Goal: Task Accomplishment & Management: Manage account settings

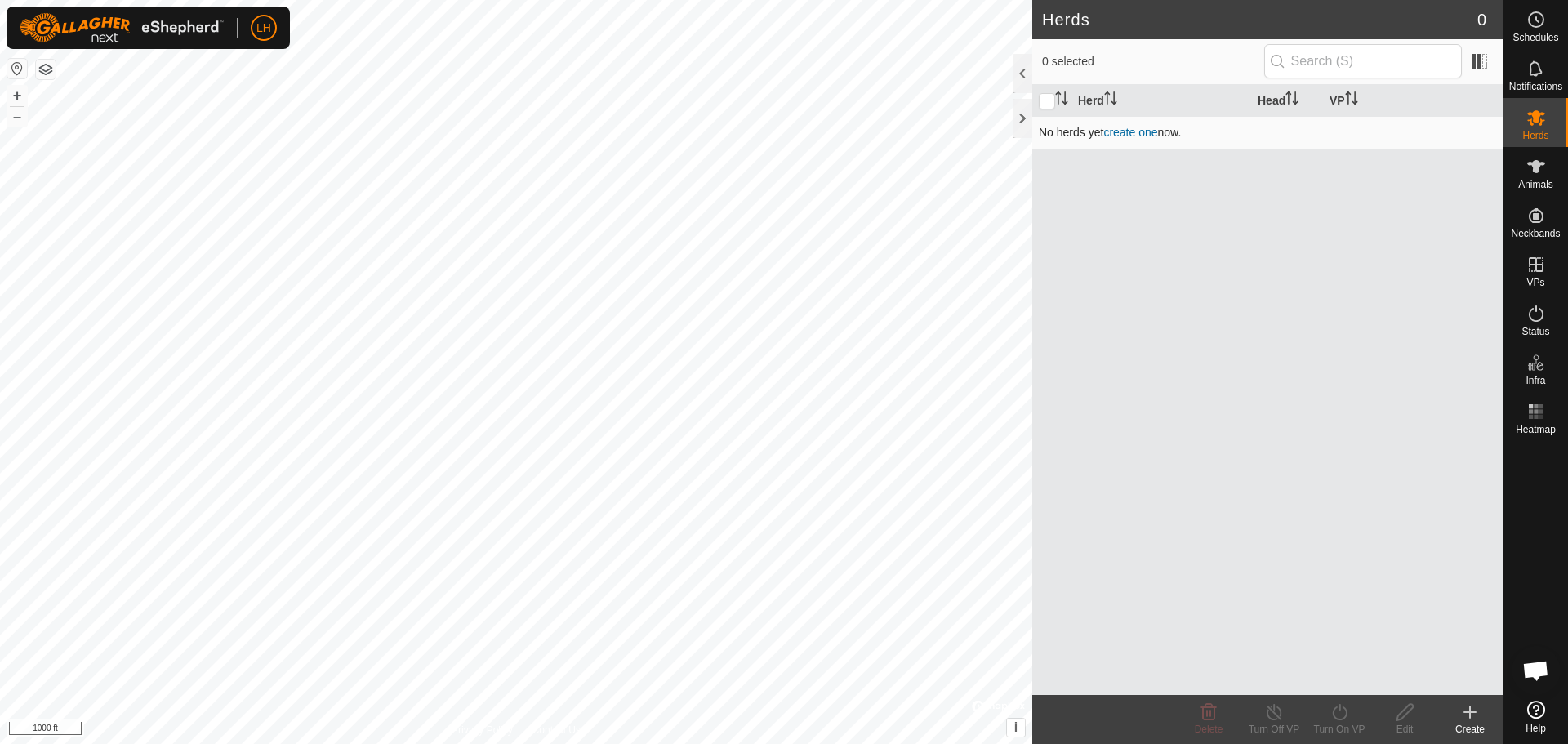
click at [1128, 128] on link "create one" at bounding box center [1130, 132] width 54 height 13
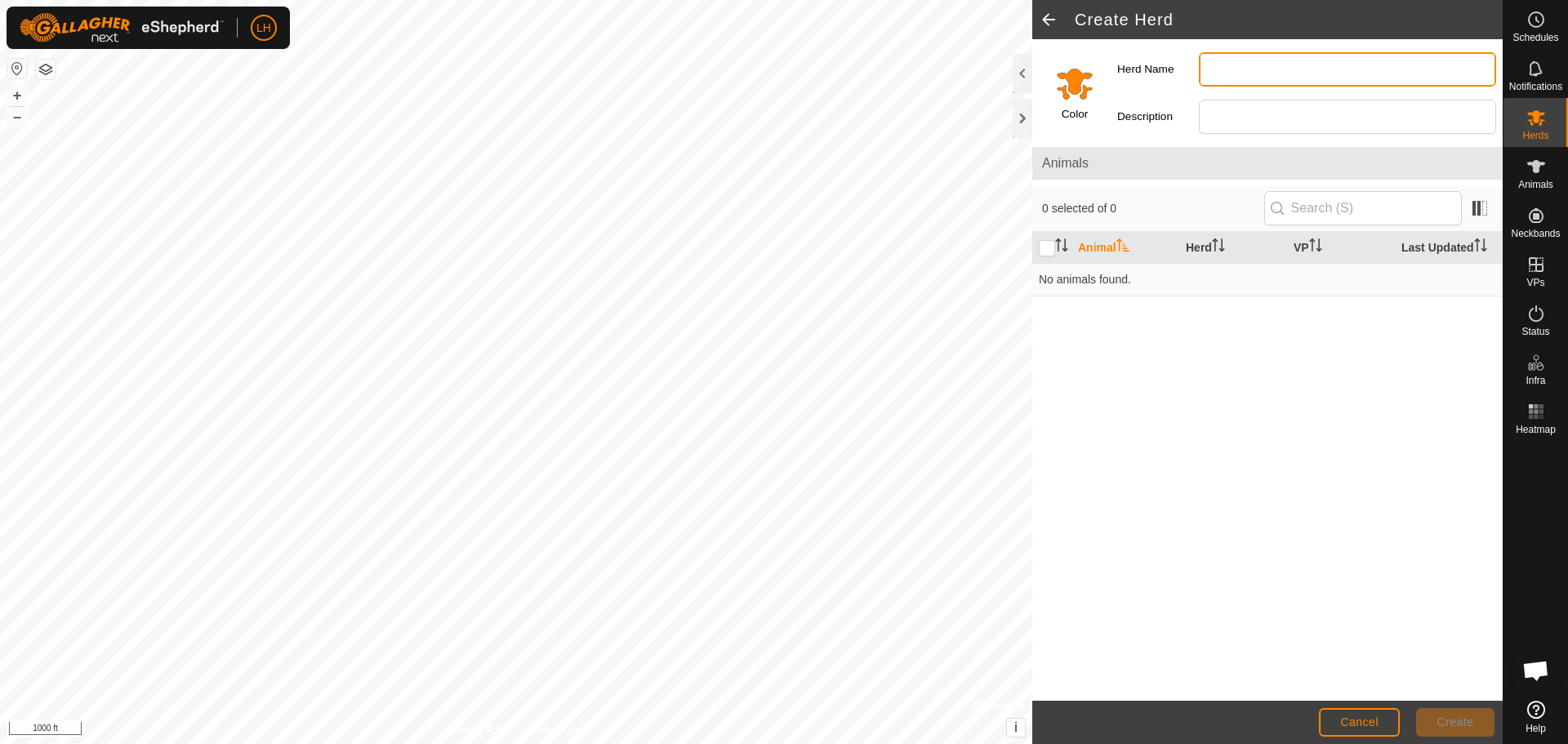
click at [1271, 72] on input "Herd Name" at bounding box center [1347, 69] width 297 height 34
type input "Cows"
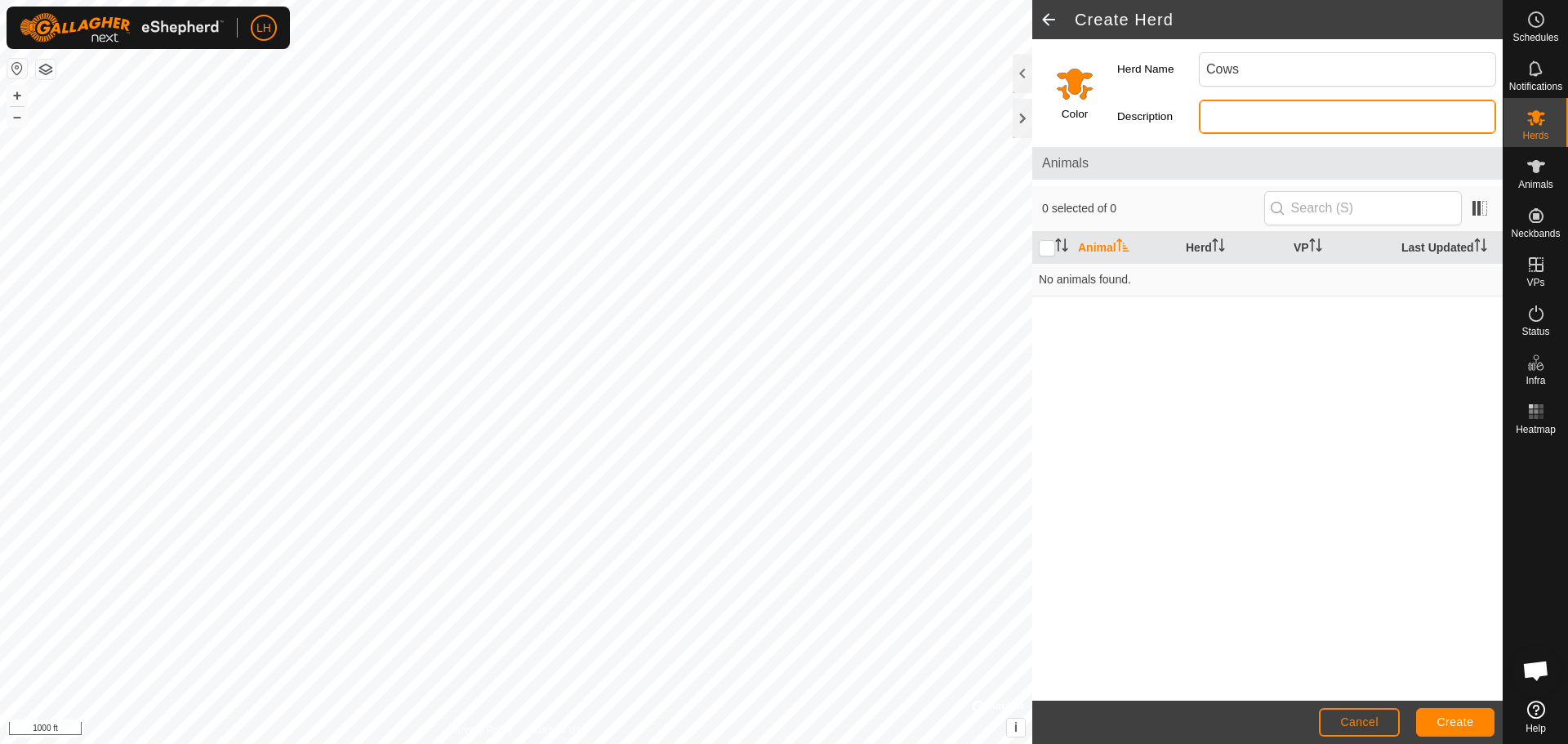
click at [1225, 110] on input "Description" at bounding box center [1347, 116] width 297 height 34
type input "Cows"
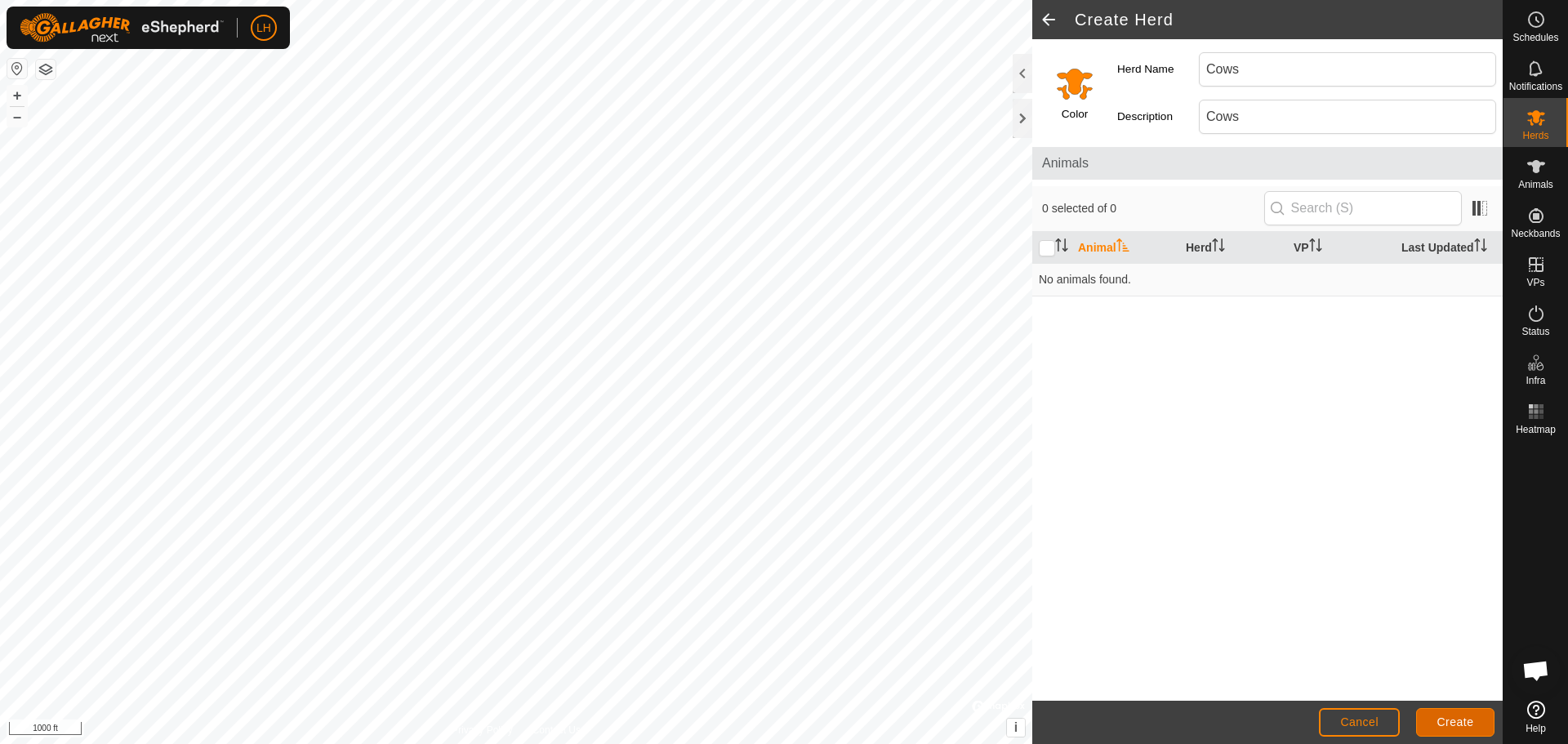
click at [1456, 719] on span "Create" at bounding box center [1455, 721] width 37 height 13
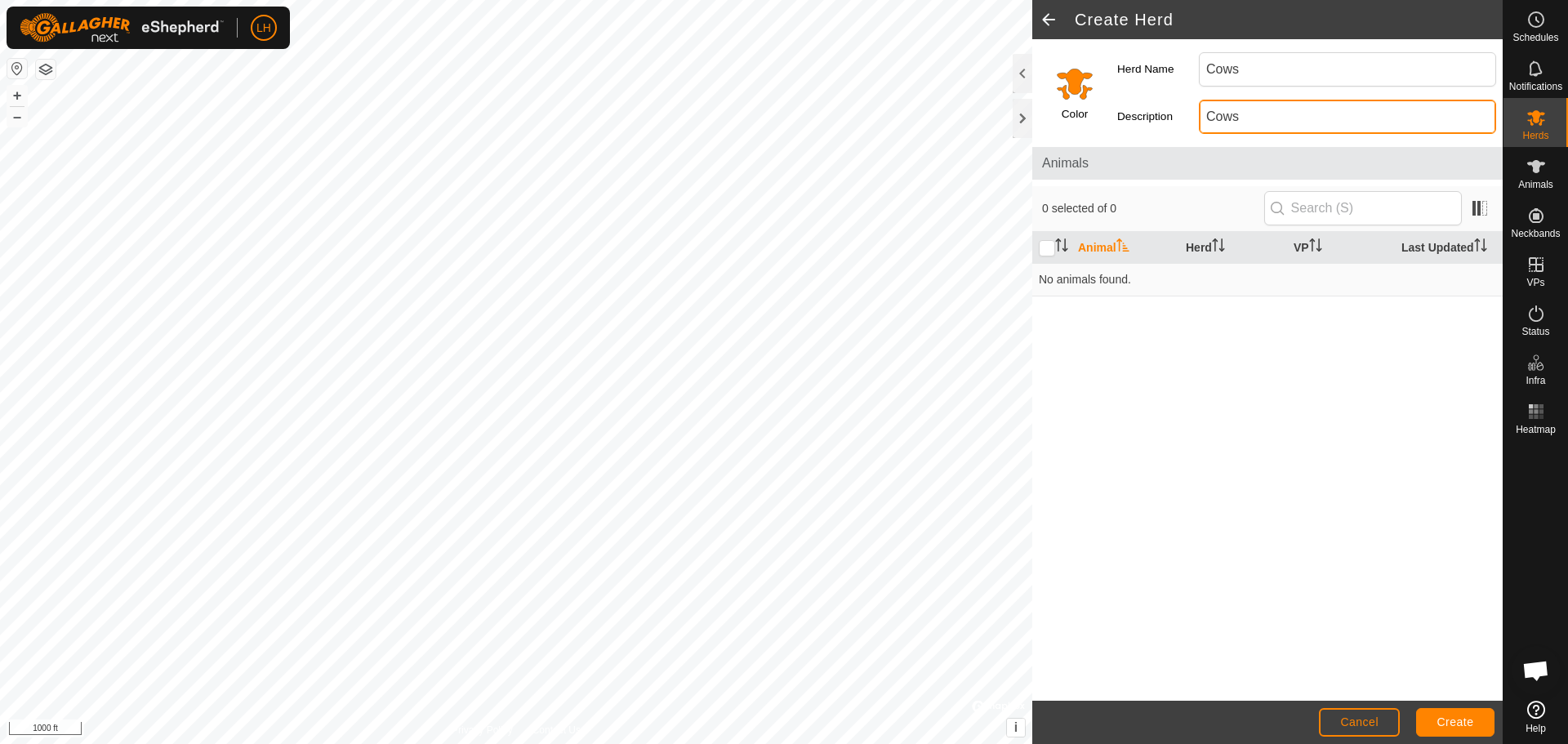
drag, startPoint x: 1243, startPoint y: 115, endPoint x: 1171, endPoint y: 106, distance: 72.6
click at [1171, 106] on div "Description Cows" at bounding box center [1306, 116] width 392 height 47
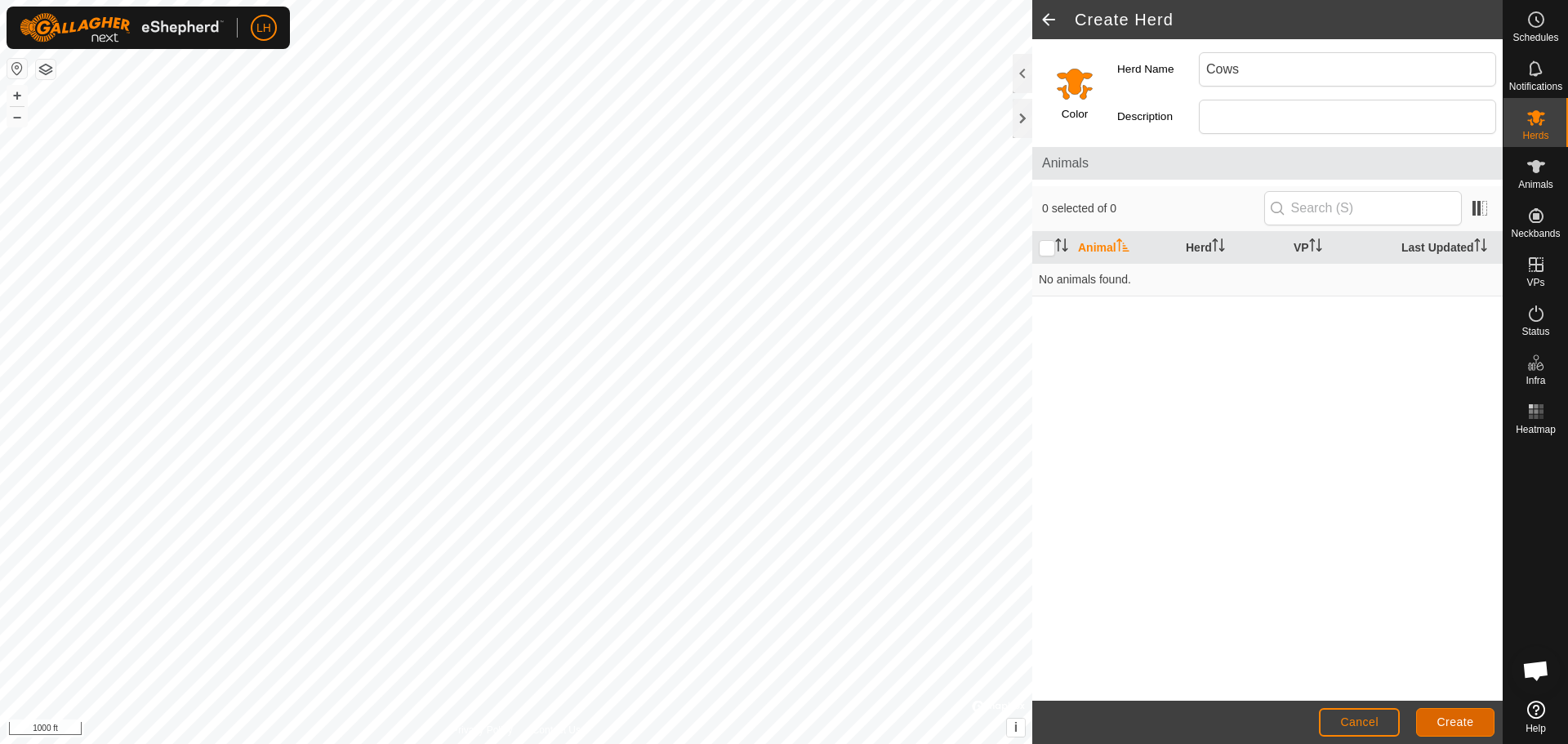
click at [1471, 722] on span "Create" at bounding box center [1455, 721] width 37 height 13
drag, startPoint x: 1257, startPoint y: 65, endPoint x: 1046, endPoint y: 27, distance: 214.4
click at [1054, 37] on article "Create Herd Color Herd Name Cows Description Animals 0 selected of 0 Animal Her…" at bounding box center [1267, 372] width 470 height 744
click at [1462, 712] on button "Create" at bounding box center [1454, 722] width 78 height 29
drag, startPoint x: 1266, startPoint y: 68, endPoint x: 1123, endPoint y: 48, distance: 144.4
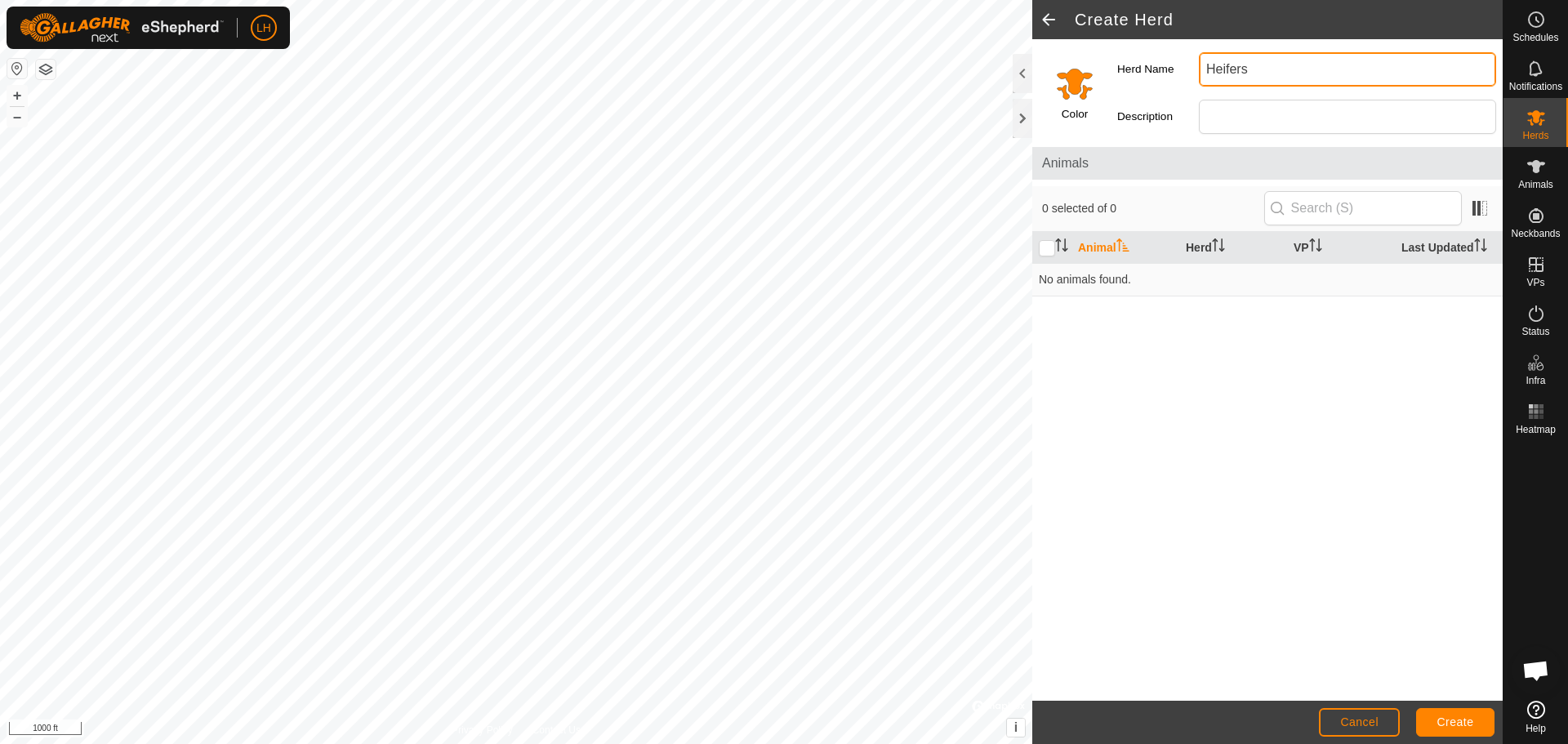
click at [1123, 48] on div "Herd Name Heifers" at bounding box center [1306, 69] width 392 height 47
type input "Bulls"
click at [1448, 715] on span "Create" at bounding box center [1455, 721] width 37 height 13
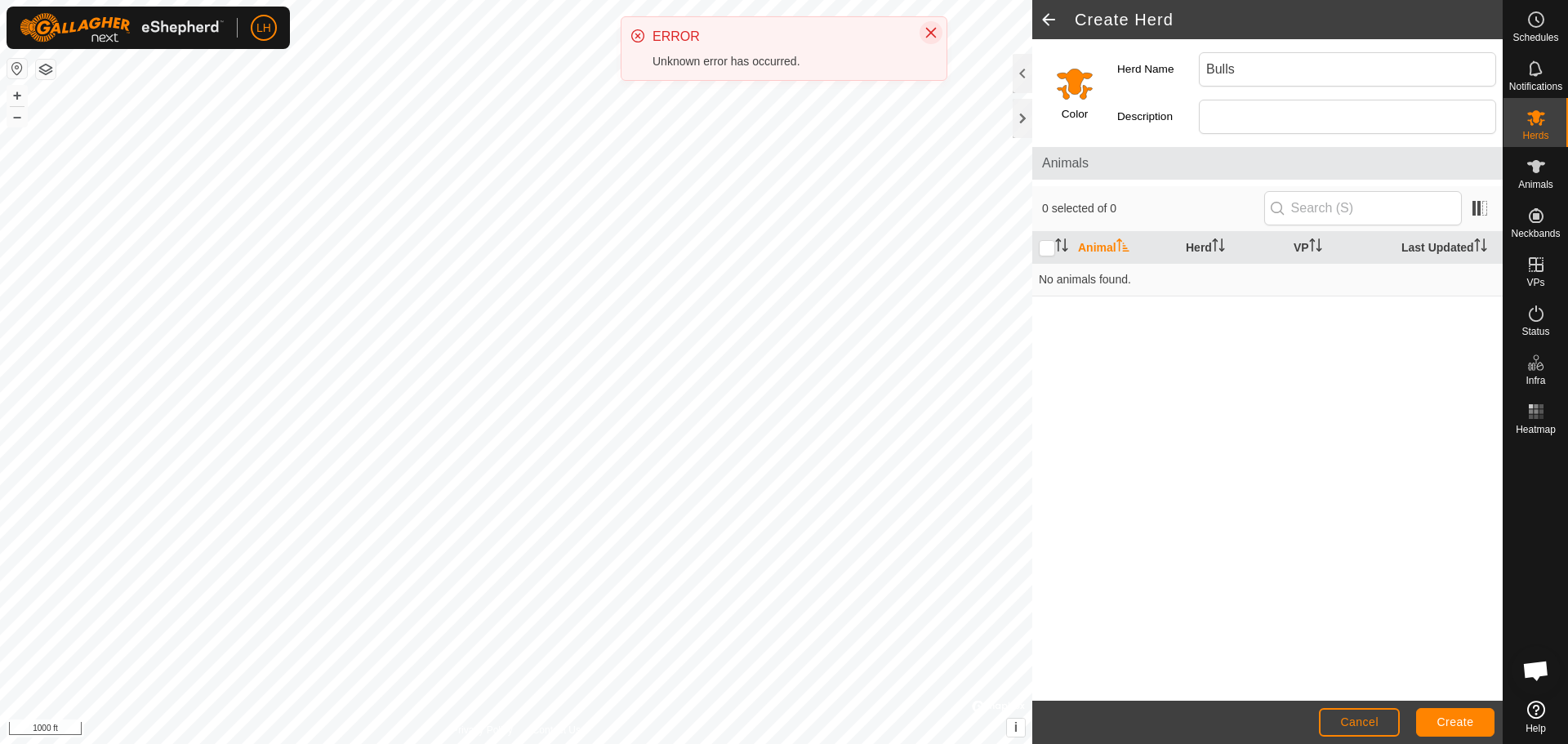
click at [929, 30] on icon "Close" at bounding box center [931, 33] width 11 height 11
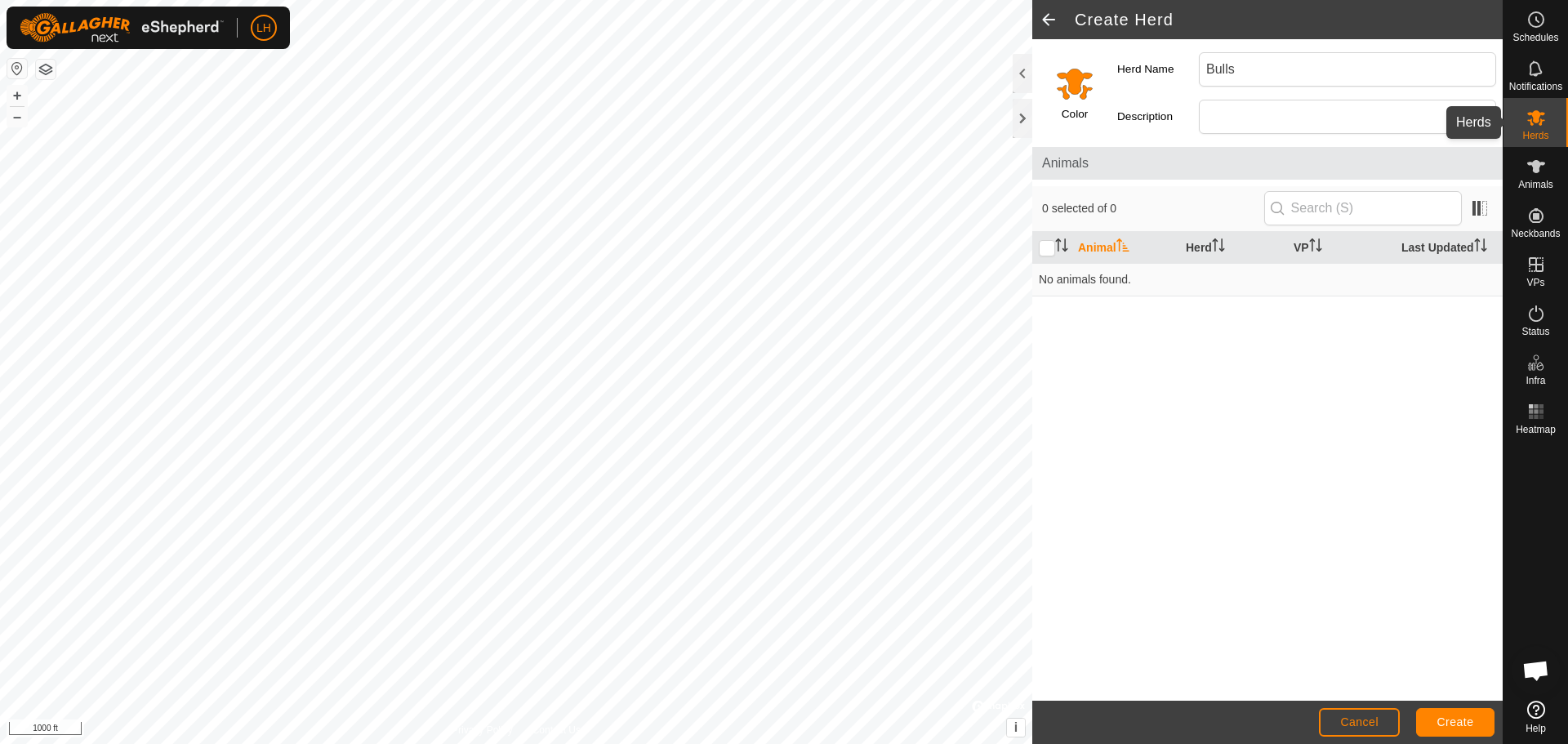
click at [1544, 112] on icon at bounding box center [1536, 117] width 20 height 20
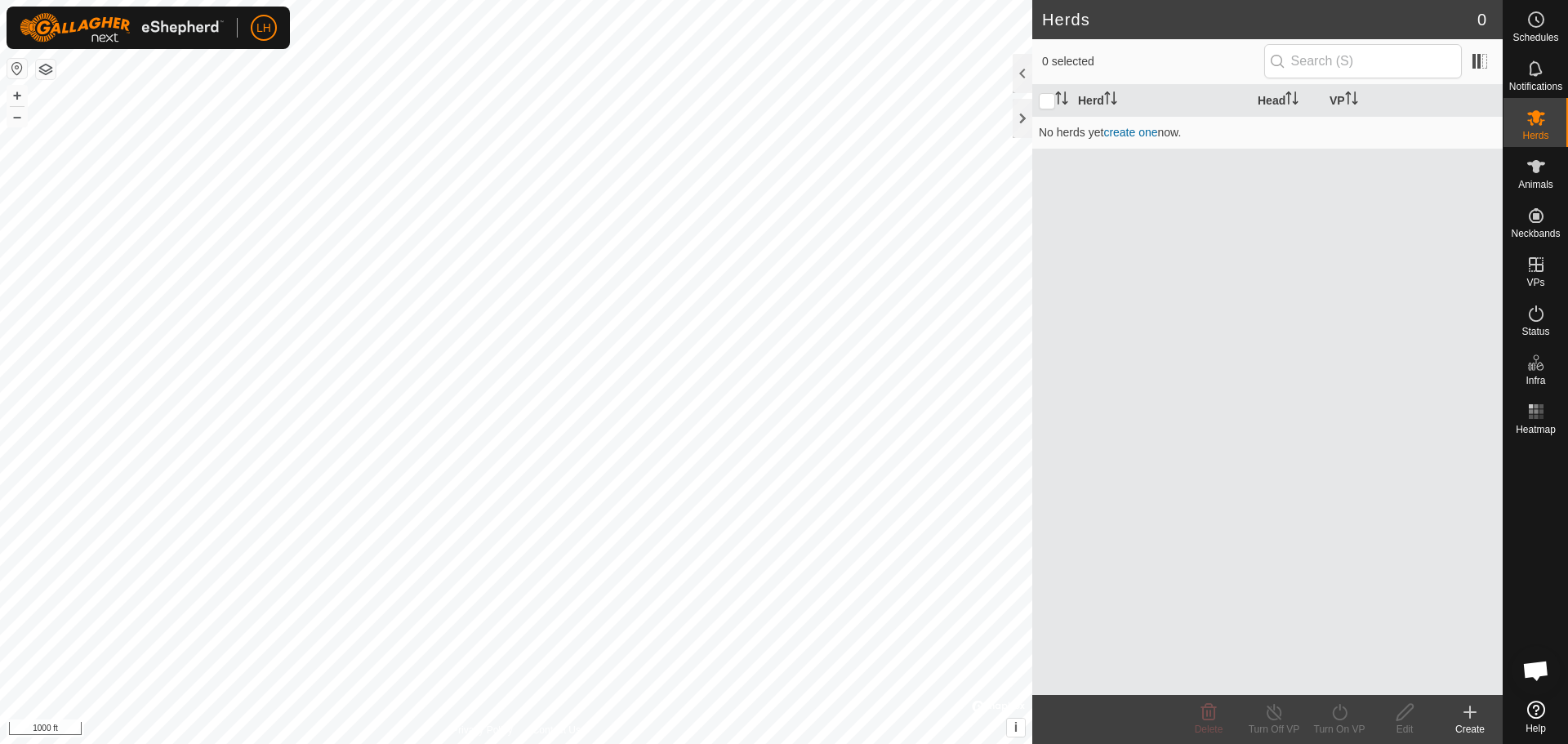
click at [1466, 701] on div "Create" at bounding box center [1470, 719] width 65 height 49
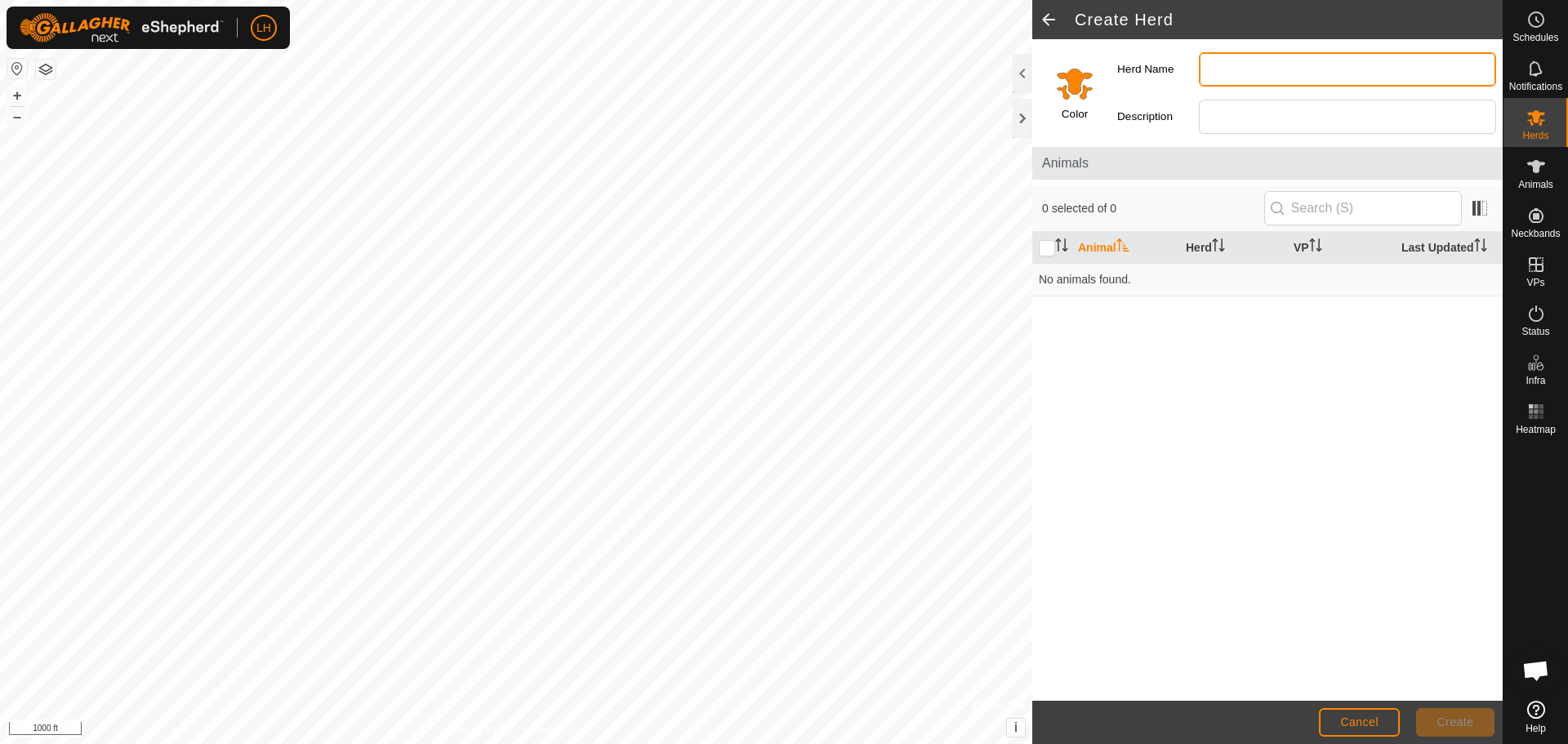
click at [1244, 69] on input "Herd Name" at bounding box center [1347, 69] width 297 height 34
type input "Cows"
click at [1216, 97] on div "Description" at bounding box center [1306, 116] width 392 height 47
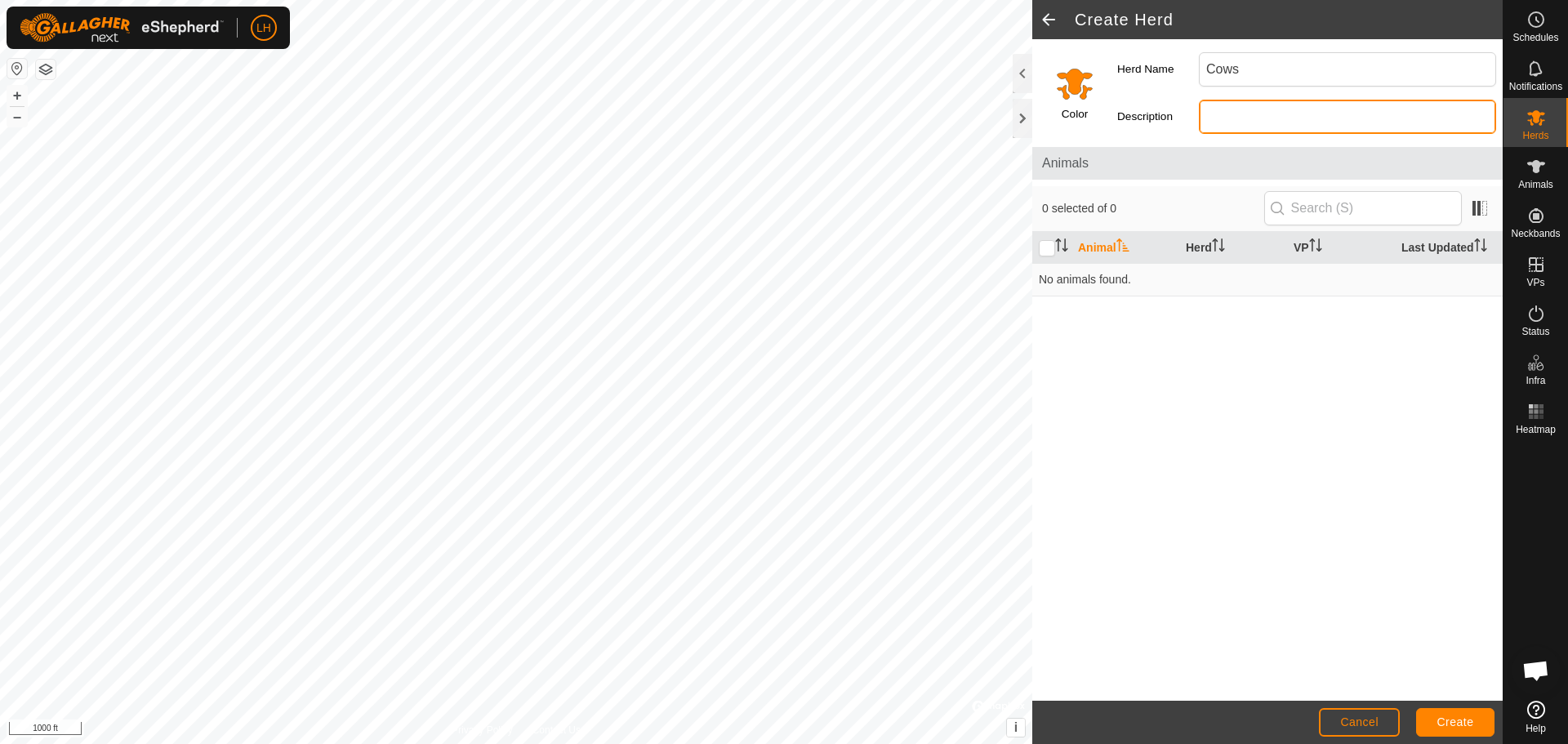
click at [1228, 111] on input "Description" at bounding box center [1347, 116] width 297 height 34
type input "[PERSON_NAME]"
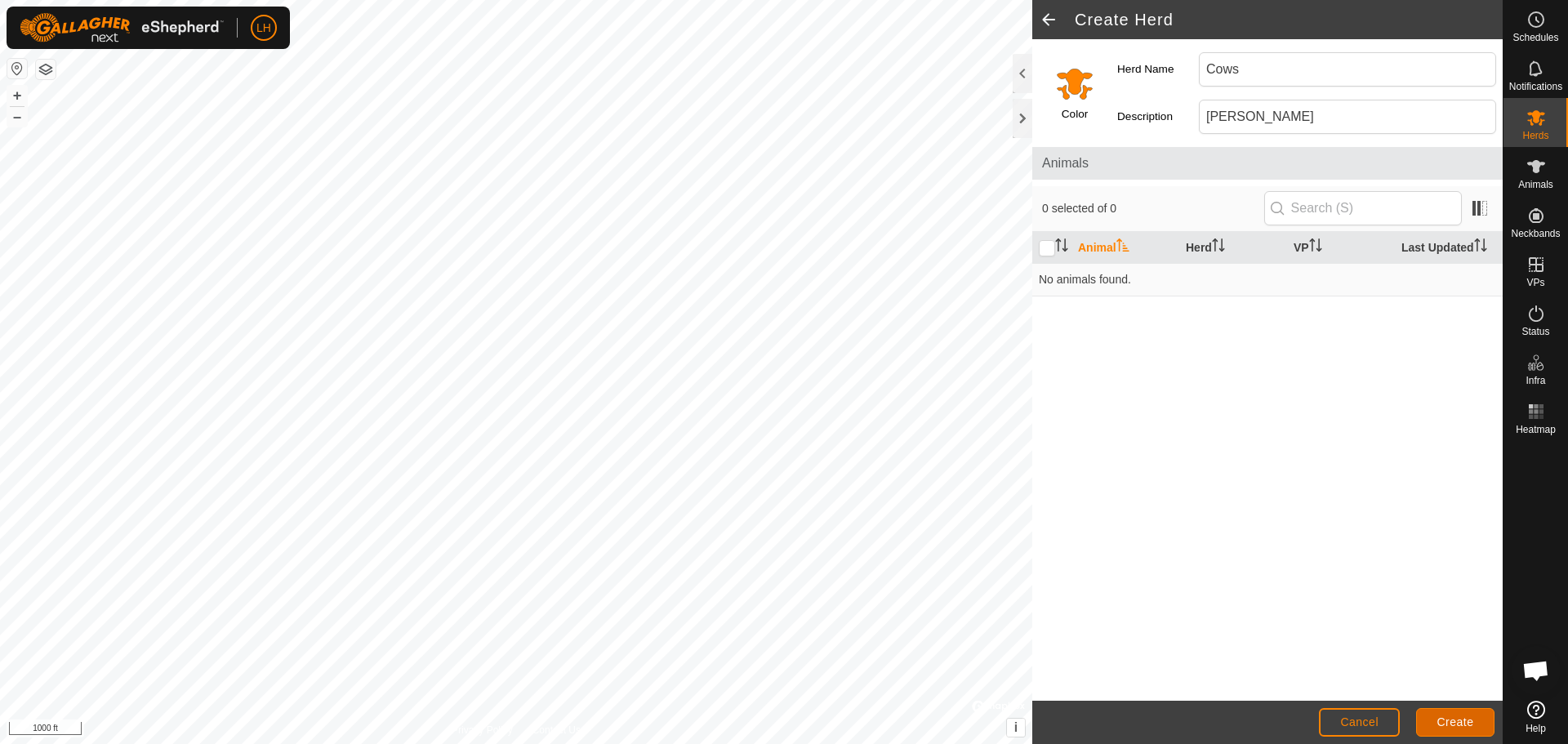
click at [1458, 718] on span "Create" at bounding box center [1455, 721] width 37 height 13
click at [1364, 719] on span "Cancel" at bounding box center [1359, 721] width 39 height 13
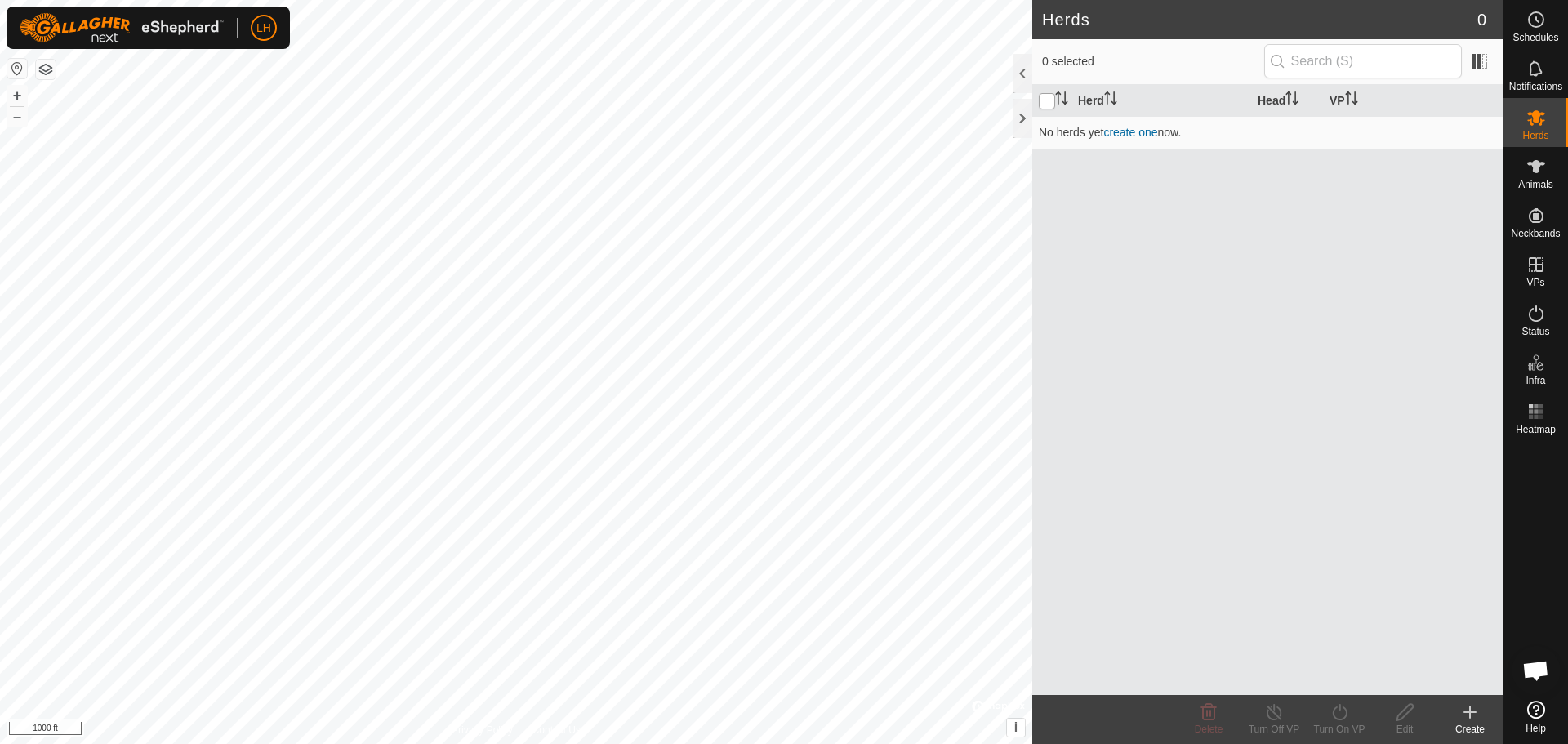
click at [1047, 102] on input "checkbox" at bounding box center [1047, 101] width 16 height 16
checkbox input "true"
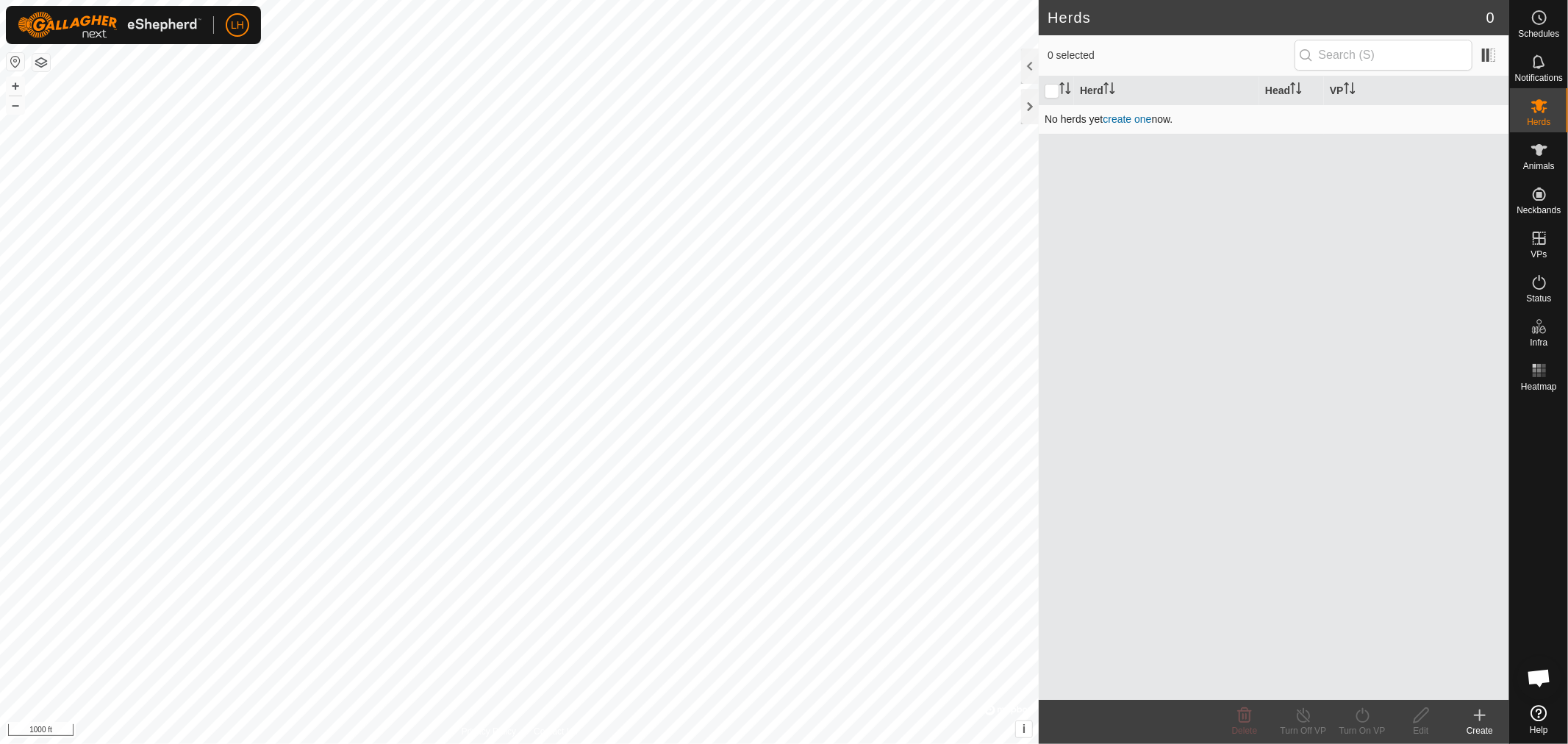
click at [1132, 120] on link "create one" at bounding box center [1127, 119] width 49 height 11
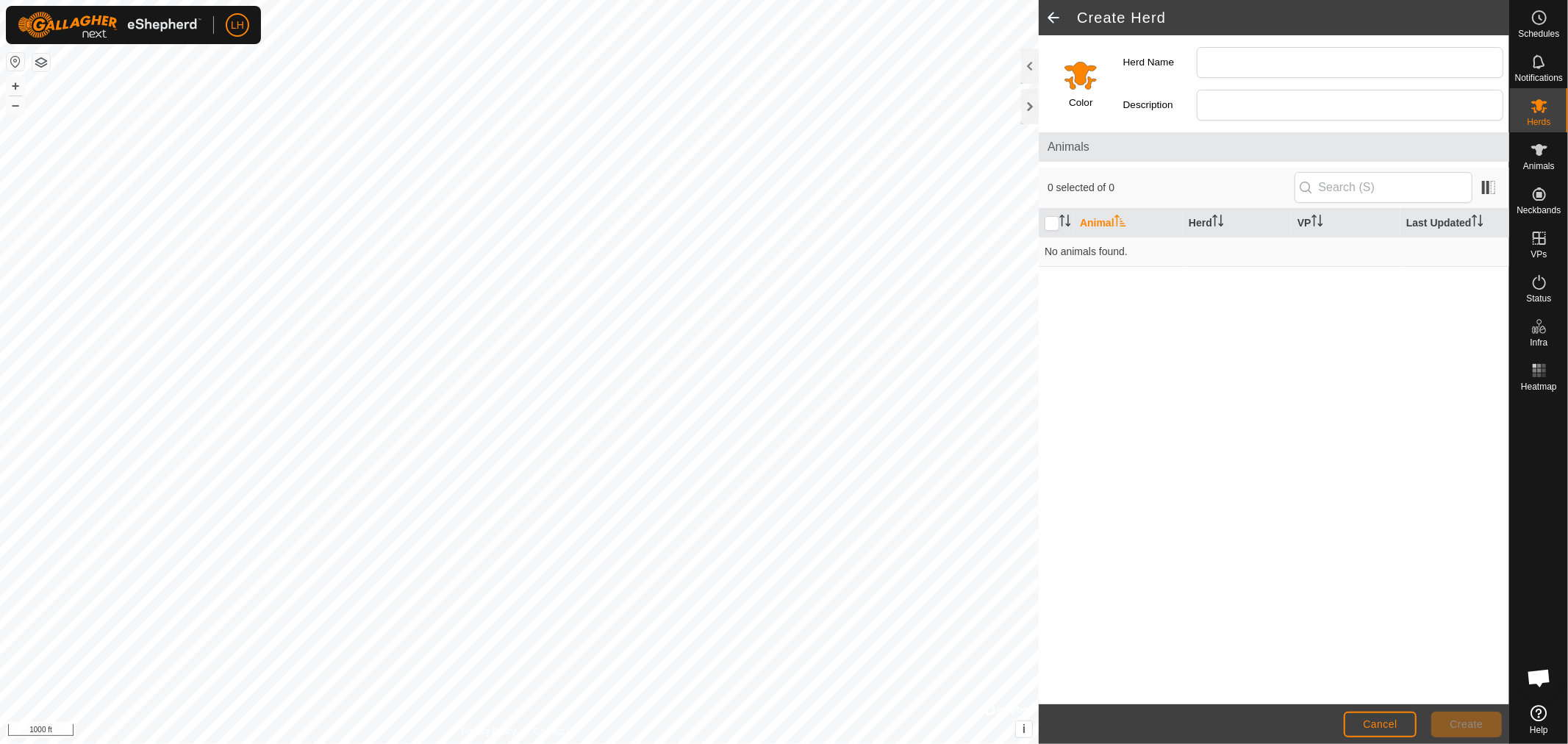
click at [1053, 16] on span at bounding box center [1053, 17] width 29 height 35
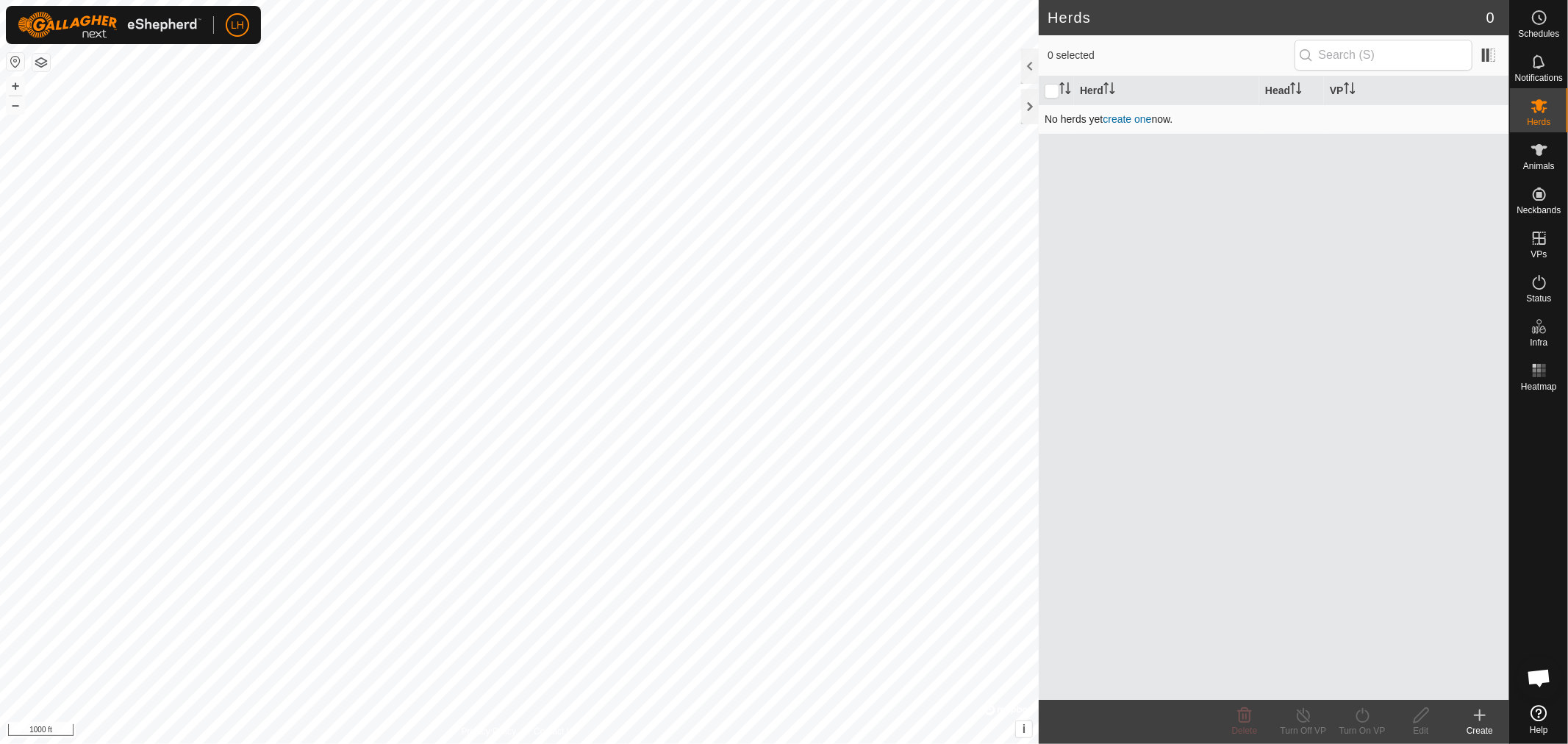
click at [1130, 118] on link "create one" at bounding box center [1127, 119] width 49 height 11
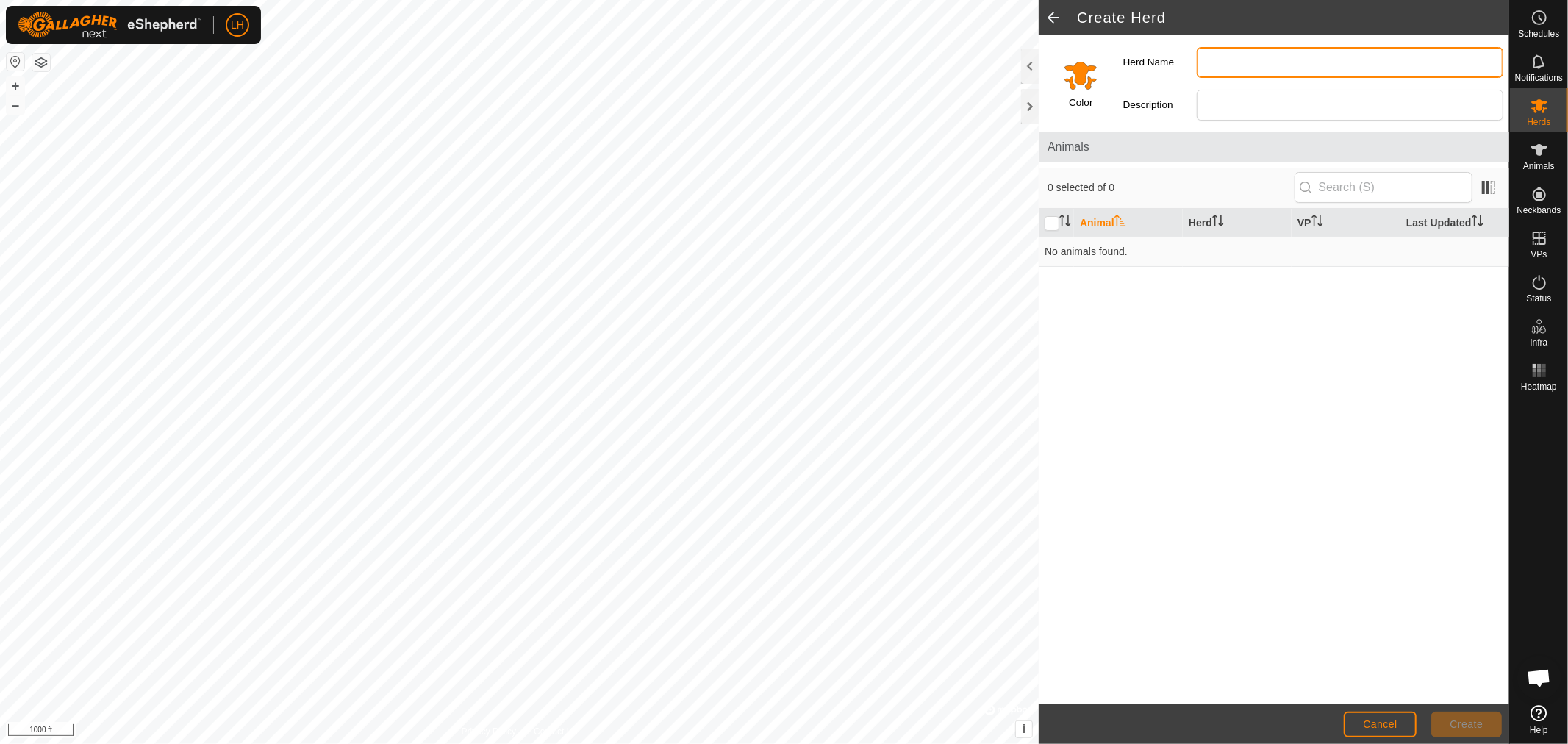
click at [1233, 57] on input "Herd Name" at bounding box center [1349, 63] width 306 height 31
type input "Mob 1"
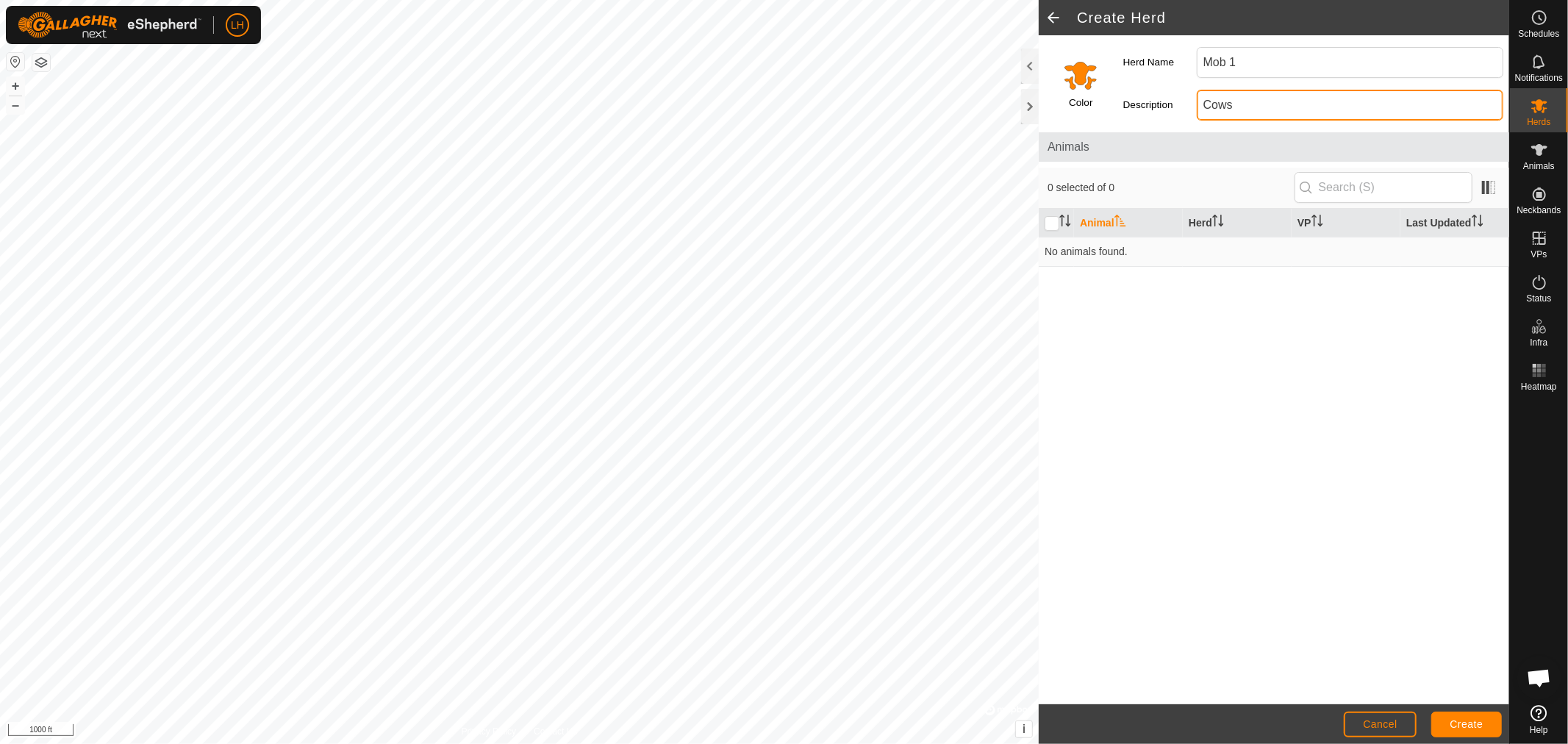
type input "Cows"
click at [1410, 669] on span "Create" at bounding box center [1466, 724] width 33 height 11
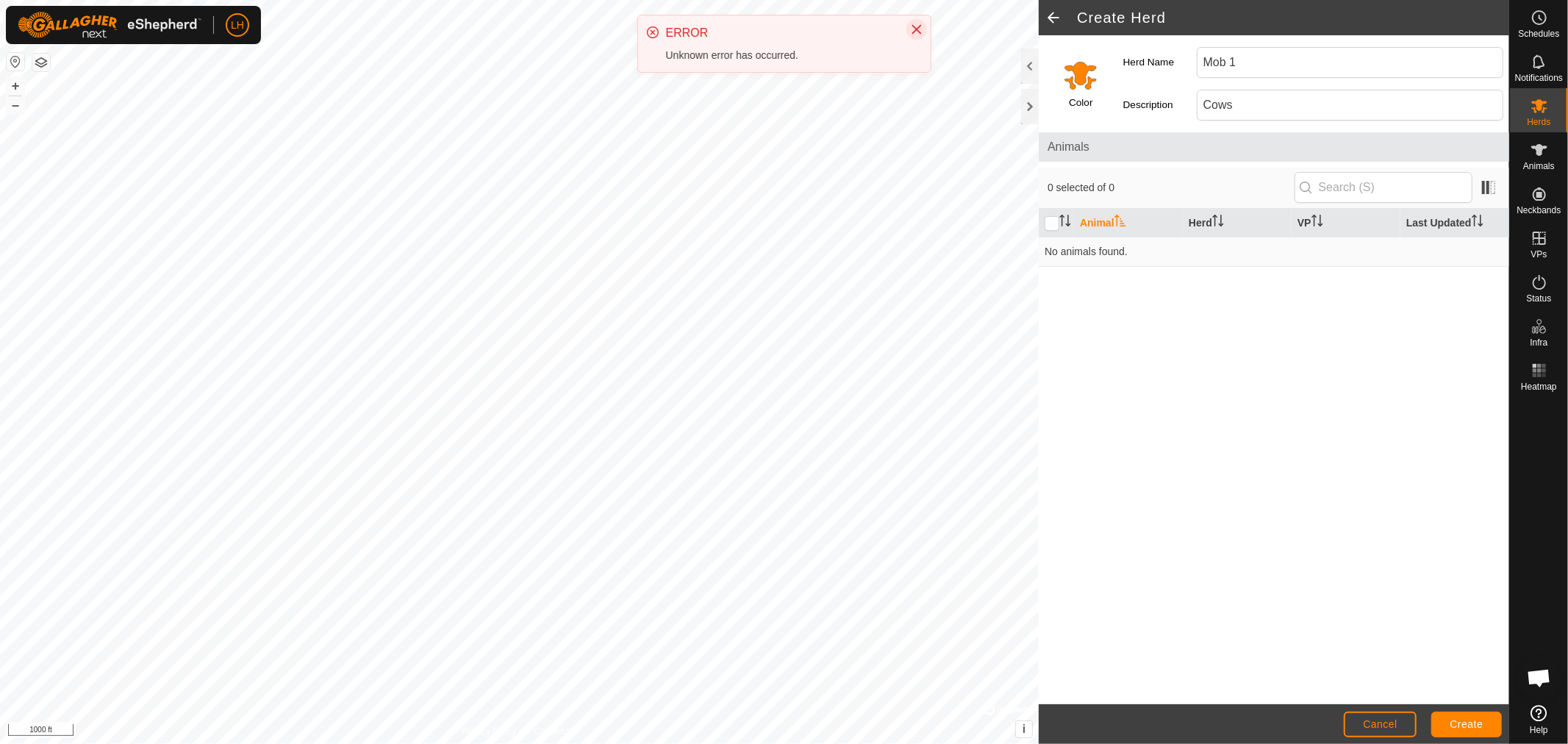
click at [919, 27] on icon "Close" at bounding box center [916, 29] width 11 height 11
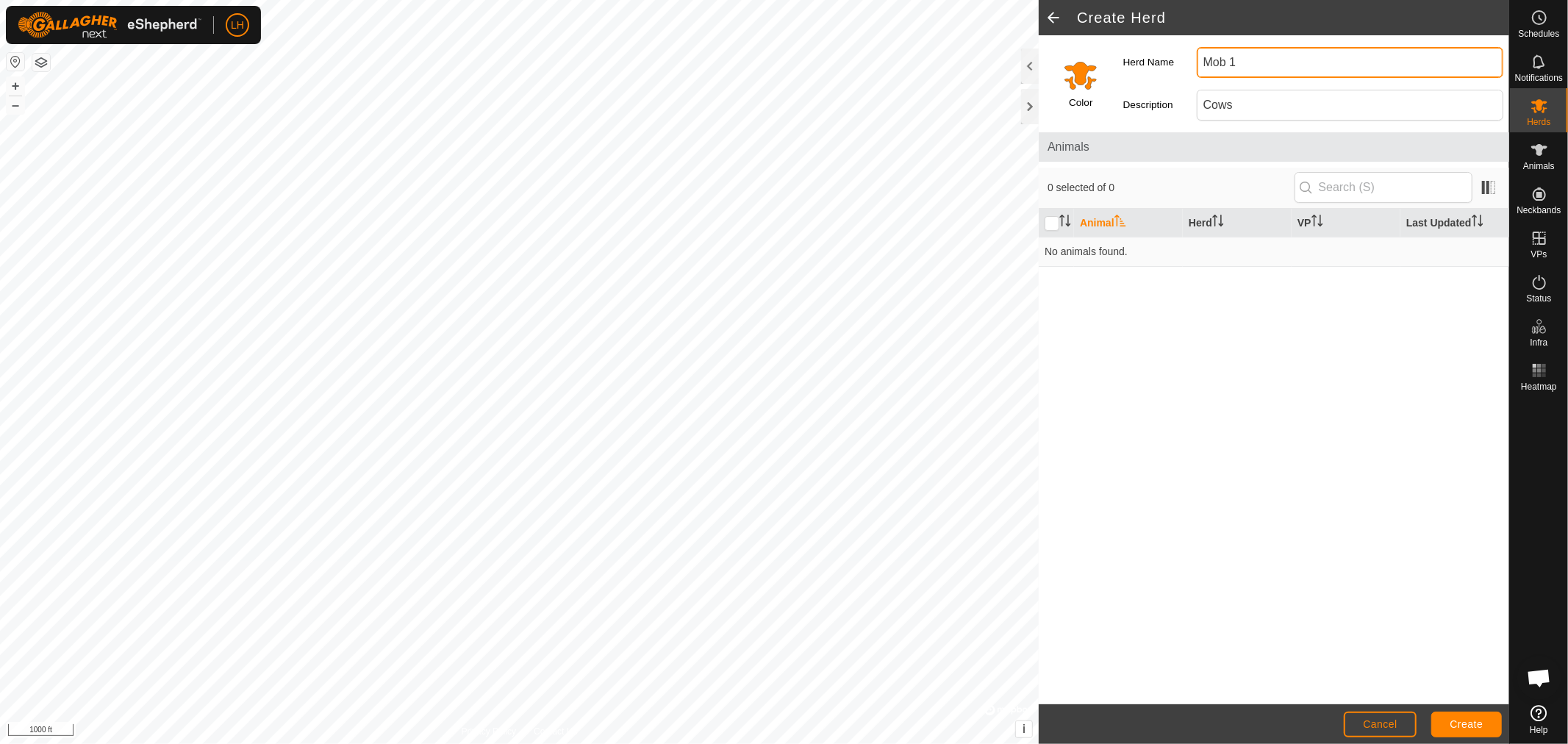
click at [1250, 62] on input "Mob 1" at bounding box center [1349, 63] width 306 height 31
type input "Mob 2"
click at [1410, 669] on span "Create" at bounding box center [1466, 724] width 33 height 11
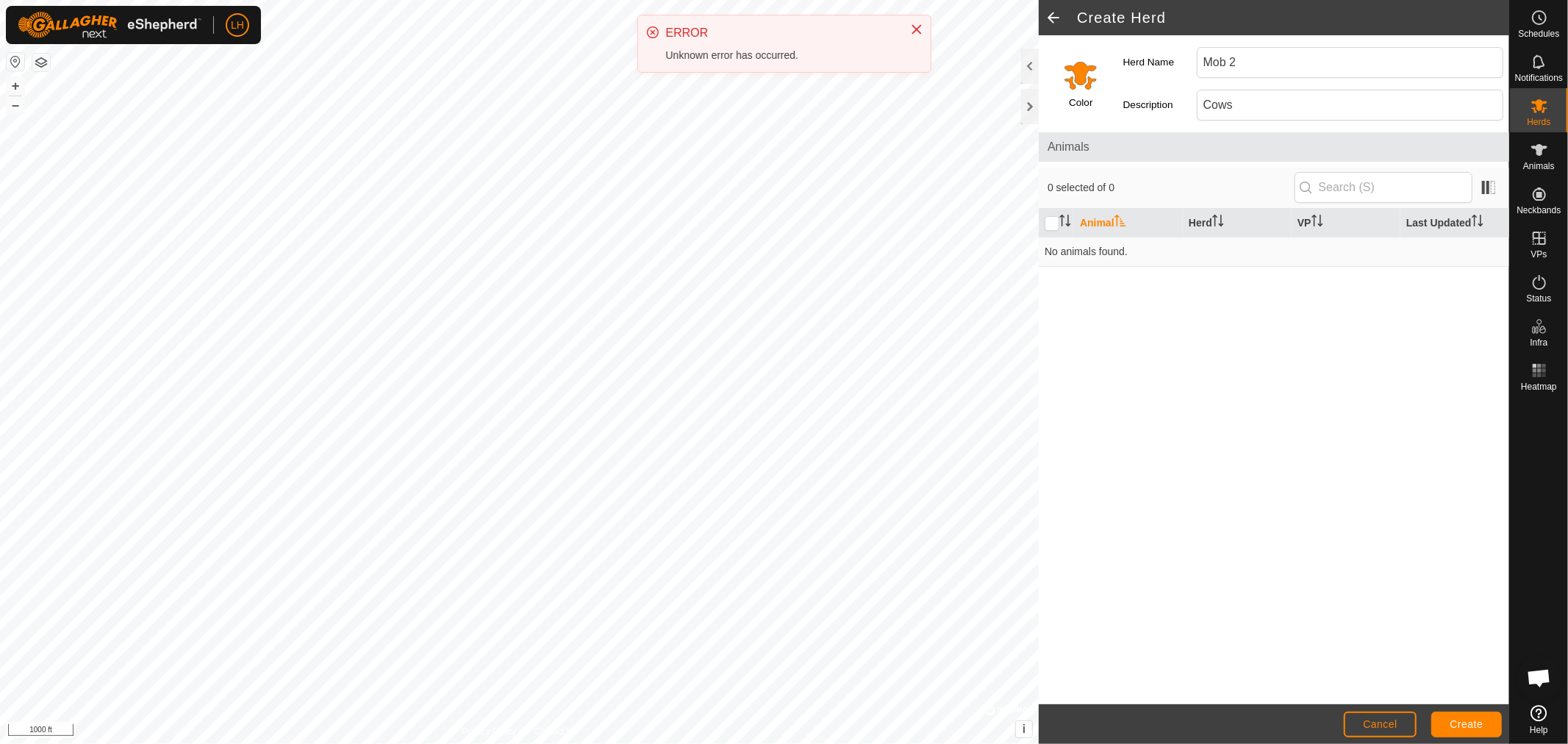
click at [927, 37] on div "ERROR Unknown error has occurred." at bounding box center [784, 44] width 292 height 57
click at [918, 26] on icon "Close" at bounding box center [916, 30] width 10 height 10
click at [1052, 17] on span at bounding box center [1053, 17] width 29 height 35
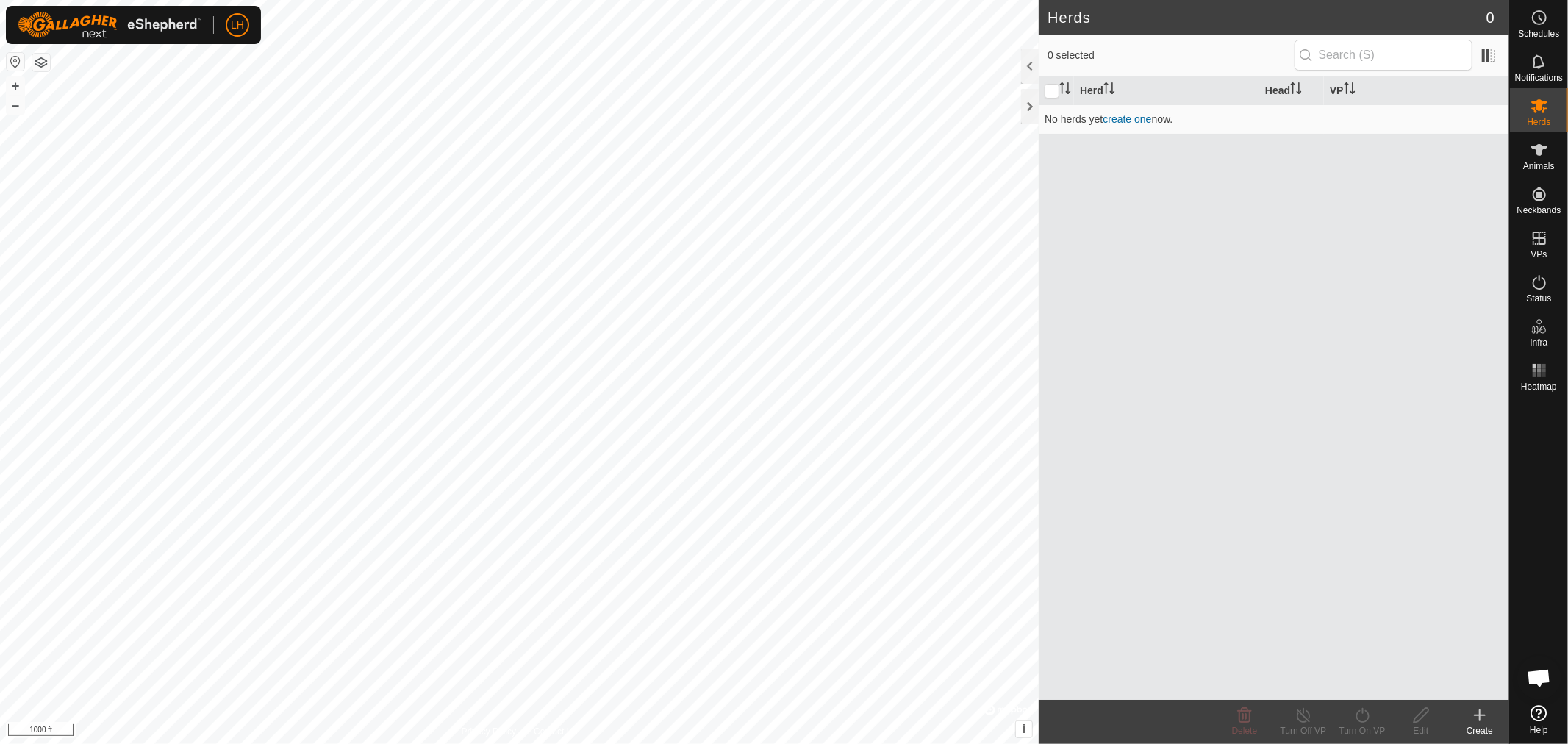
click at [1410, 16] on span "0" at bounding box center [1490, 17] width 8 height 22
click at [1410, 149] on icon at bounding box center [1539, 150] width 18 height 18
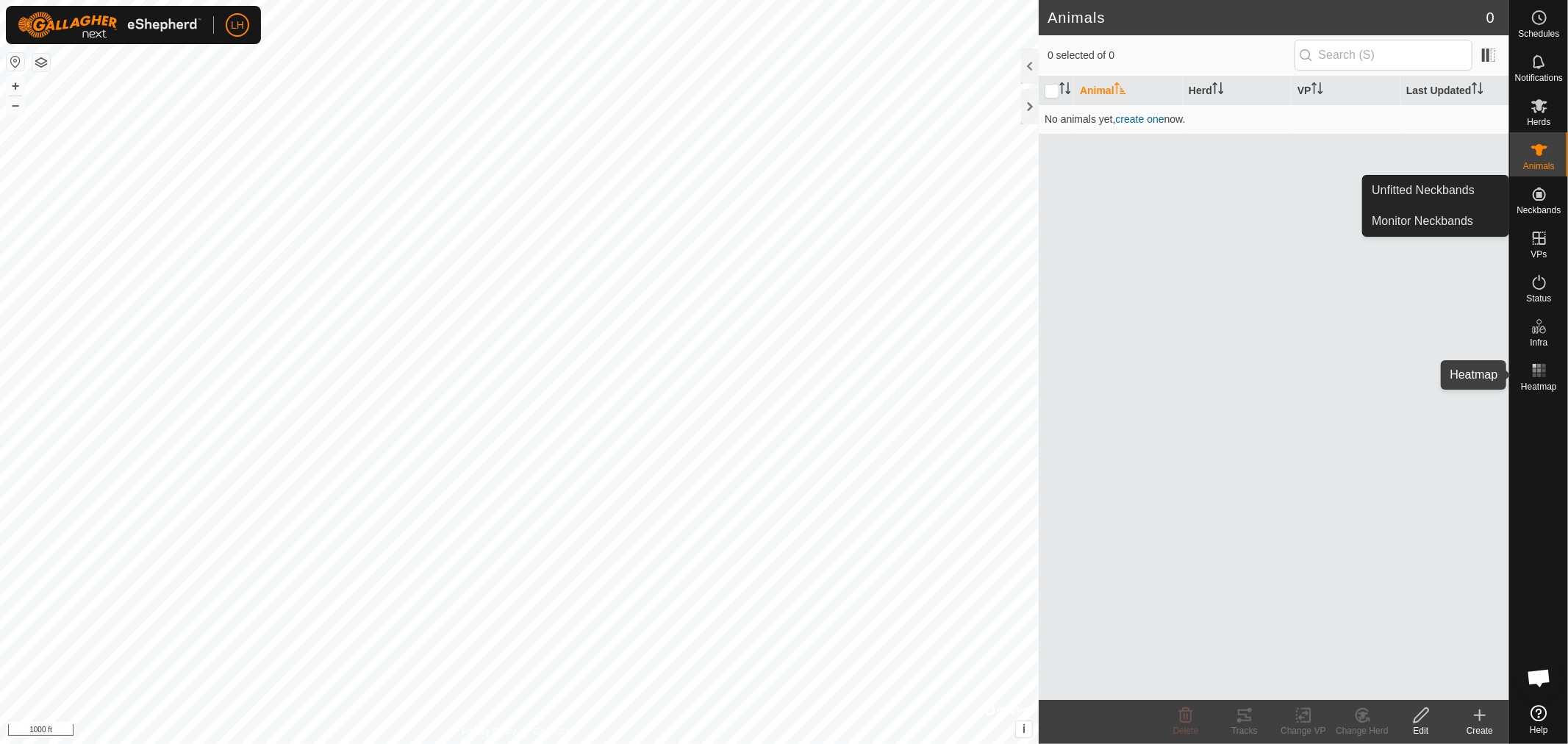
click at [1410, 383] on span "Heatmap" at bounding box center [1539, 387] width 36 height 9
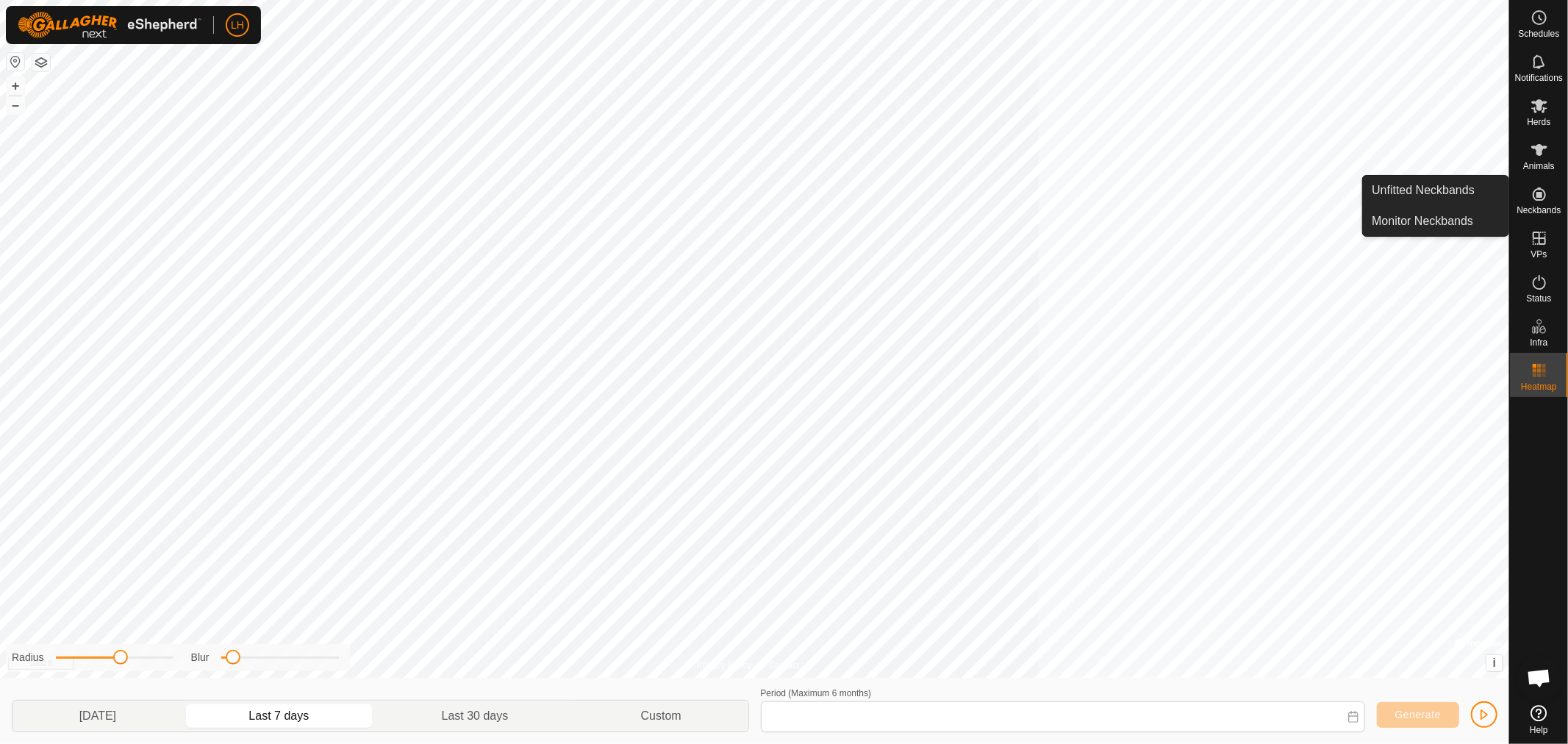
type input "[DATE] - [DATE]"
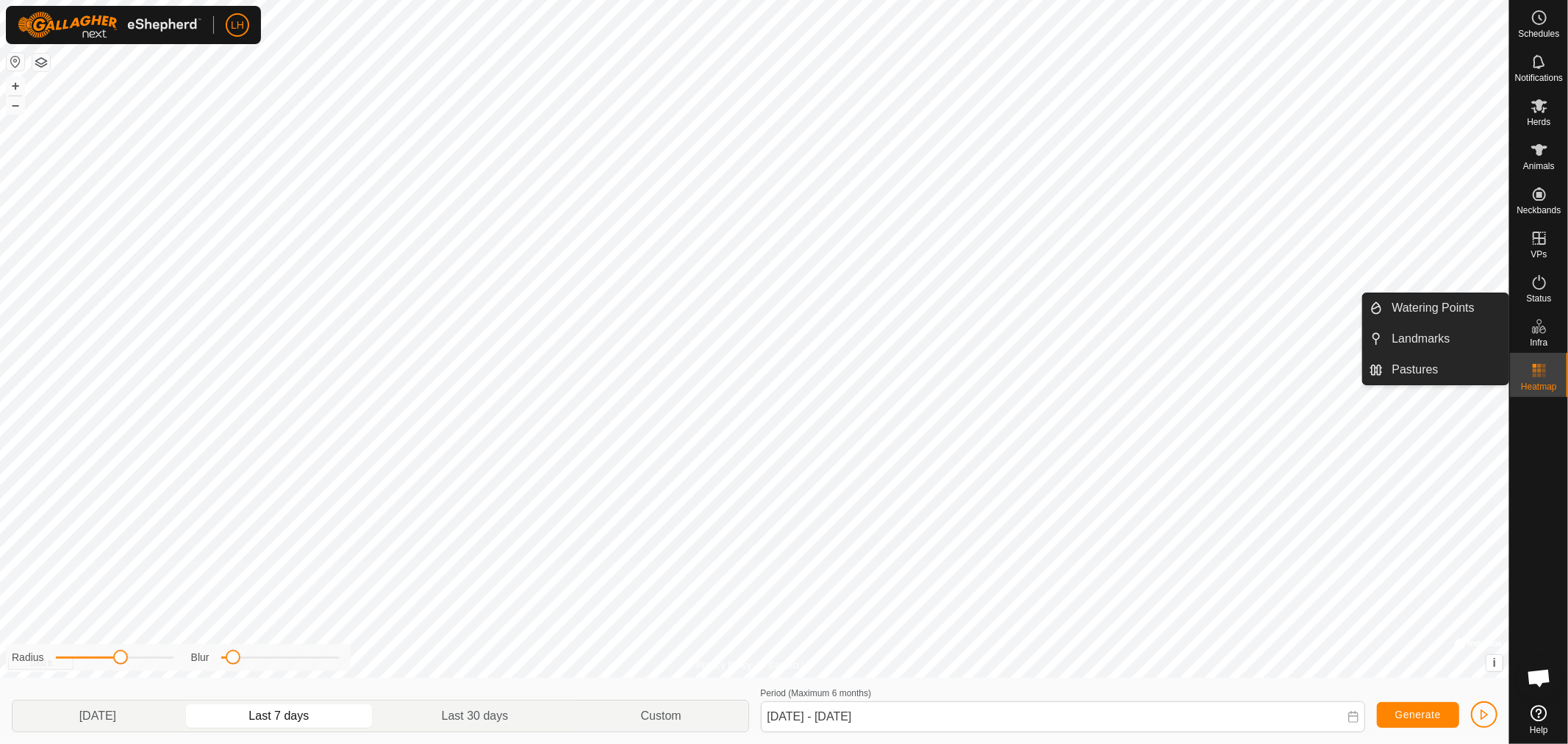
click at [1410, 331] on icon at bounding box center [1539, 327] width 18 height 18
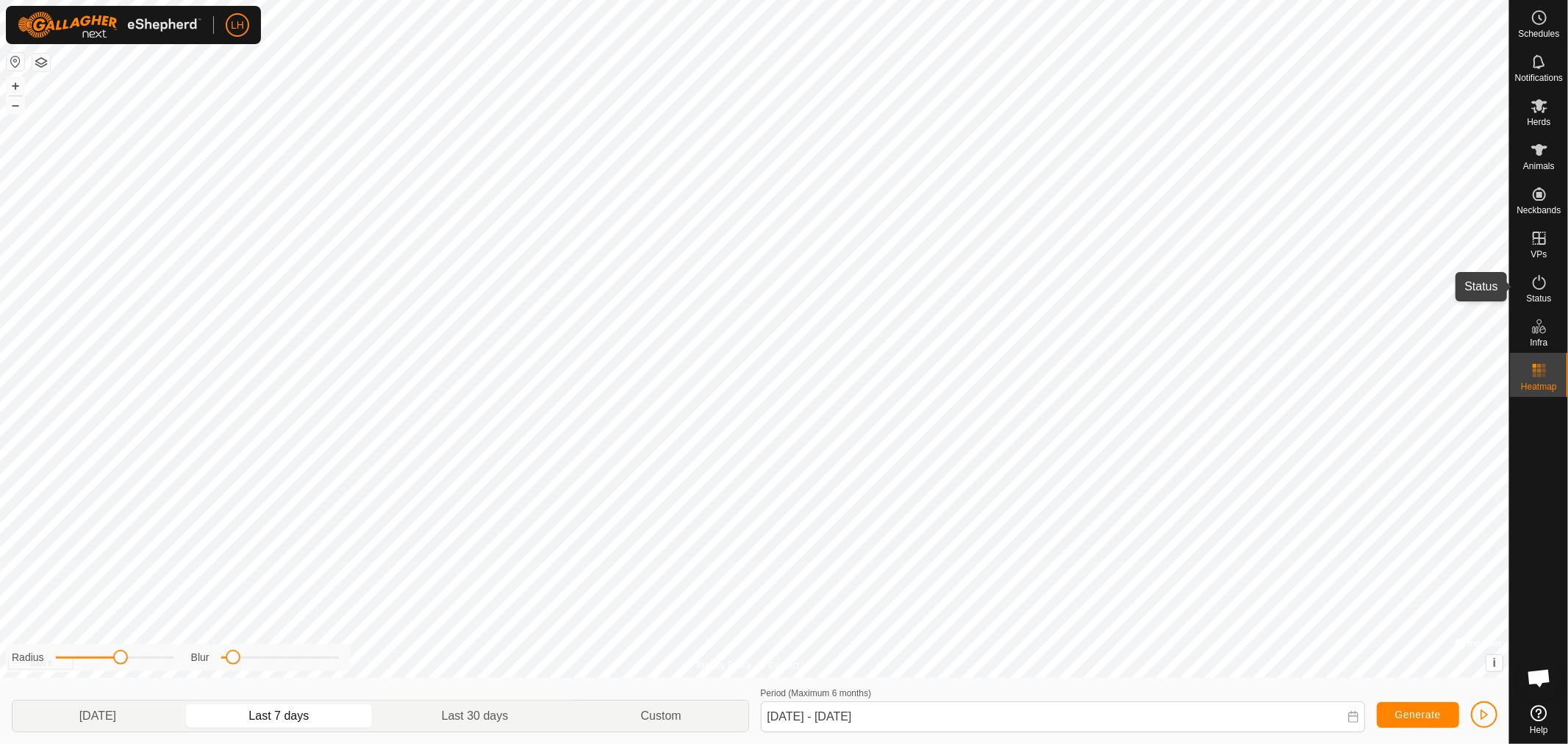
click at [1410, 285] on icon at bounding box center [1539, 283] width 18 height 18
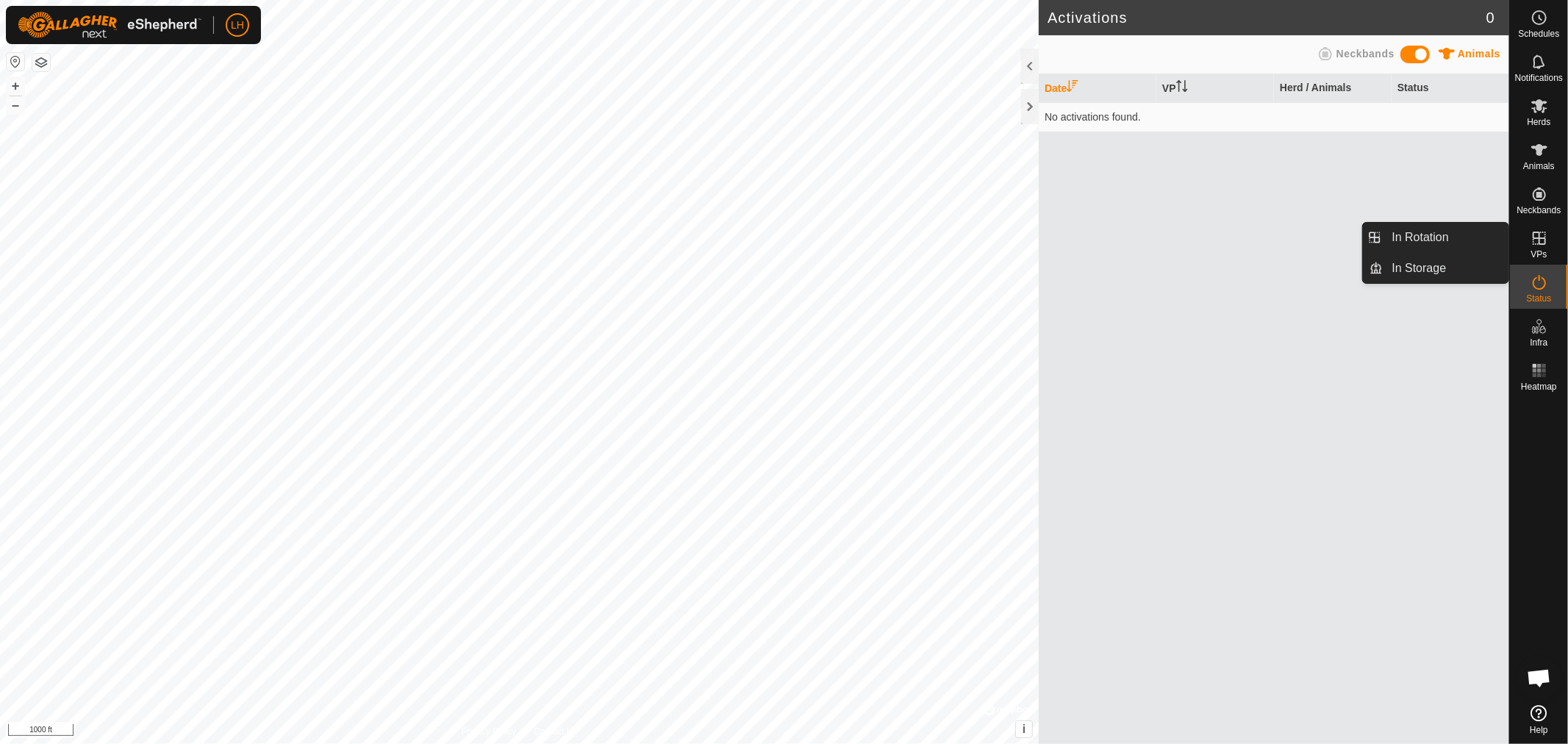
click at [1410, 244] on icon at bounding box center [1539, 238] width 13 height 13
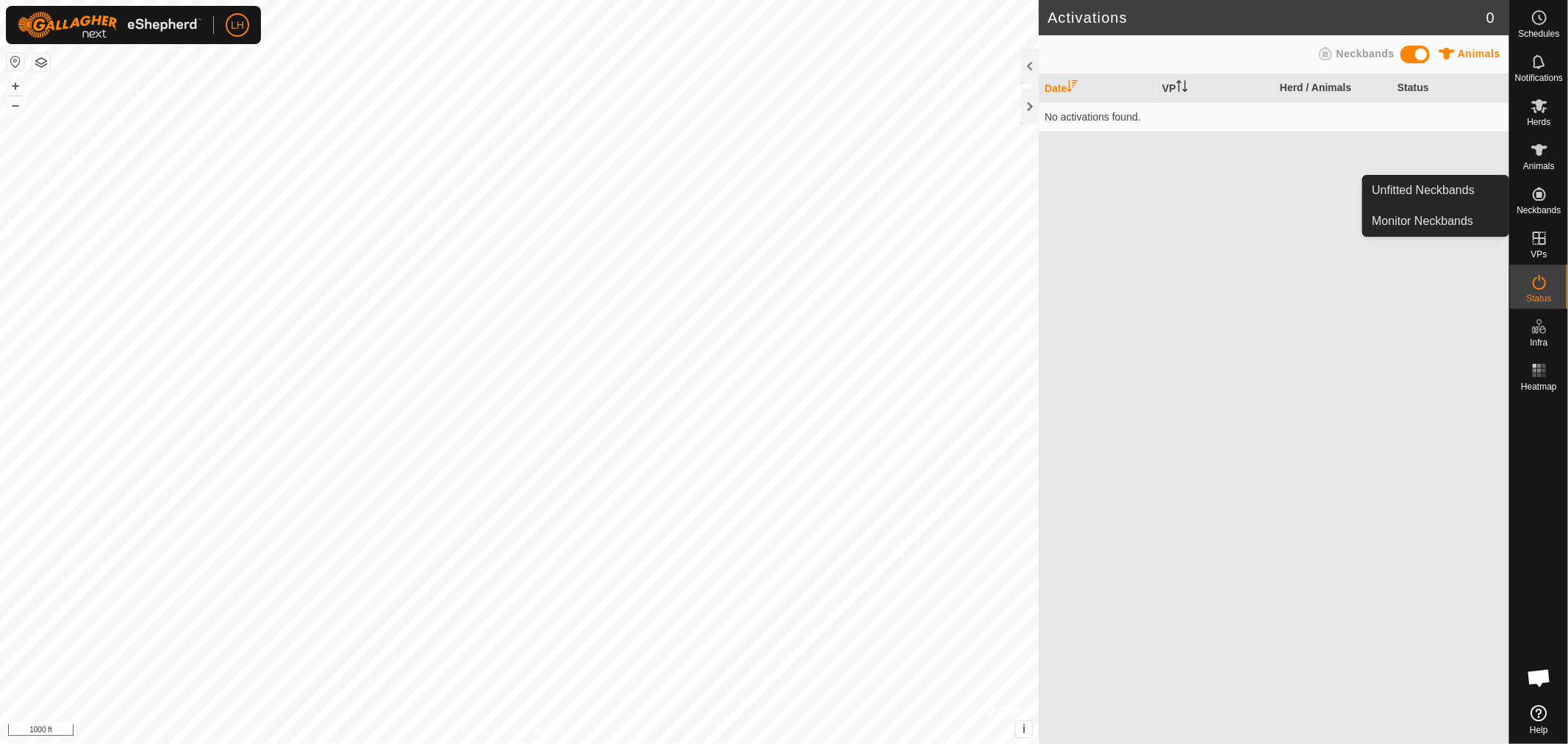
click at [1410, 200] on icon at bounding box center [1539, 194] width 18 height 18
click at [1408, 187] on link "Unfitted Neckbands" at bounding box center [1435, 190] width 145 height 29
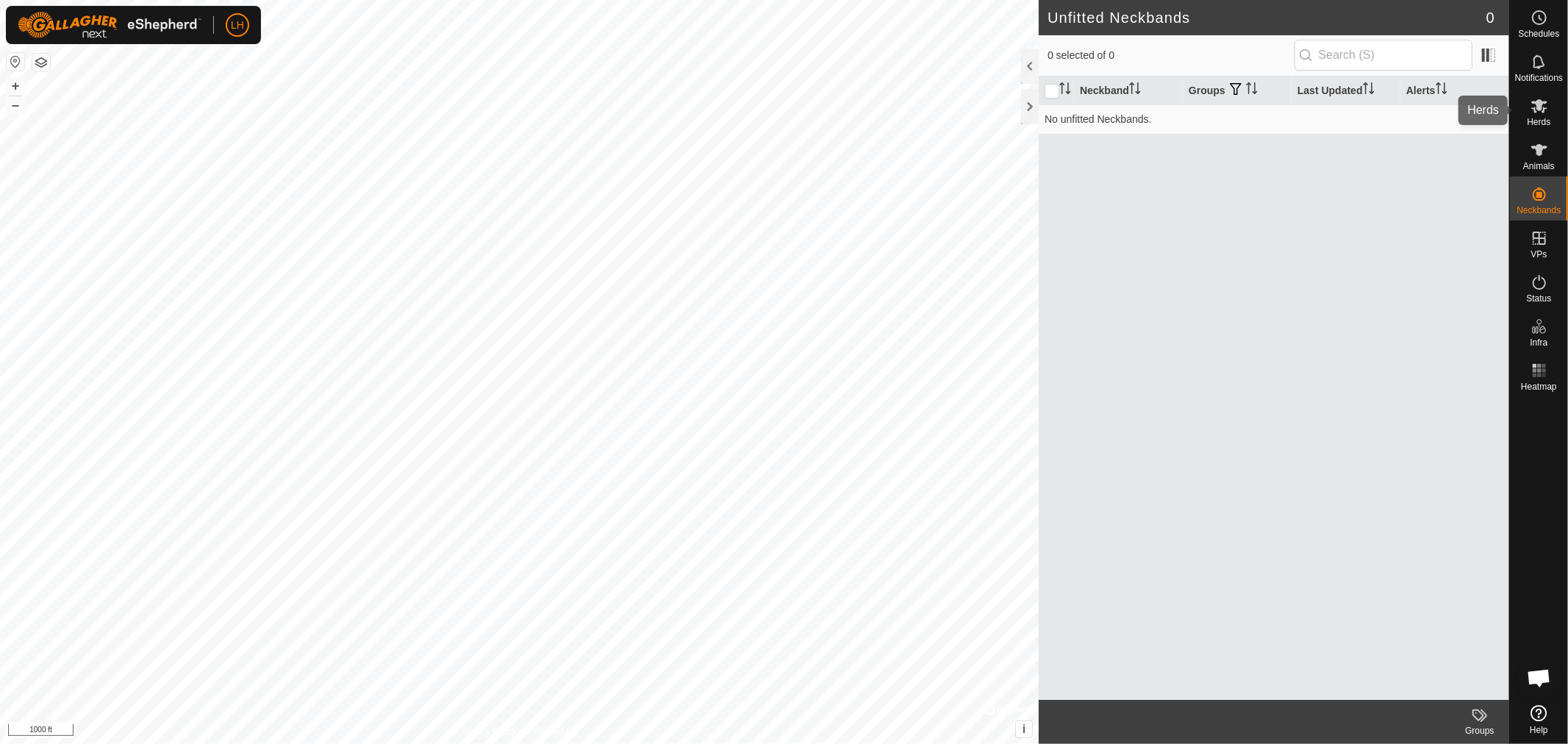
click at [1410, 108] on icon at bounding box center [1539, 106] width 16 height 14
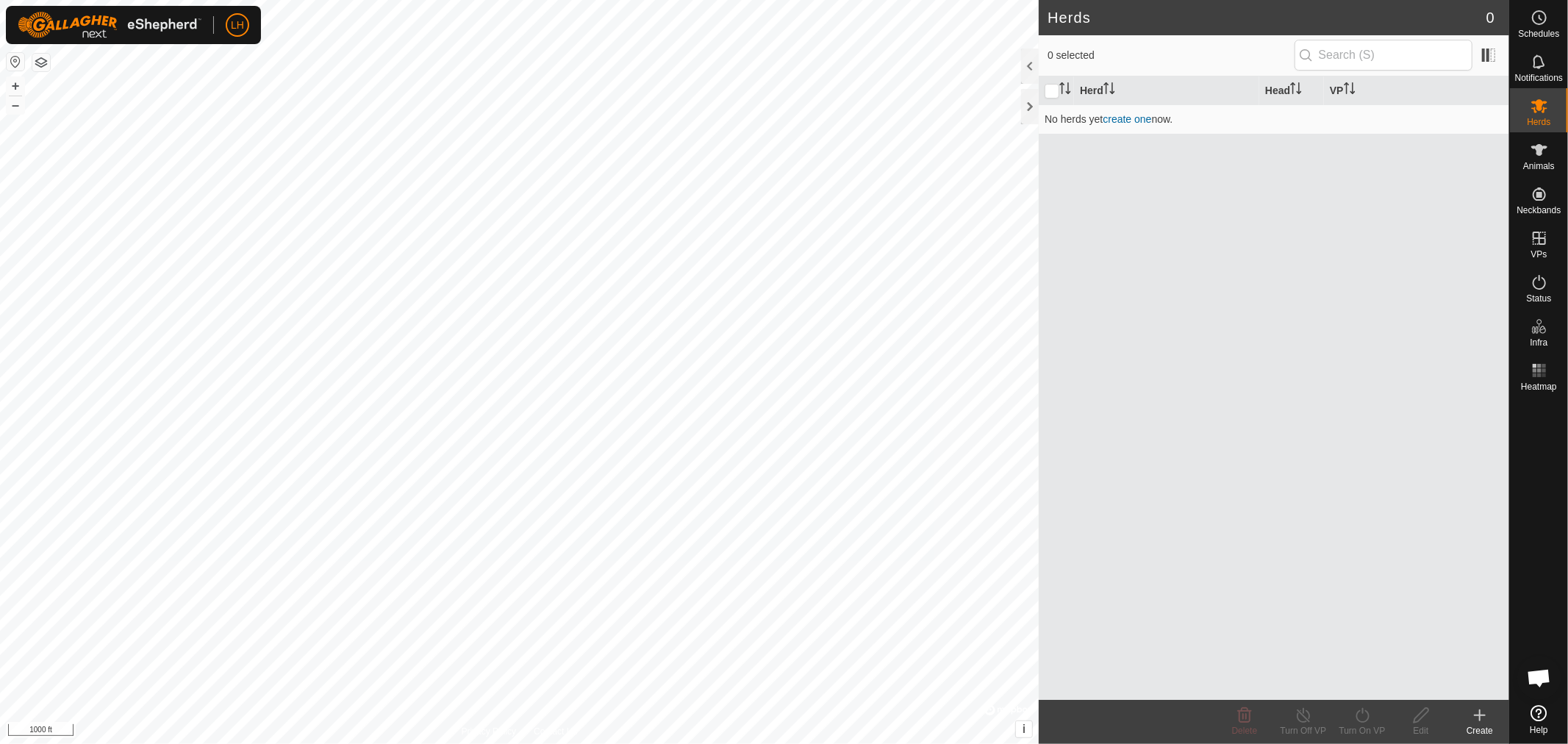
click at [1104, 287] on div "Herd Head VP No herds yet create one now." at bounding box center [1273, 388] width 470 height 624
click at [1029, 106] on div at bounding box center [1030, 106] width 18 height 35
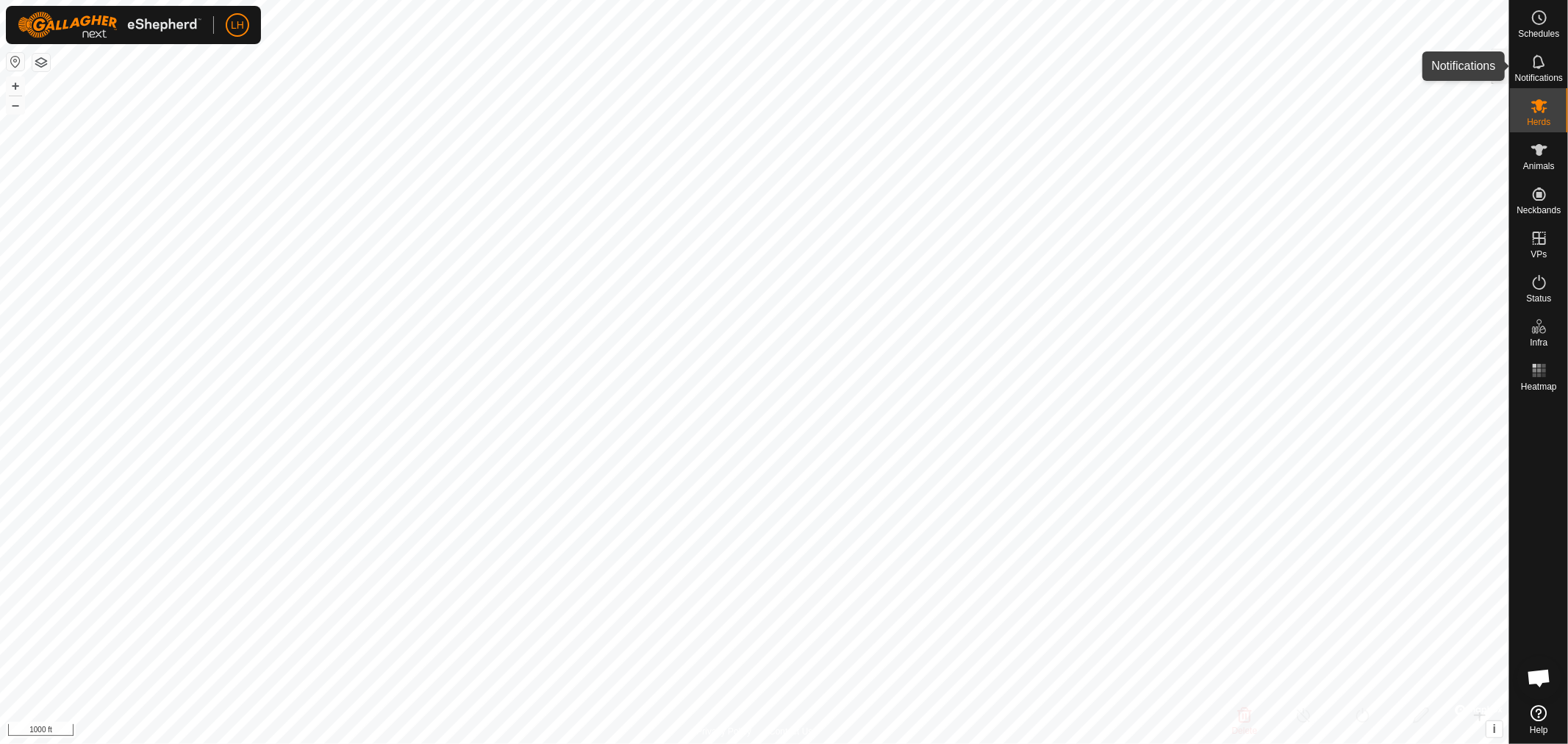
click at [1410, 64] on icon at bounding box center [1539, 62] width 18 height 18
click at [1410, 20] on icon at bounding box center [1539, 18] width 18 height 18
click at [1410, 157] on icon at bounding box center [1539, 150] width 18 height 18
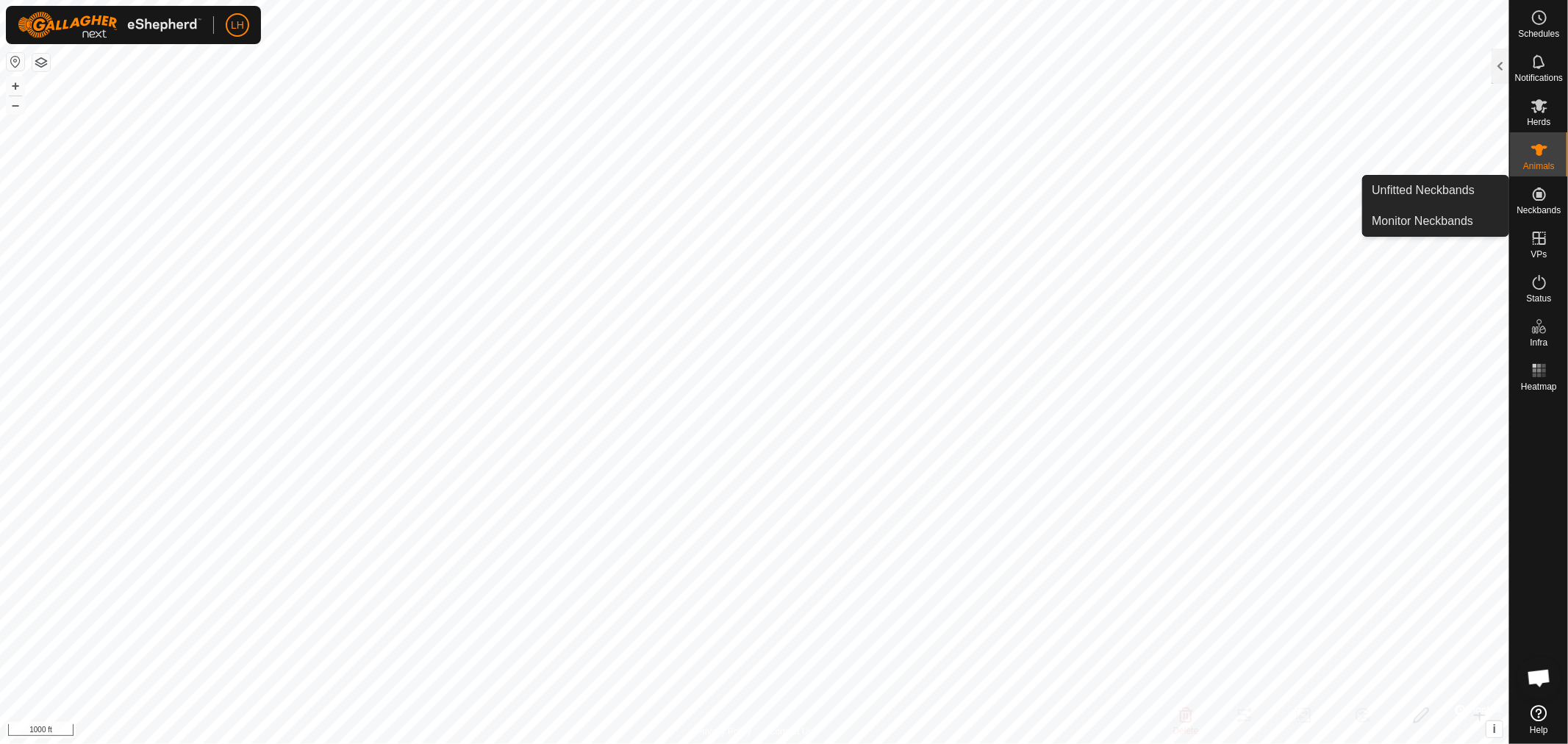
drag, startPoint x: 1542, startPoint y: 178, endPoint x: 1540, endPoint y: 193, distance: 15.1
click at [1410, 193] on icon at bounding box center [1539, 194] width 13 height 13
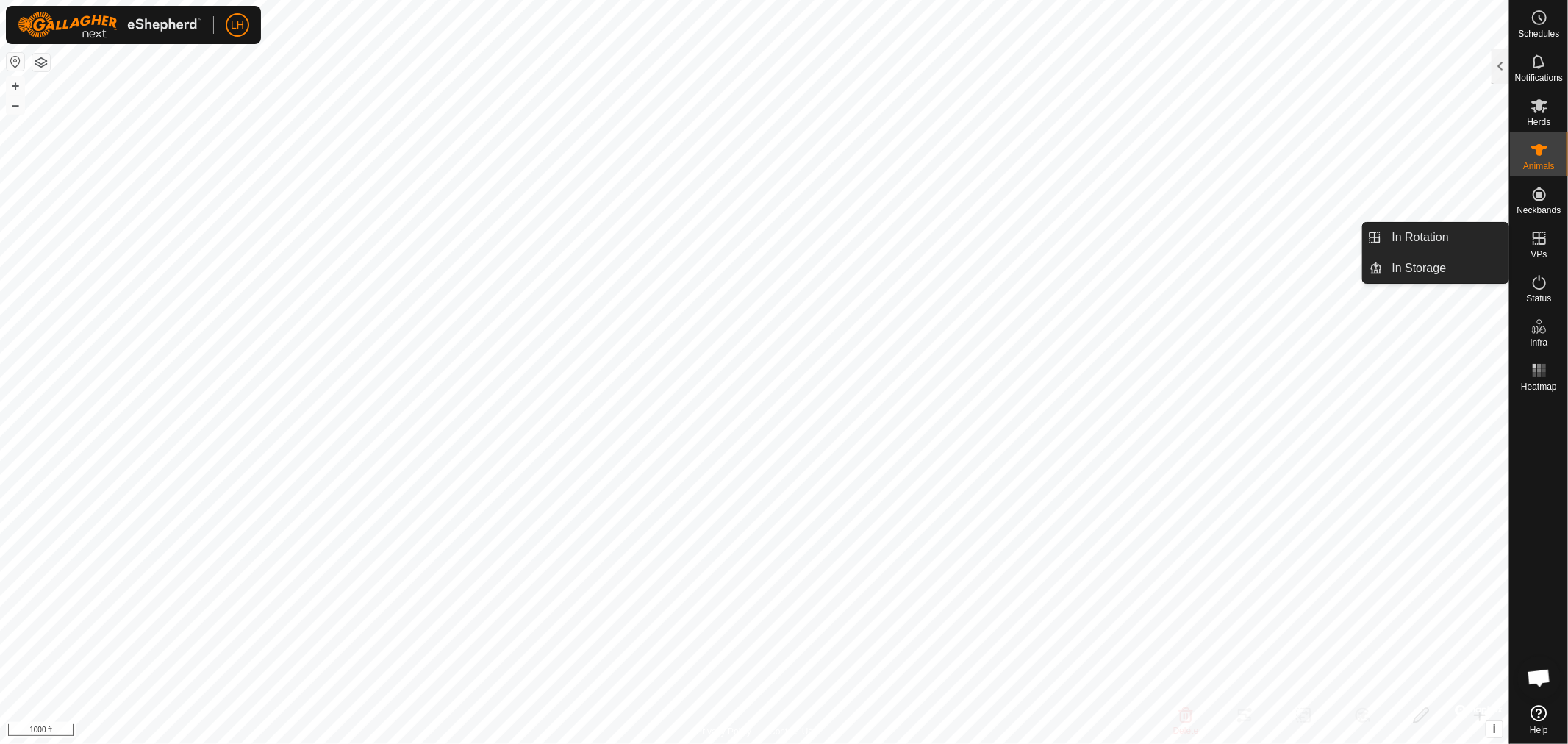
click at [1410, 240] on icon at bounding box center [1539, 238] width 18 height 18
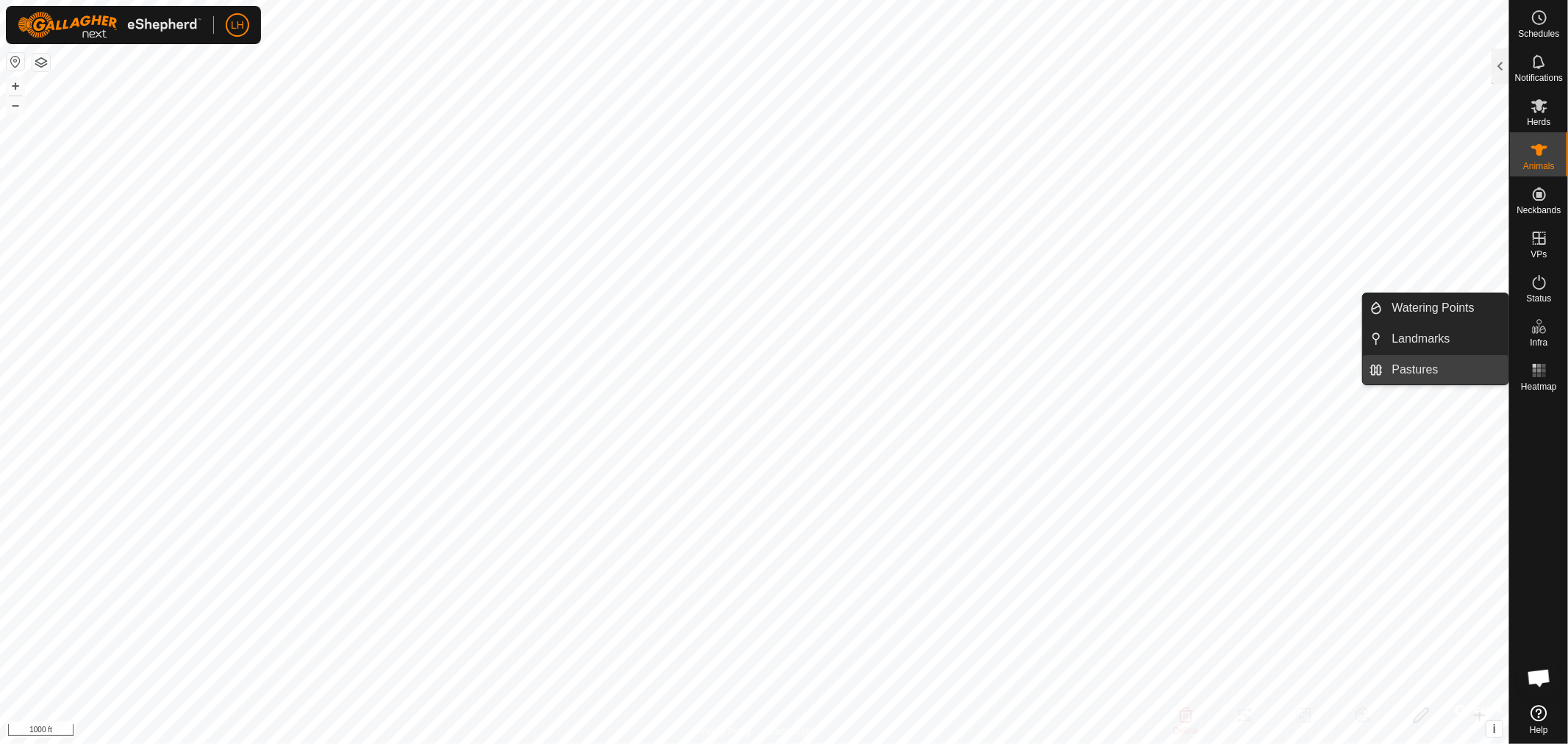
click at [1410, 370] on link "Pastures" at bounding box center [1445, 370] width 126 height 29
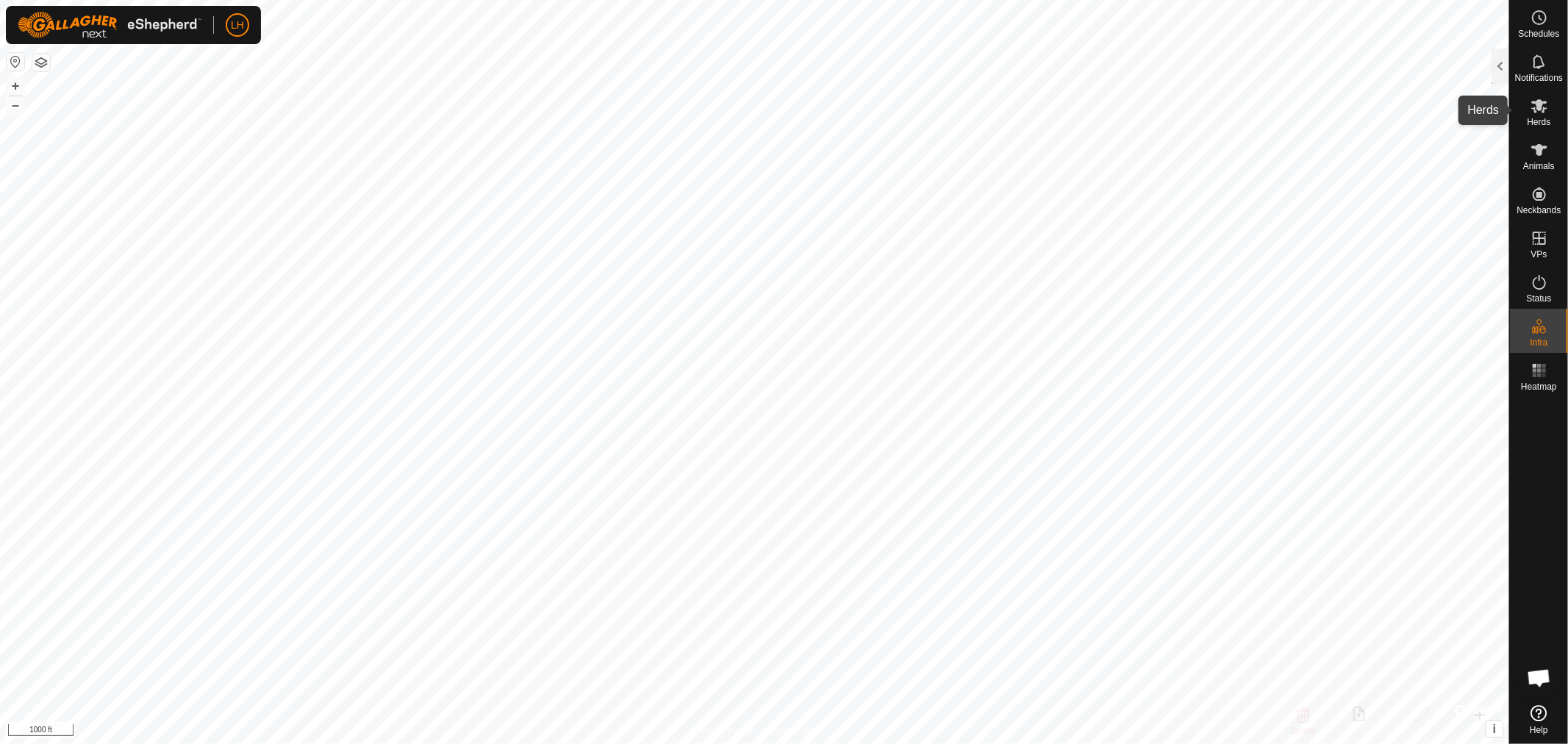
click at [1410, 106] on icon at bounding box center [1539, 106] width 16 height 14
click at [1410, 102] on icon at bounding box center [1539, 106] width 16 height 14
click at [1410, 106] on icon at bounding box center [1539, 106] width 16 height 14
click at [1410, 64] on div at bounding box center [1500, 66] width 18 height 35
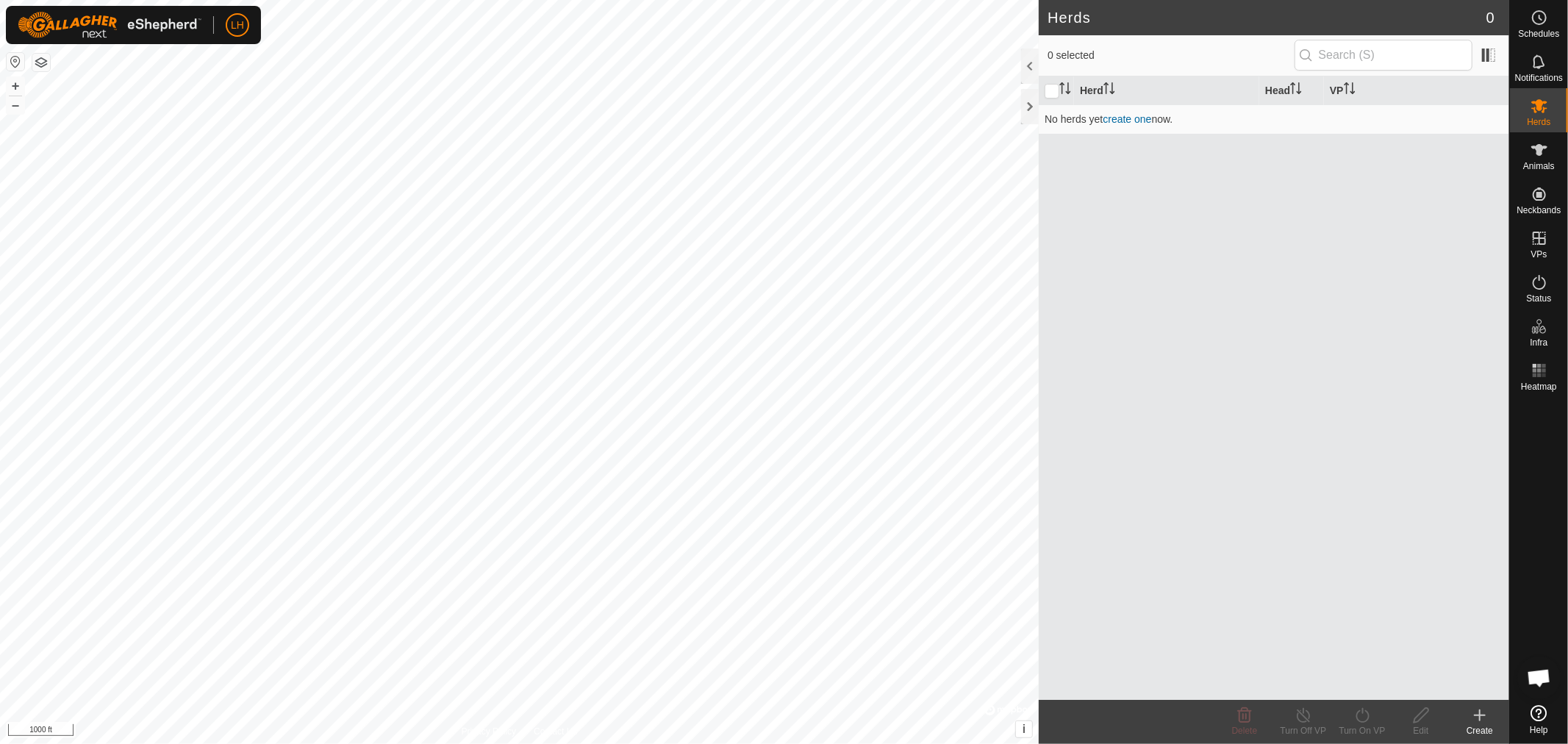
click at [1410, 669] on icon at bounding box center [1479, 716] width 18 height 18
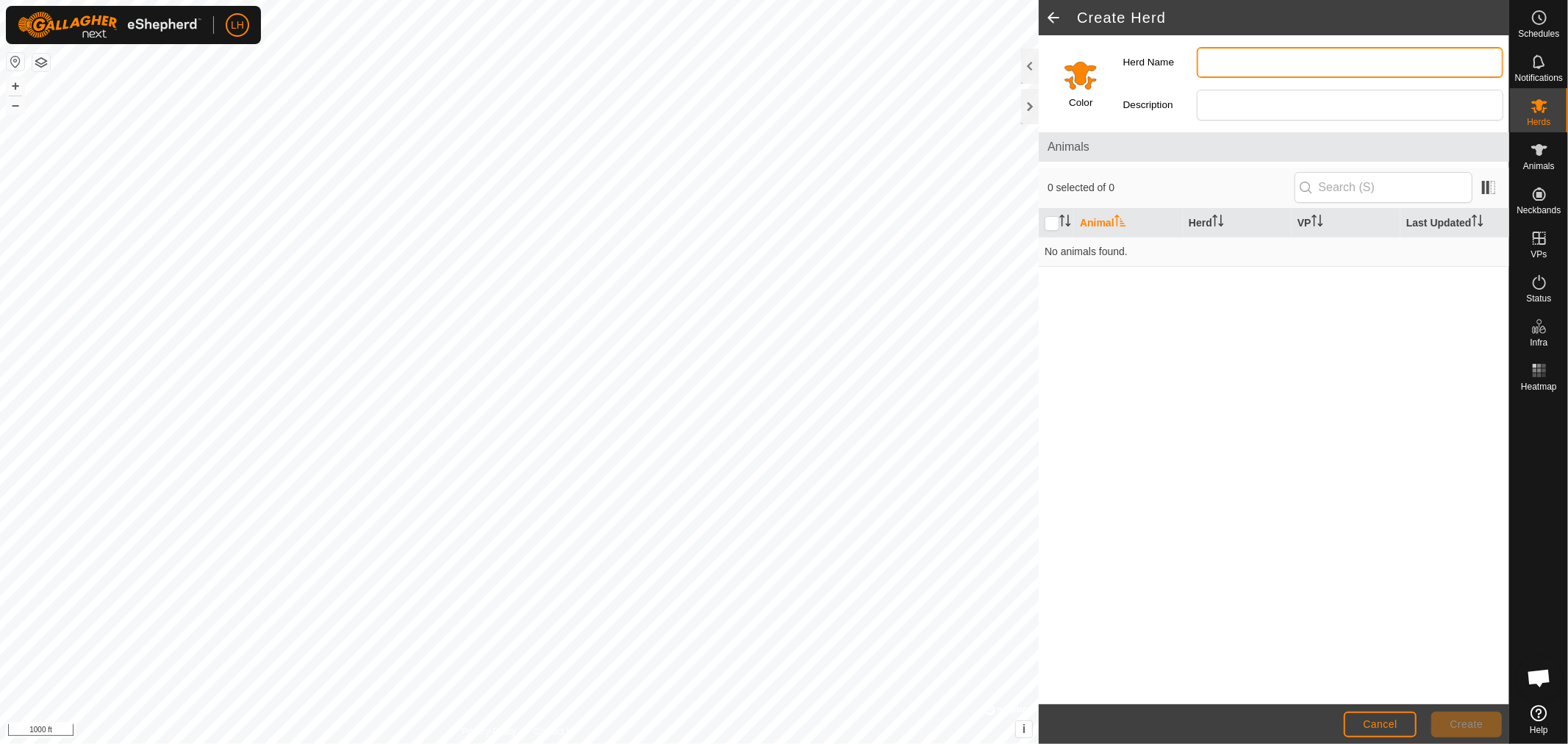
click at [1215, 63] on input "Herd Name" at bounding box center [1349, 63] width 306 height 31
click at [1410, 669] on span "Create" at bounding box center [1466, 724] width 33 height 11
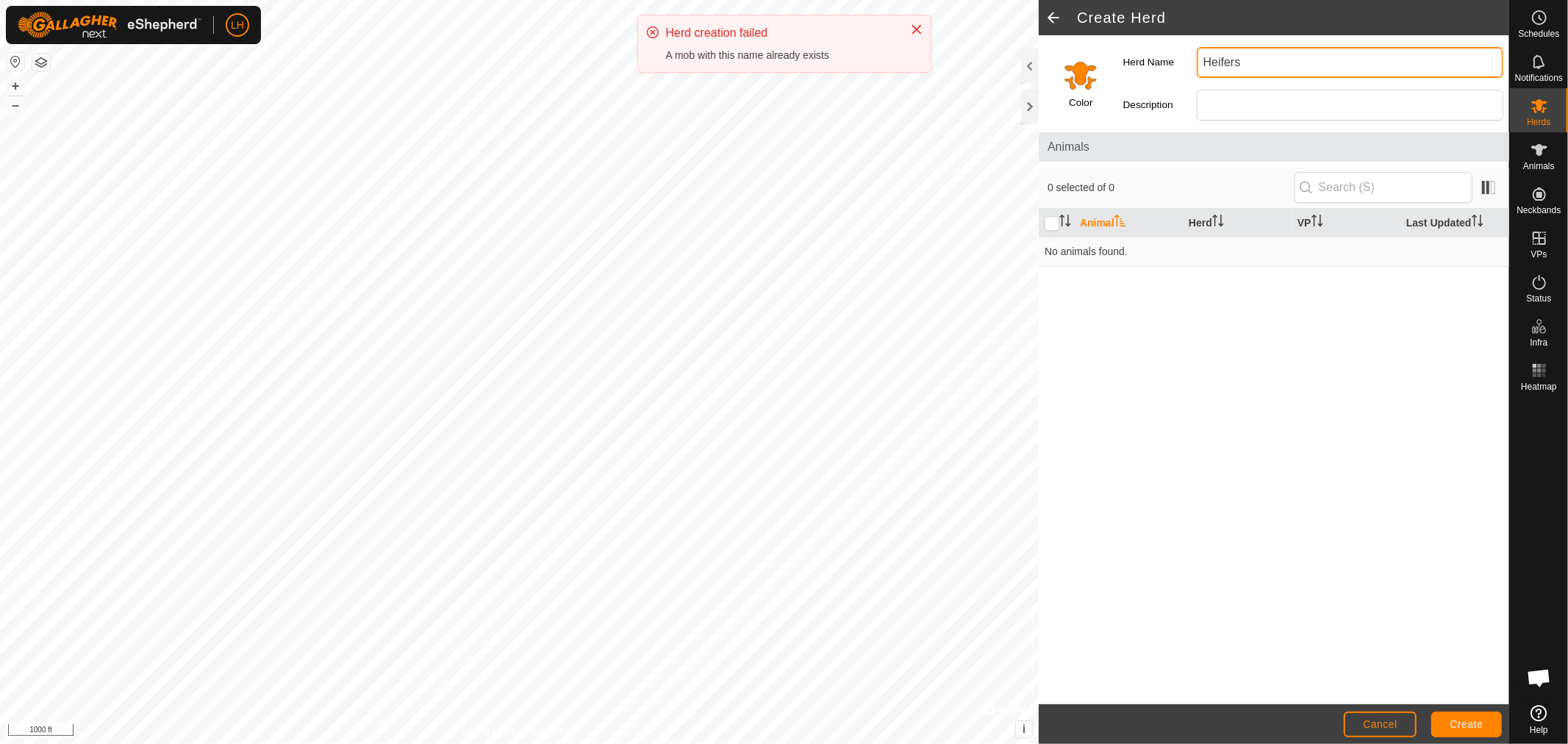
click at [1410, 56] on input "Heifers" at bounding box center [1349, 63] width 306 height 31
type input "H"
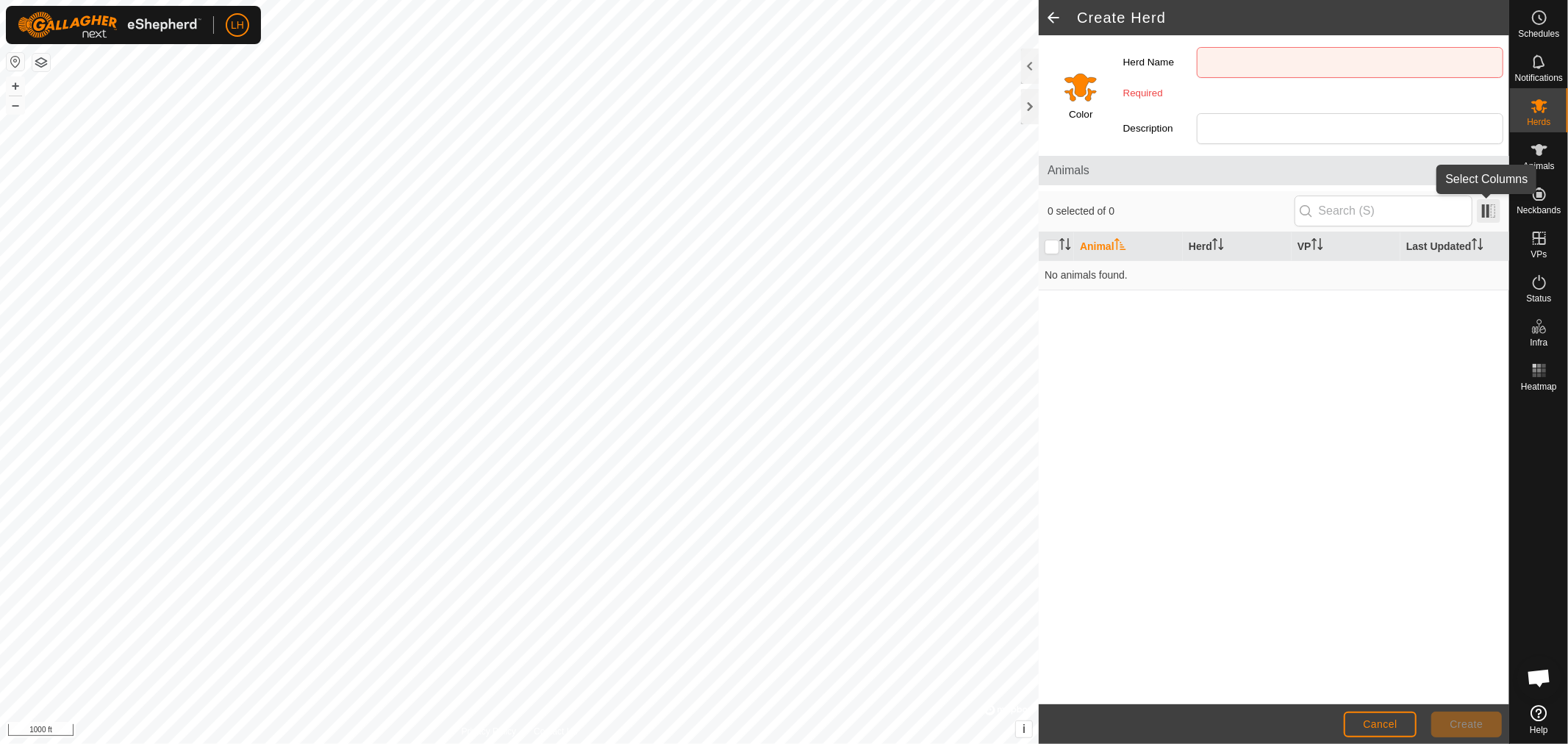
click at [1410, 213] on span at bounding box center [1488, 210] width 24 height 24
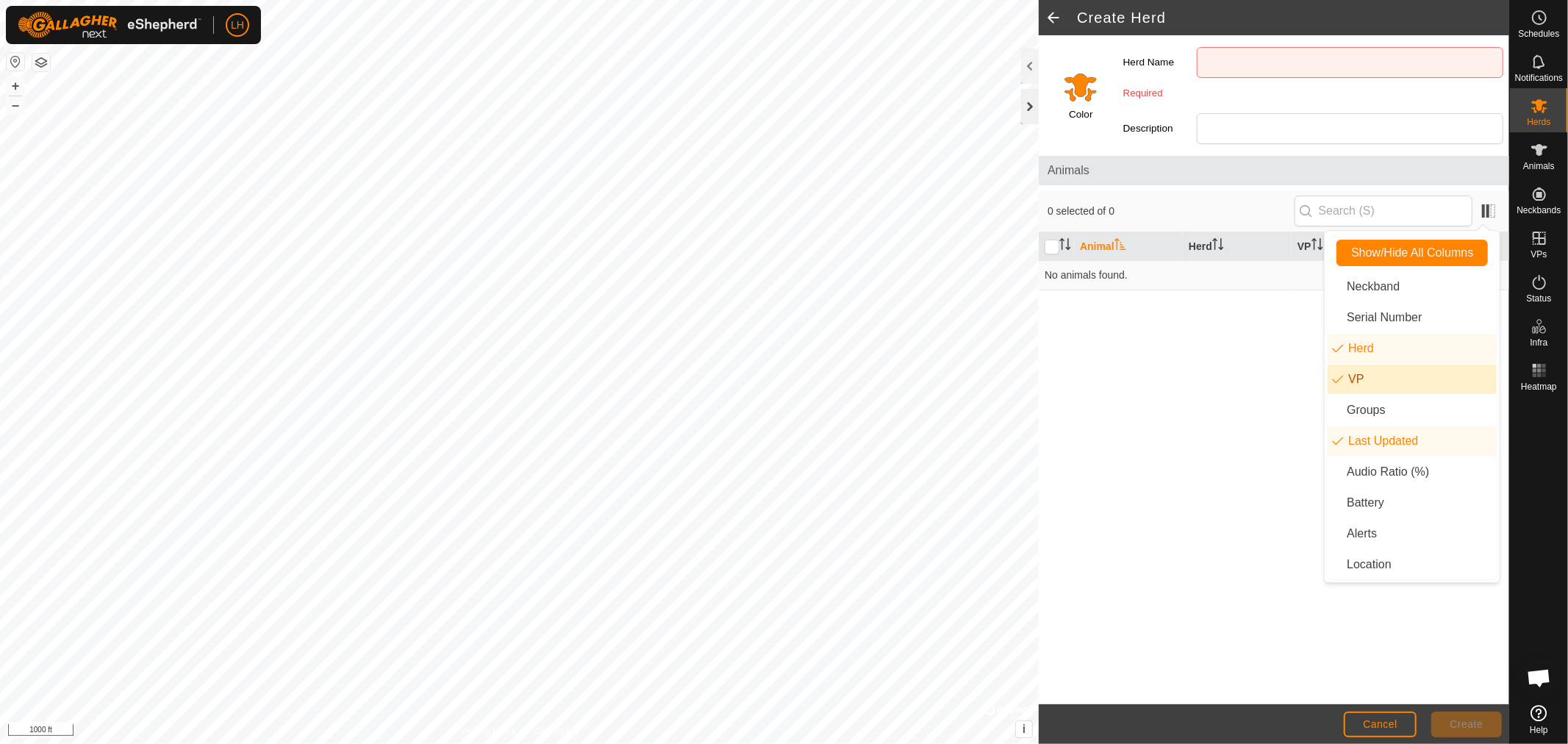
click at [1026, 111] on div at bounding box center [1030, 106] width 18 height 35
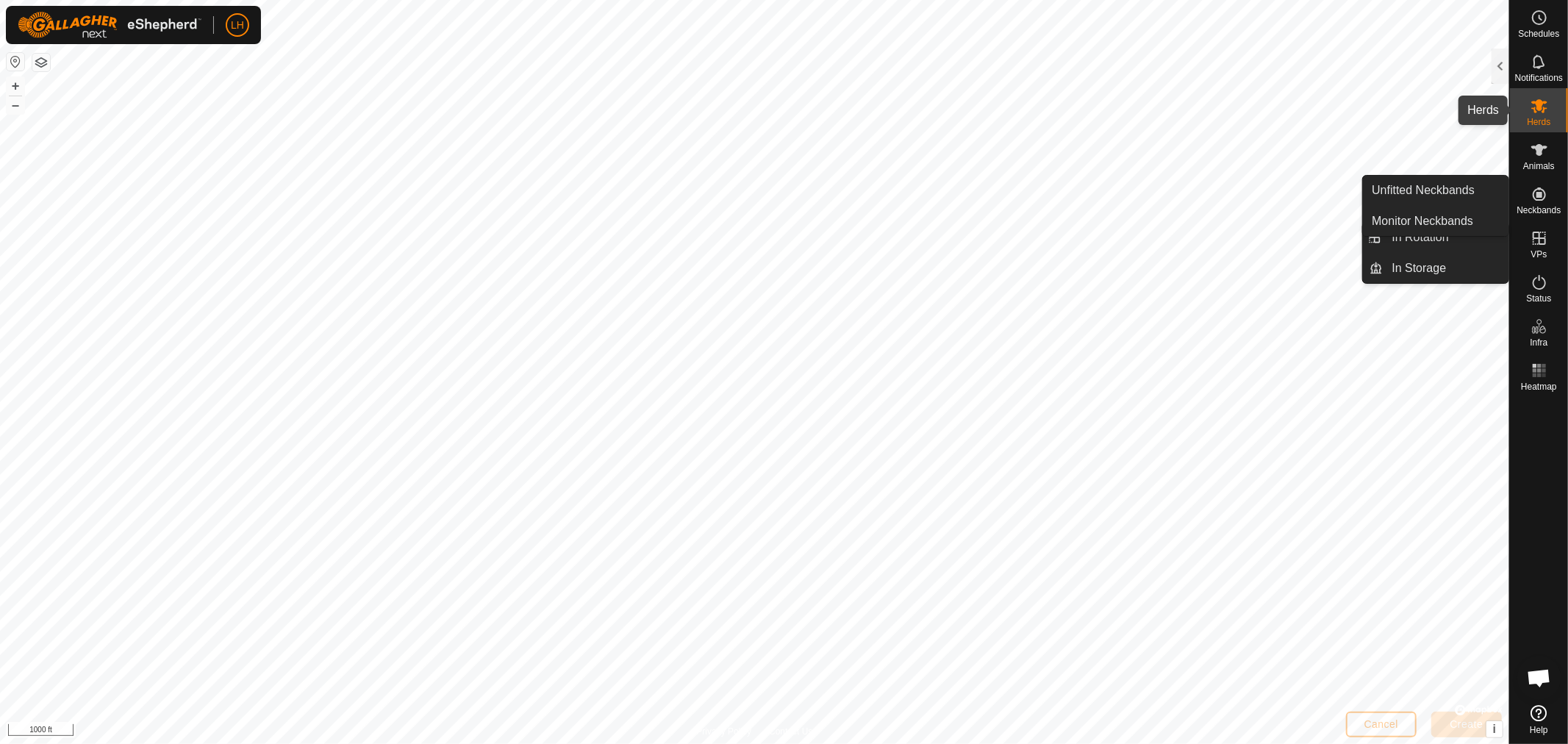
click at [1410, 113] on icon at bounding box center [1539, 106] width 18 height 18
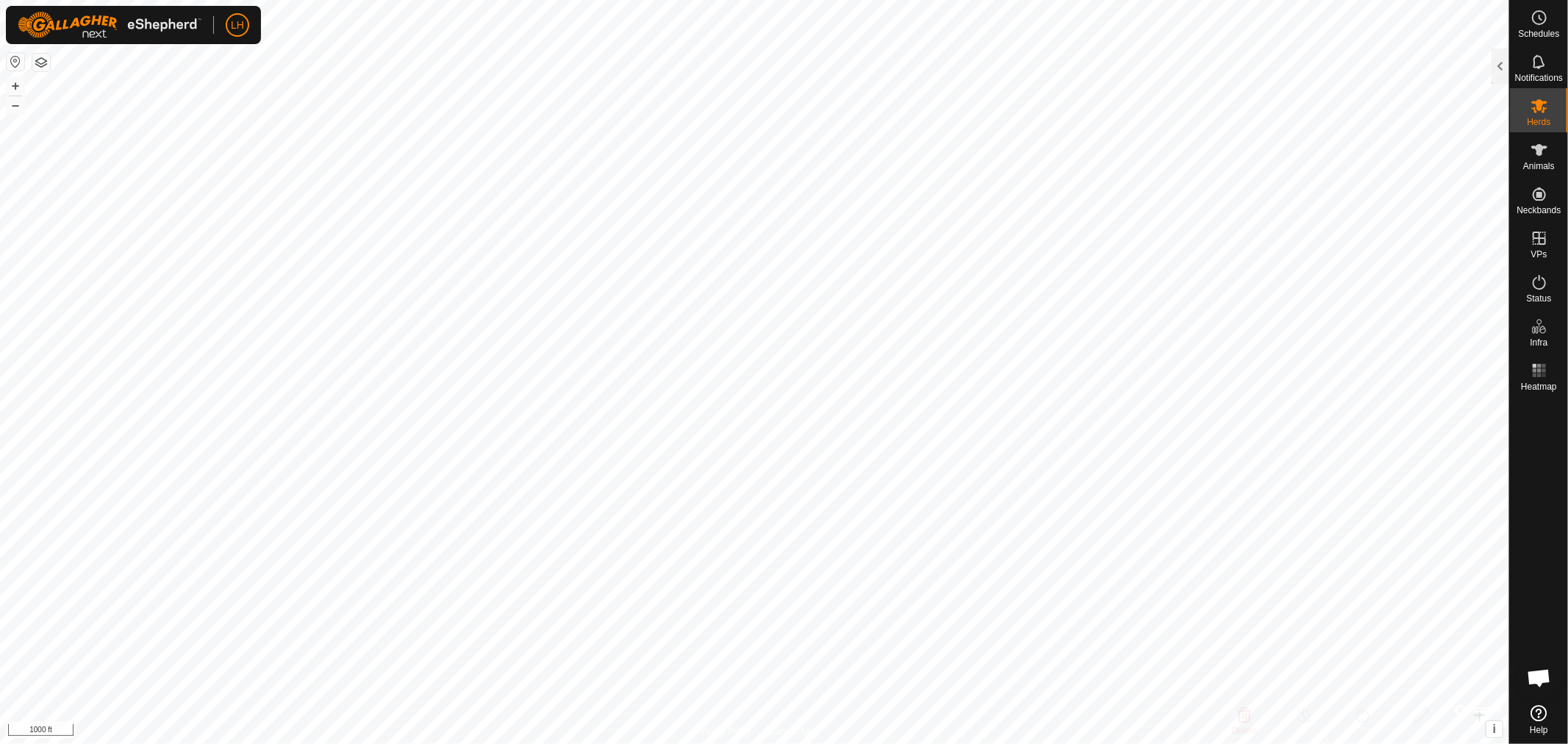
click at [1410, 113] on icon at bounding box center [1539, 106] width 18 height 18
click at [1410, 74] on div at bounding box center [1500, 66] width 18 height 35
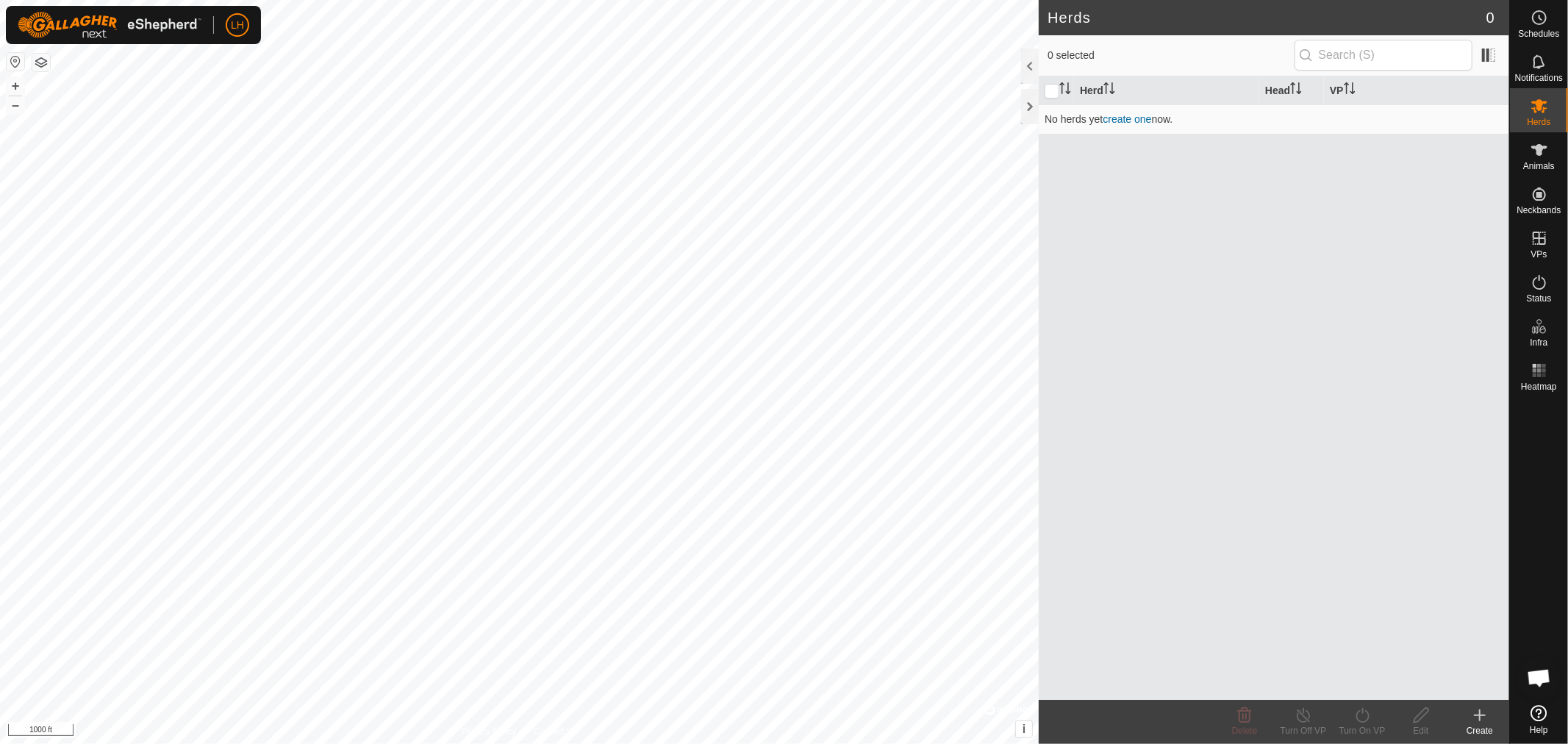
click at [1410, 669] on icon at bounding box center [1479, 715] width 0 height 11
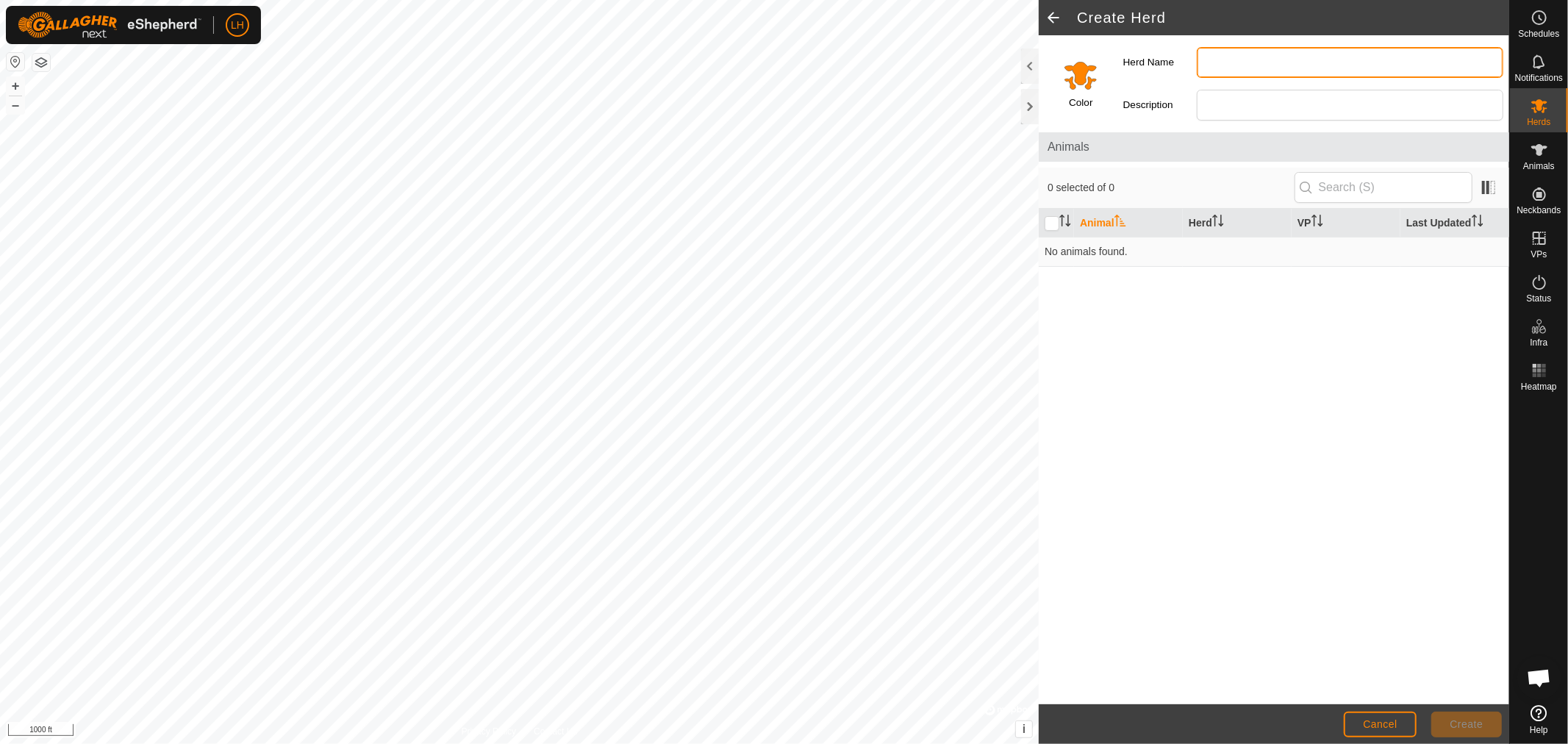
click at [1220, 68] on input "Herd Name" at bounding box center [1349, 63] width 306 height 31
type input "Bulls"
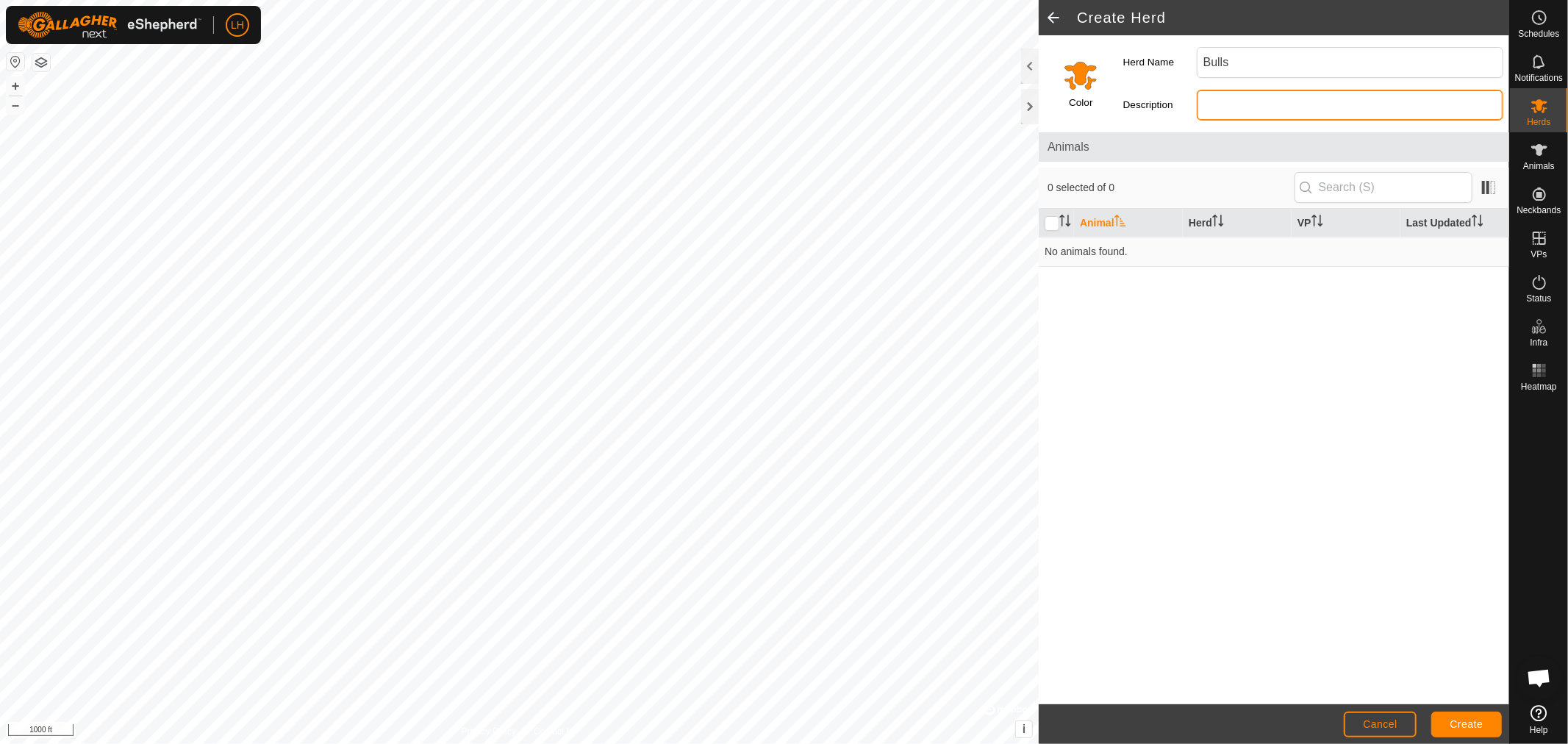
click at [1248, 97] on input "Description" at bounding box center [1349, 105] width 306 height 31
type input "b"
type input "Bulls"
click at [1410, 669] on span "Create" at bounding box center [1466, 724] width 33 height 11
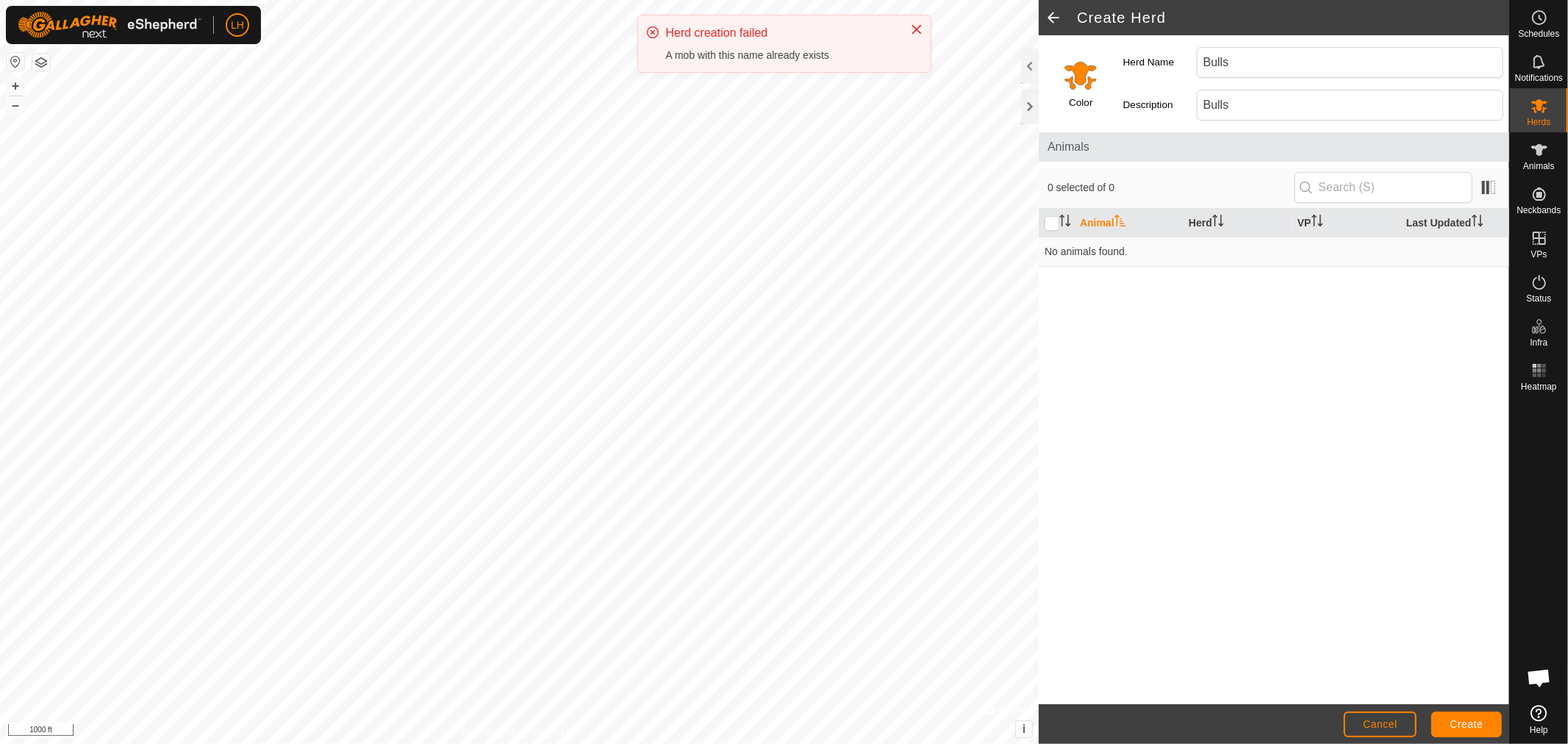
click at [1082, 81] on input "Select a color" at bounding box center [1080, 75] width 35 height 35
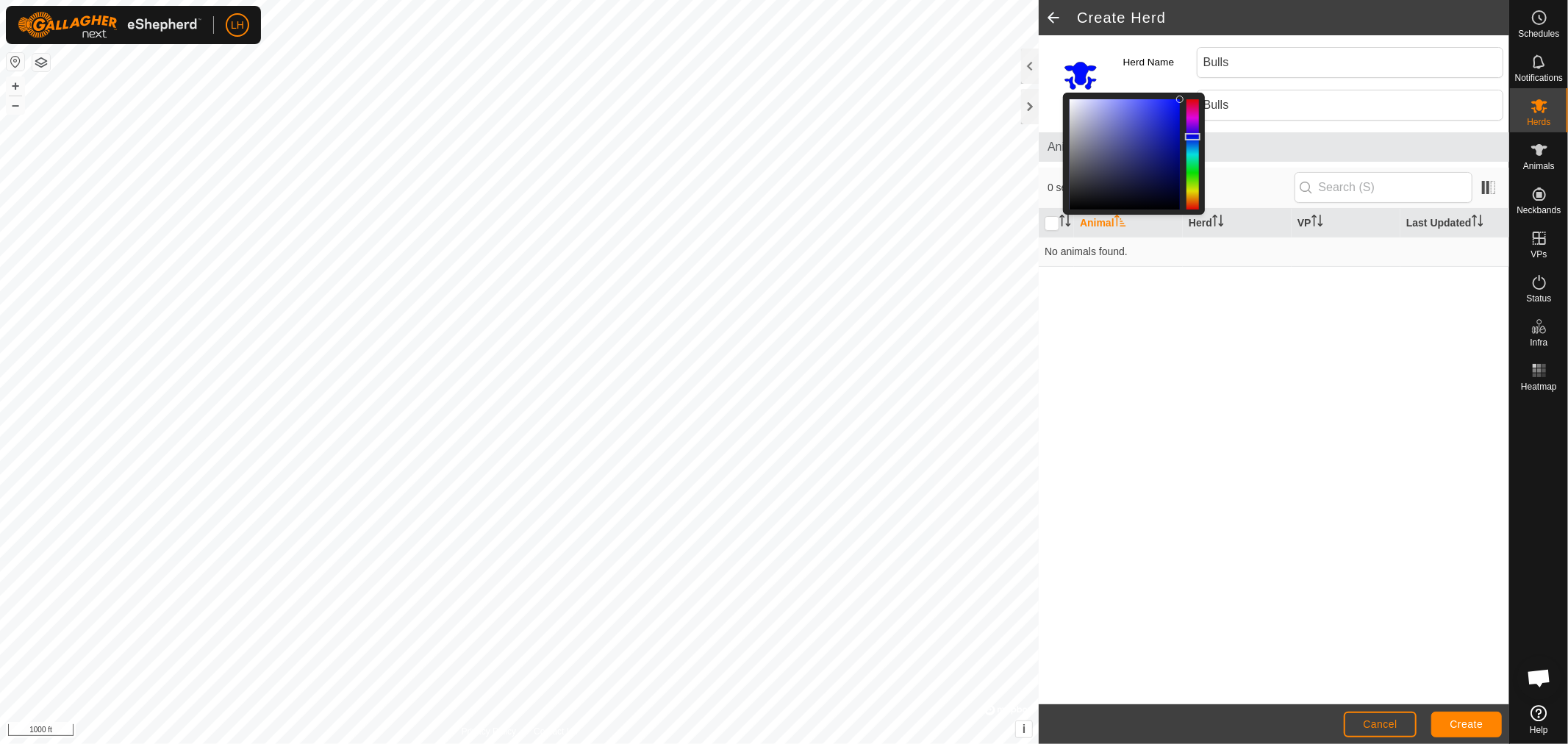
click at [1193, 136] on div at bounding box center [1192, 154] width 12 height 110
click at [1410, 669] on span "Create" at bounding box center [1466, 724] width 33 height 11
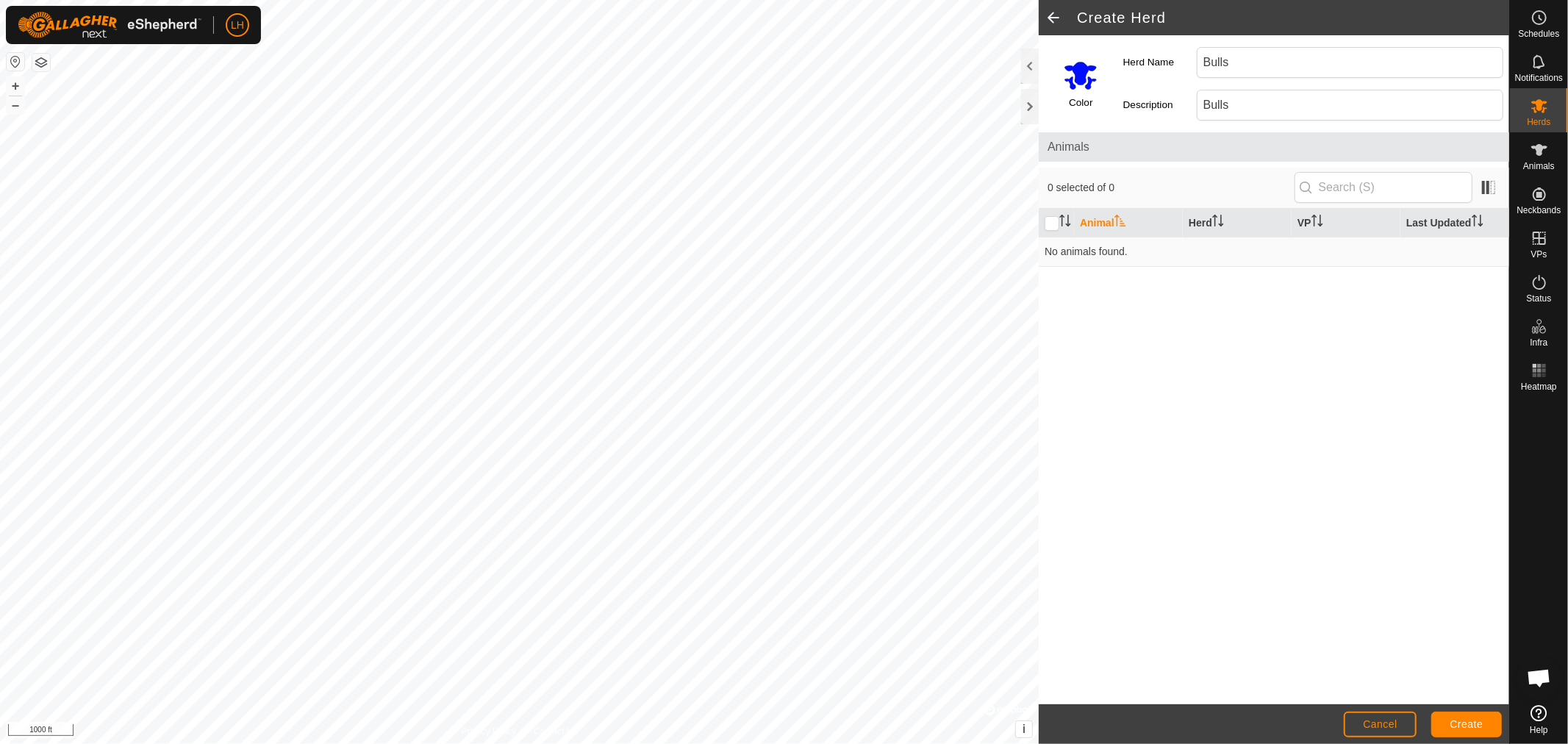
click at [1053, 22] on span at bounding box center [1053, 17] width 29 height 35
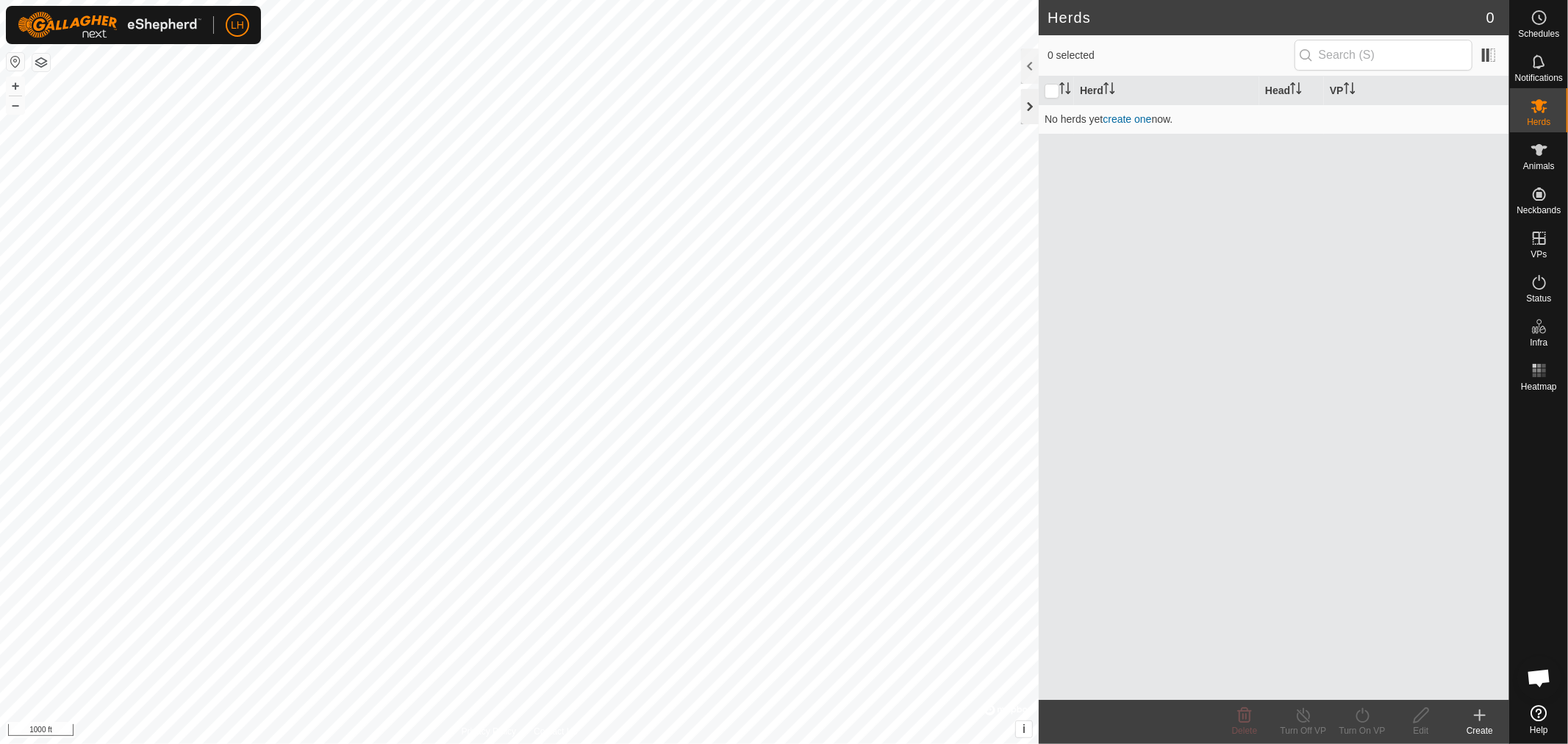
click at [1025, 111] on div at bounding box center [1030, 106] width 18 height 35
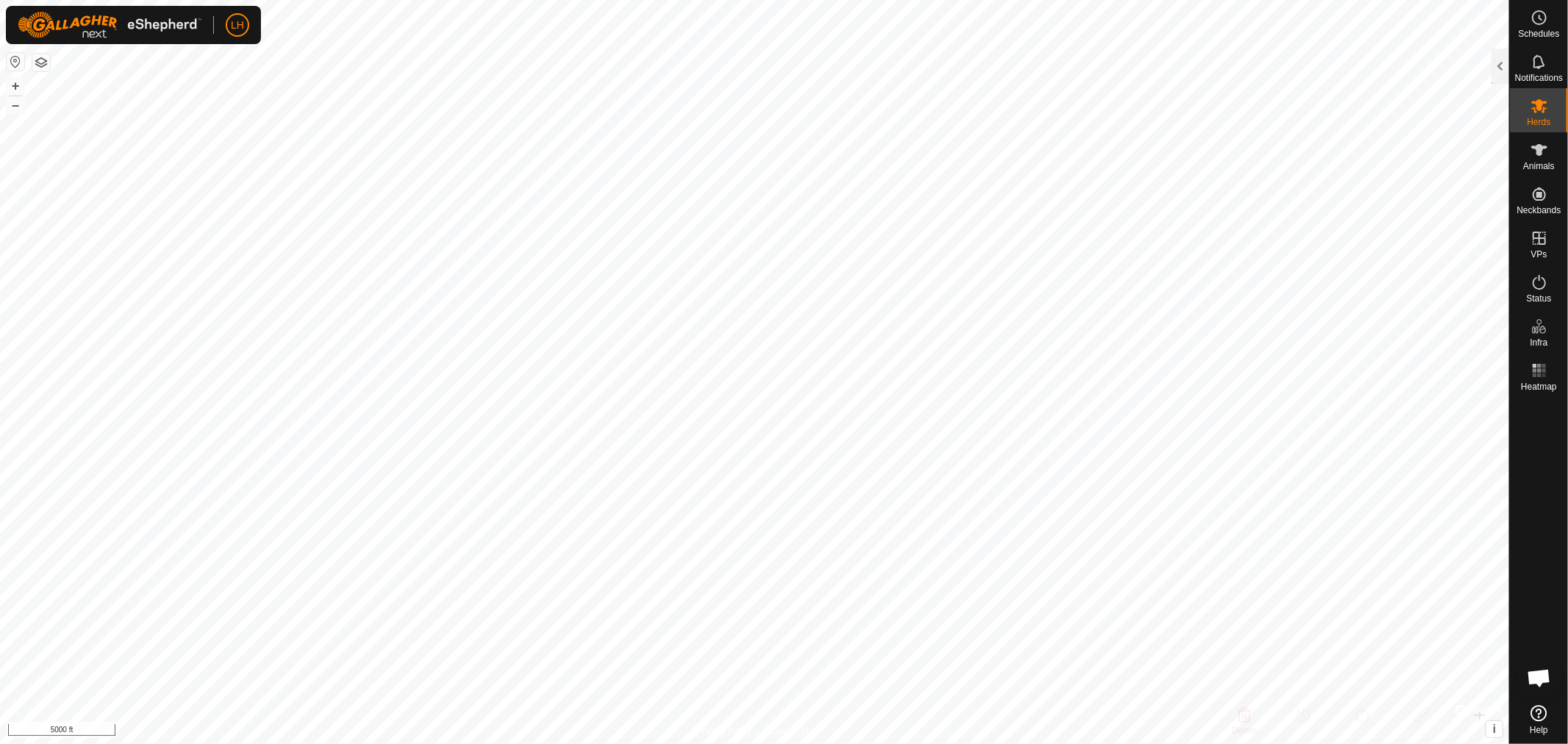
click at [1410, 669] on span "Open chat" at bounding box center [1539, 679] width 24 height 20
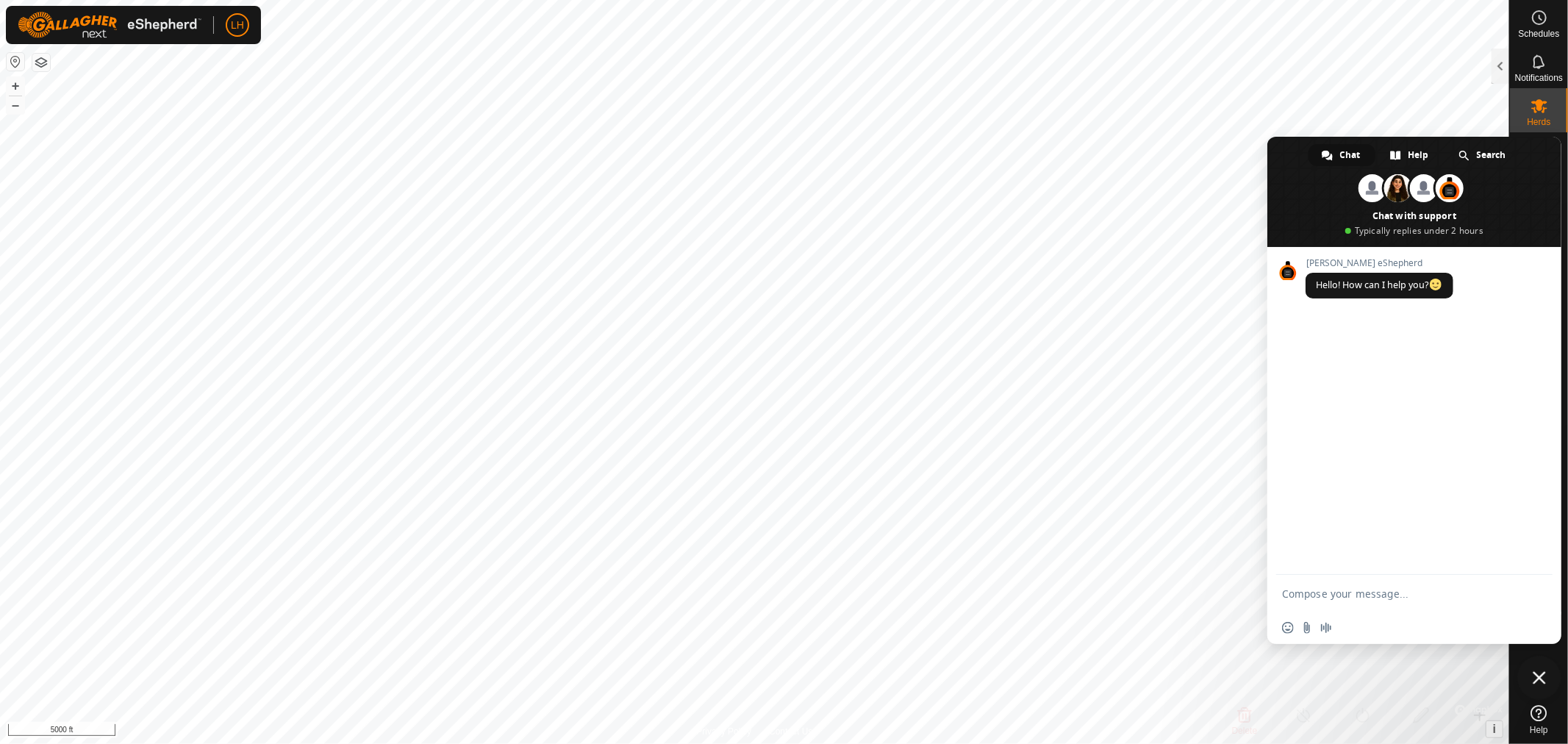
click at [1325, 590] on textarea "Compose your message..." at bounding box center [1397, 594] width 232 height 13
drag, startPoint x: 1281, startPoint y: 591, endPoint x: 1466, endPoint y: 612, distance: 186.2
click at [1410, 612] on div "Hey, just wondering if you can give me some indication of what I'm seeing on th…" at bounding box center [1414, 608] width 294 height 71
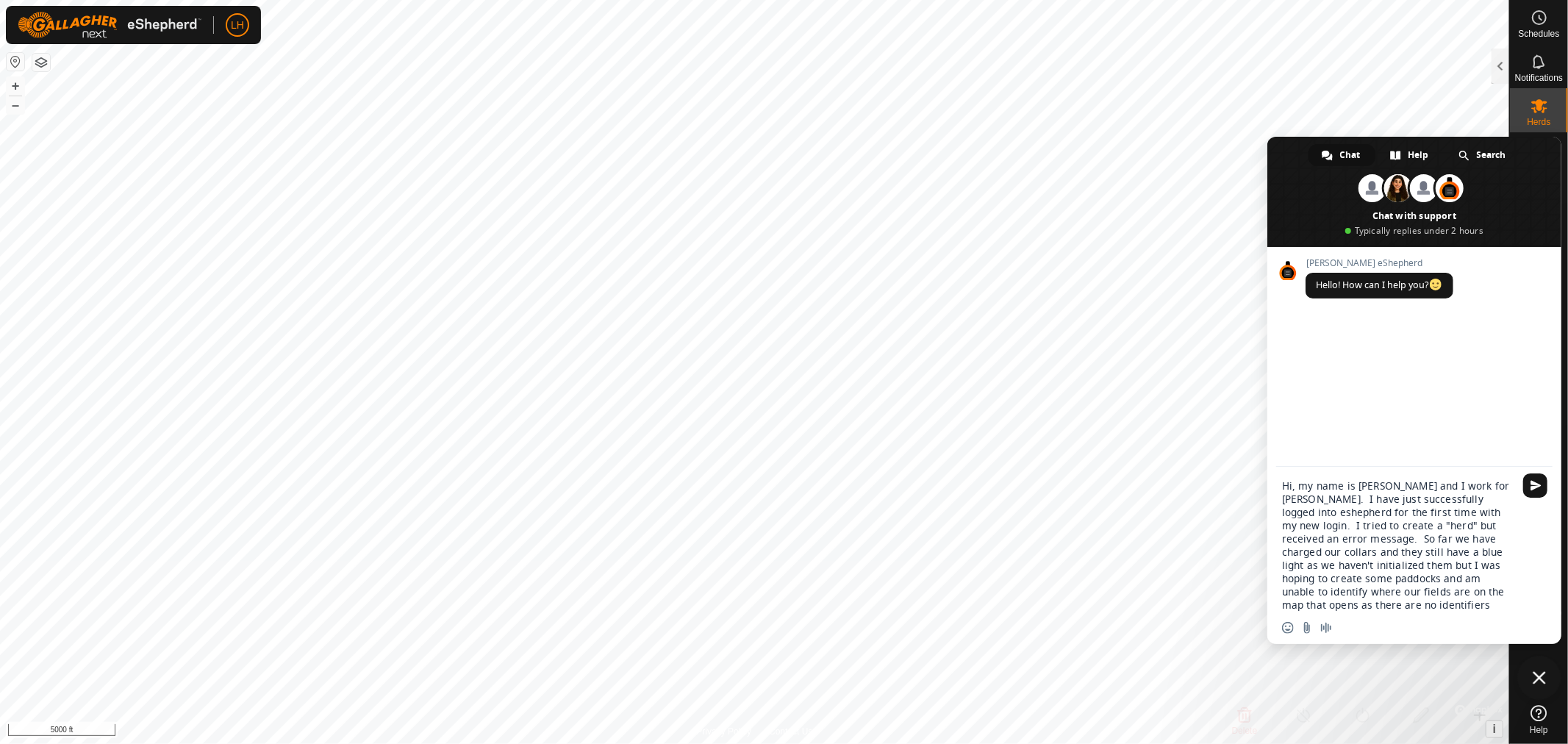
type textarea "Hi, my name is [PERSON_NAME] and I work for [PERSON_NAME]. I have just successf…"
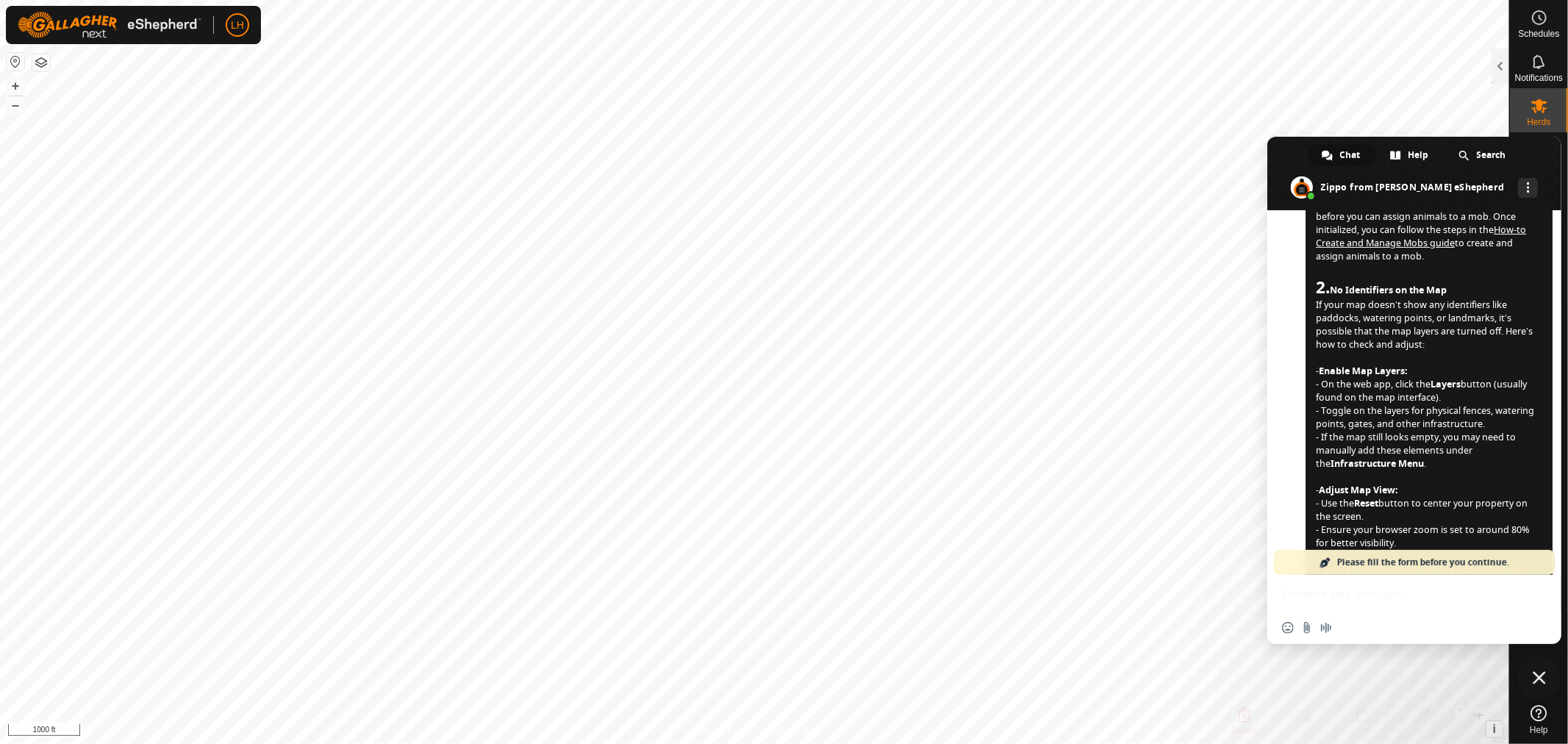
scroll to position [376, 0]
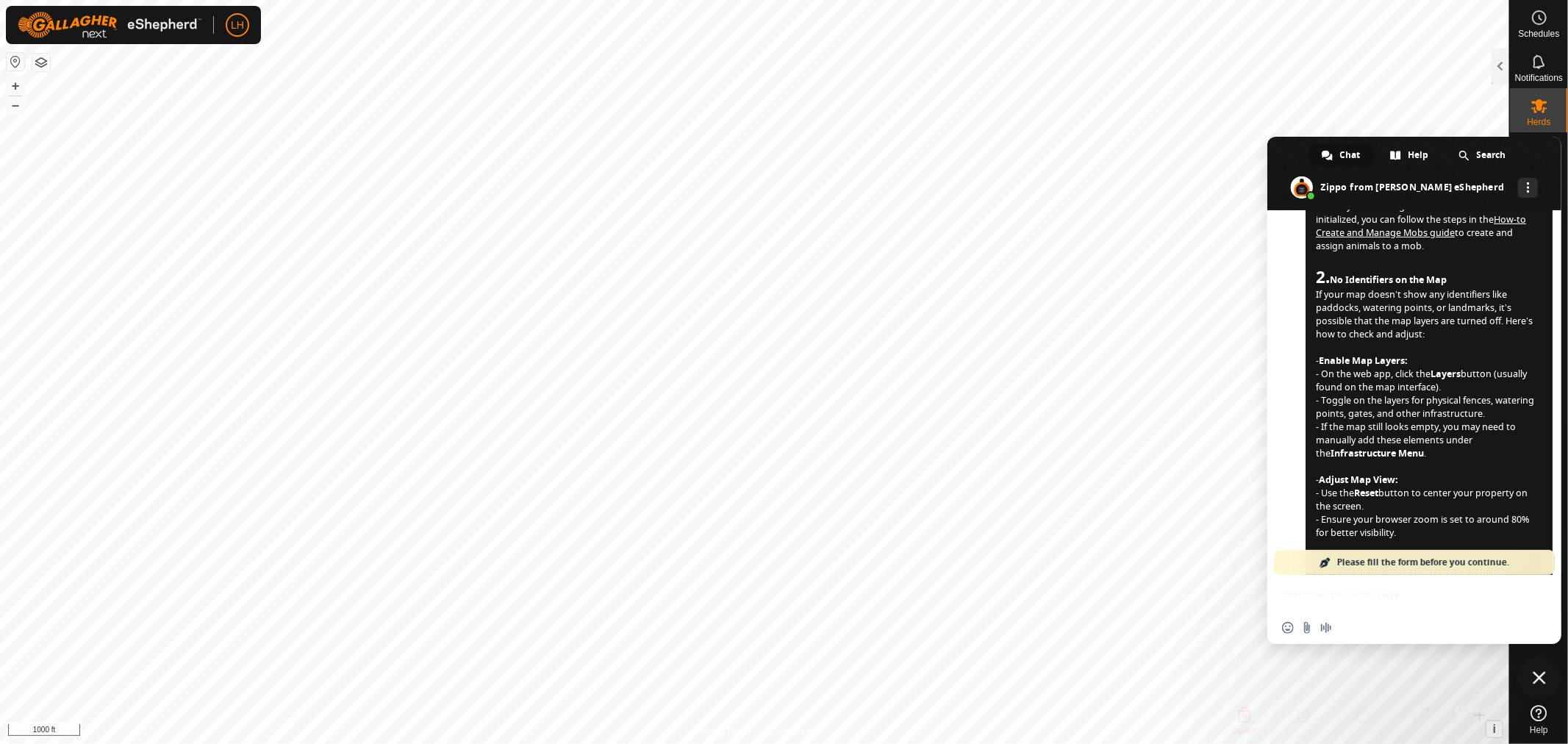
drag, startPoint x: 1302, startPoint y: 148, endPoint x: 1289, endPoint y: 147, distance: 13.0
click at [1289, 147] on span at bounding box center [1414, 173] width 294 height 74
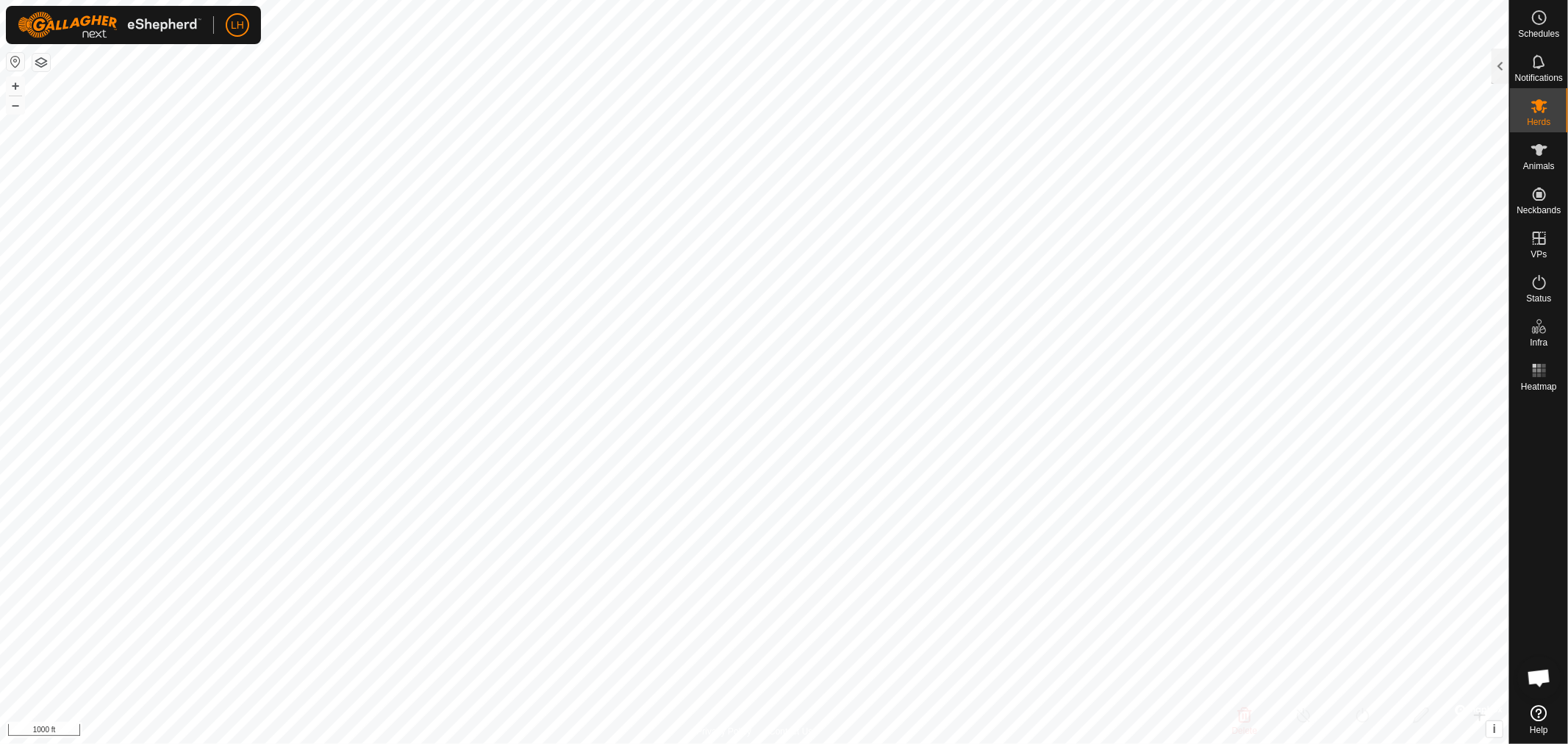
click at [1410, 669] on icon at bounding box center [1539, 713] width 16 height 16
click at [1410, 669] on span "Open chat" at bounding box center [1539, 679] width 24 height 20
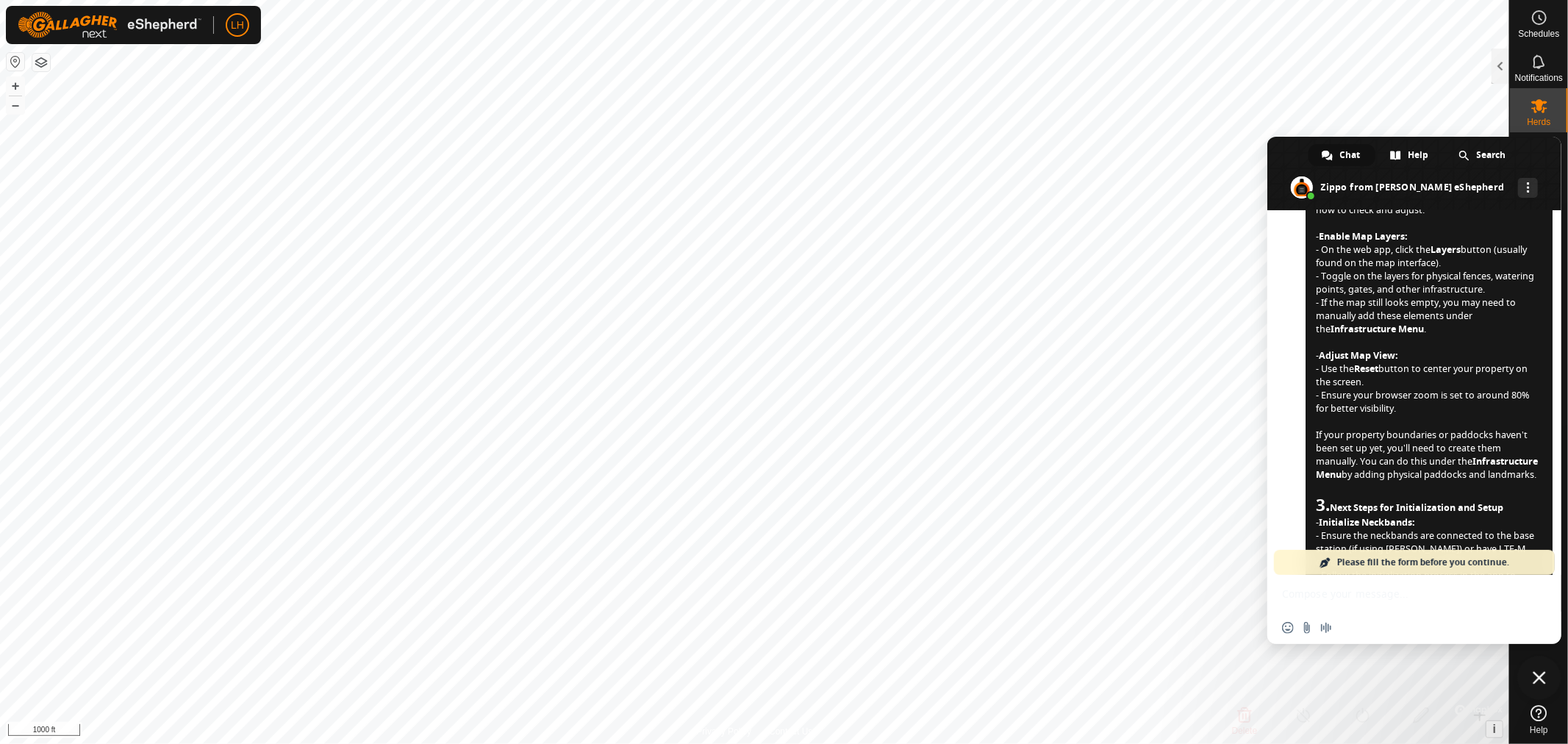
scroll to position [453, 0]
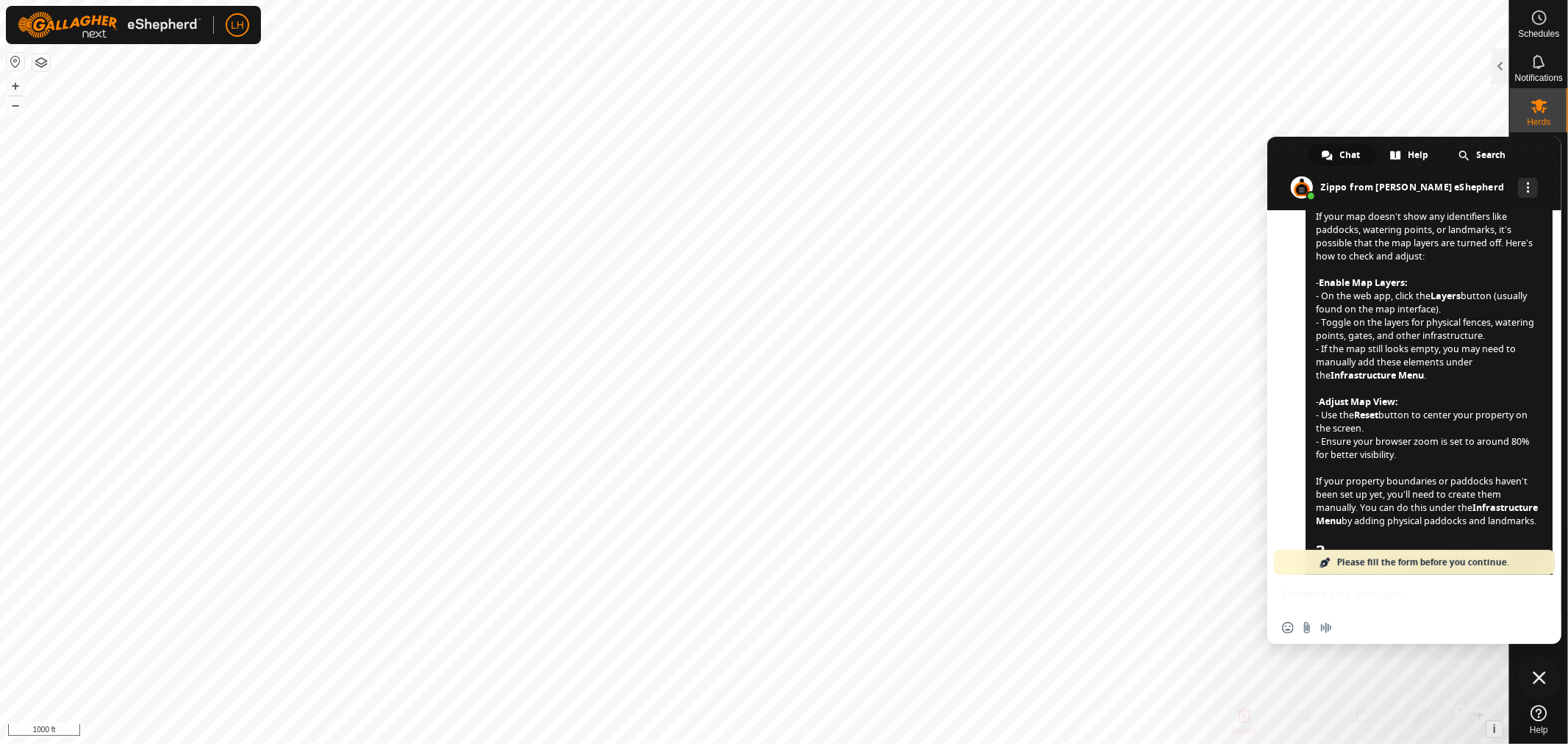
click at [39, 62] on button "button" at bounding box center [41, 63] width 18 height 18
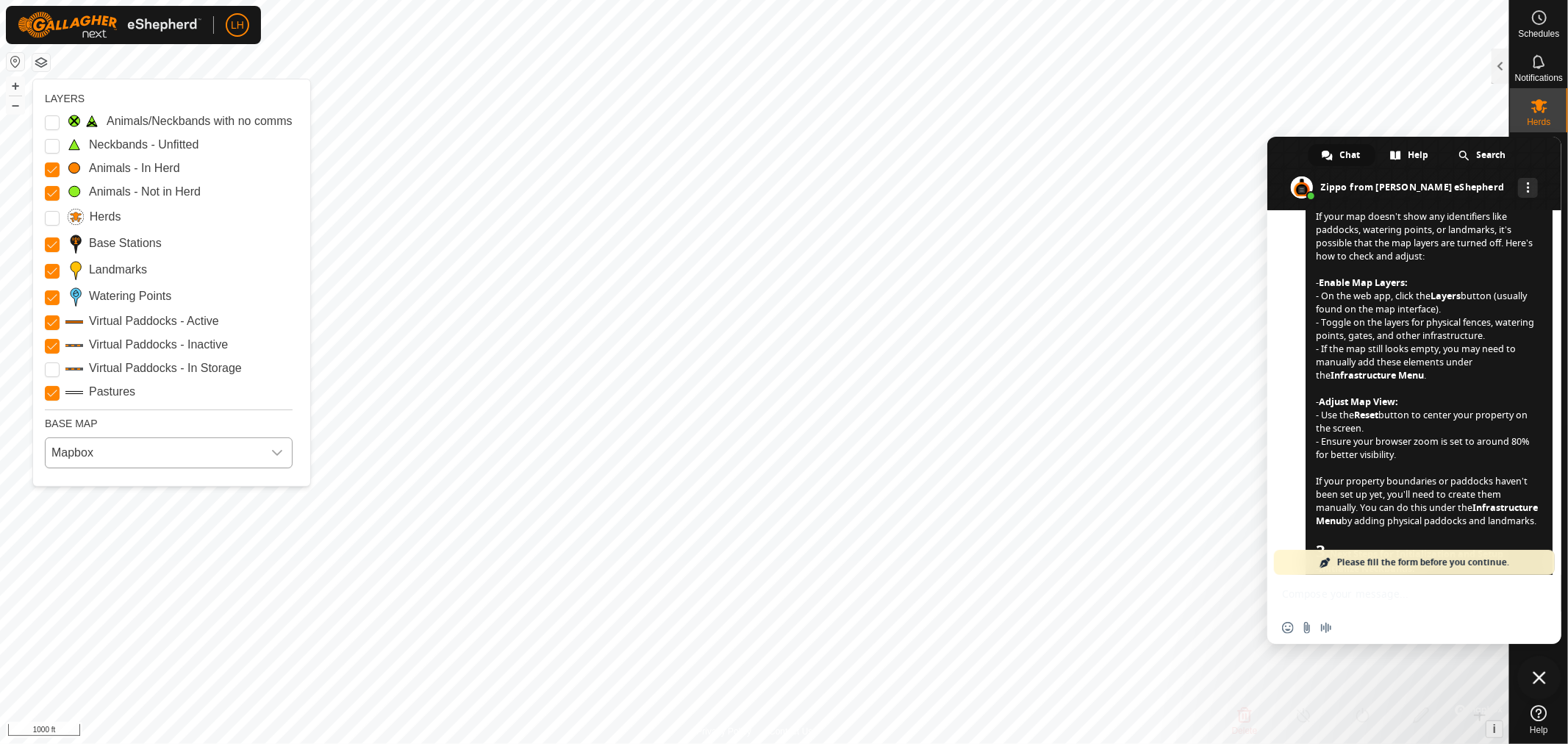
click at [281, 449] on icon "dropdown trigger" at bounding box center [277, 452] width 11 height 11
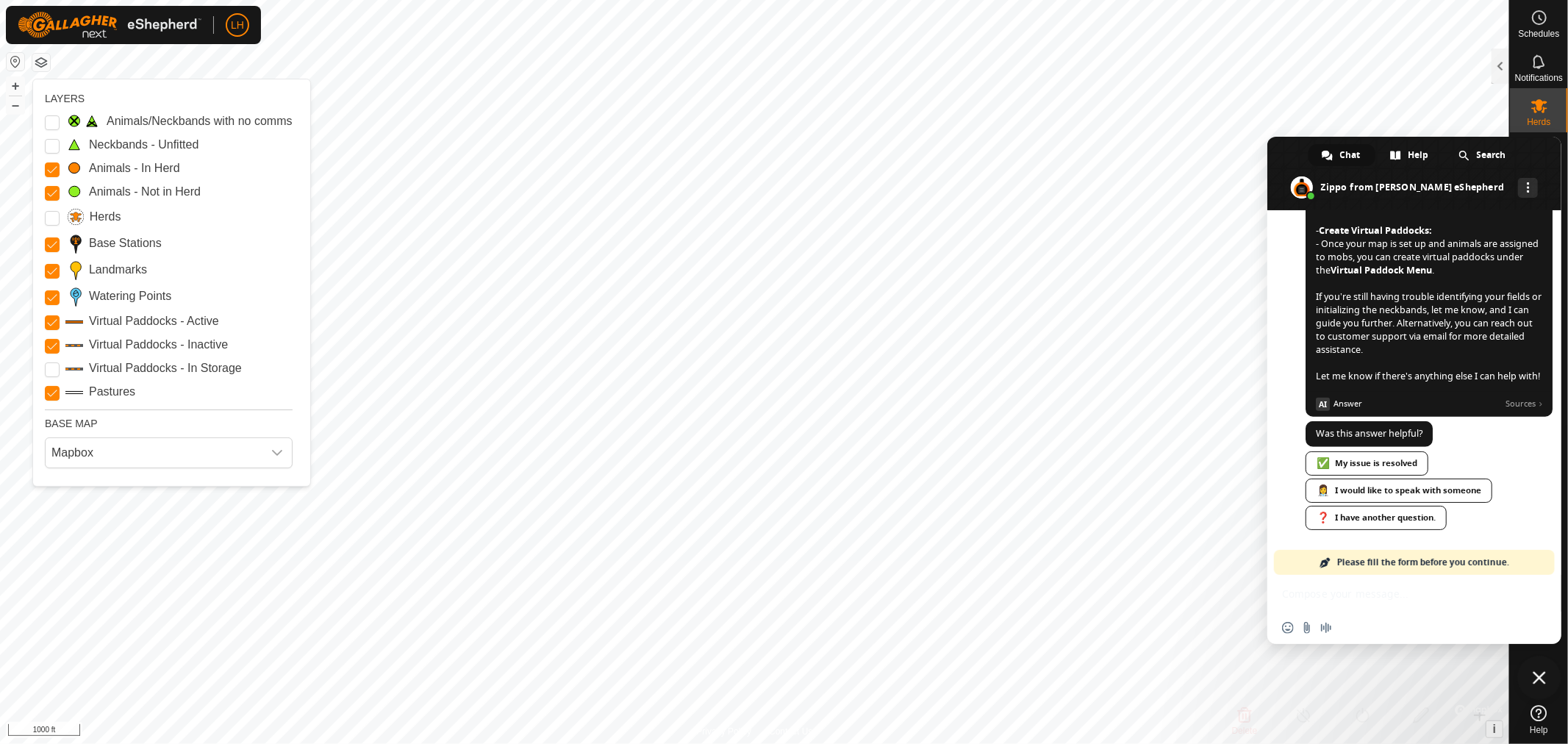
scroll to position [967, 0]
click at [1390, 490] on div "👩‍⚕️ I would like to speak with someone" at bounding box center [1398, 491] width 187 height 24
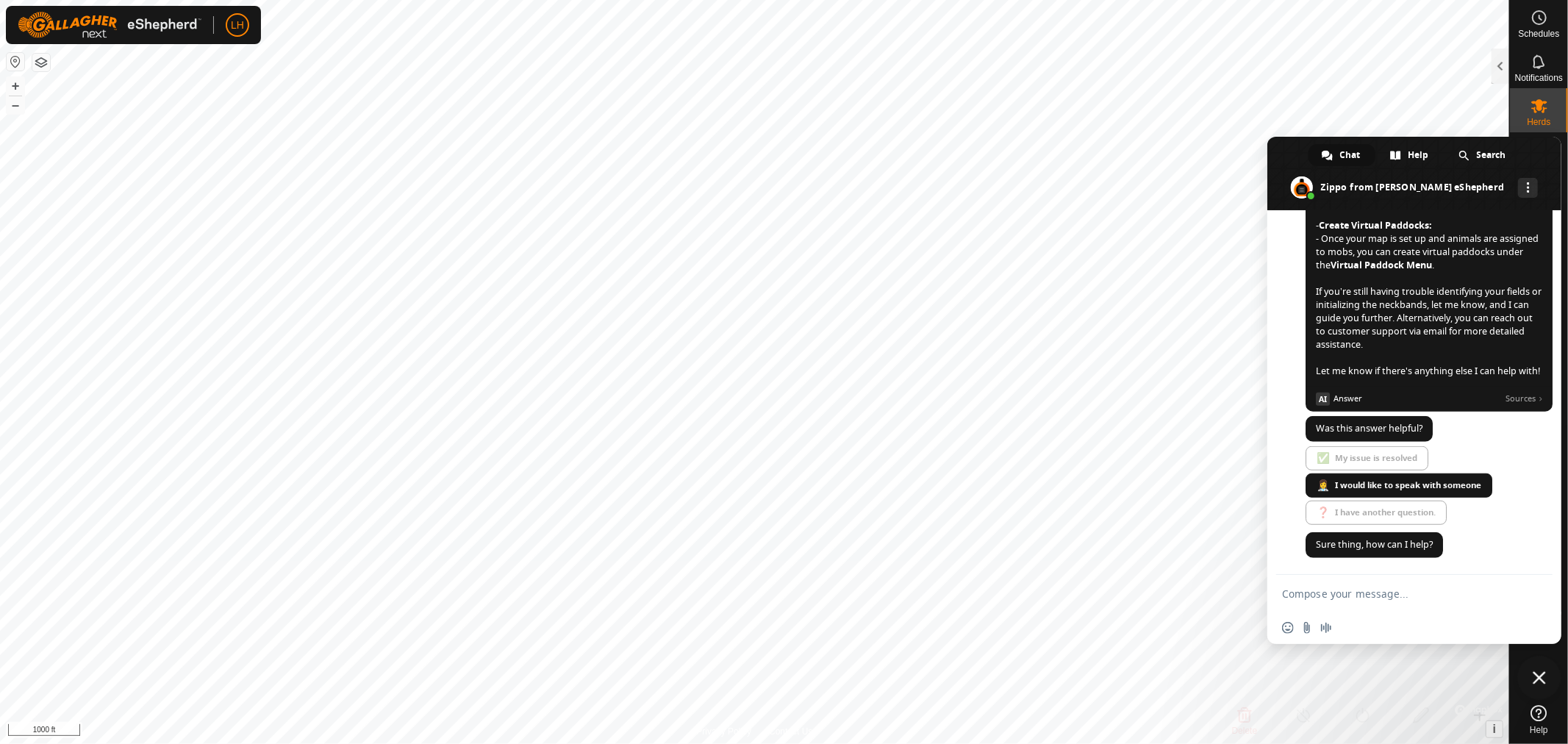
scroll to position [988, 0]
click at [1334, 599] on textarea "Compose your message..." at bounding box center [1397, 594] width 232 height 13
click at [1316, 600] on textarea "Compose your message..." at bounding box center [1397, 594] width 232 height 13
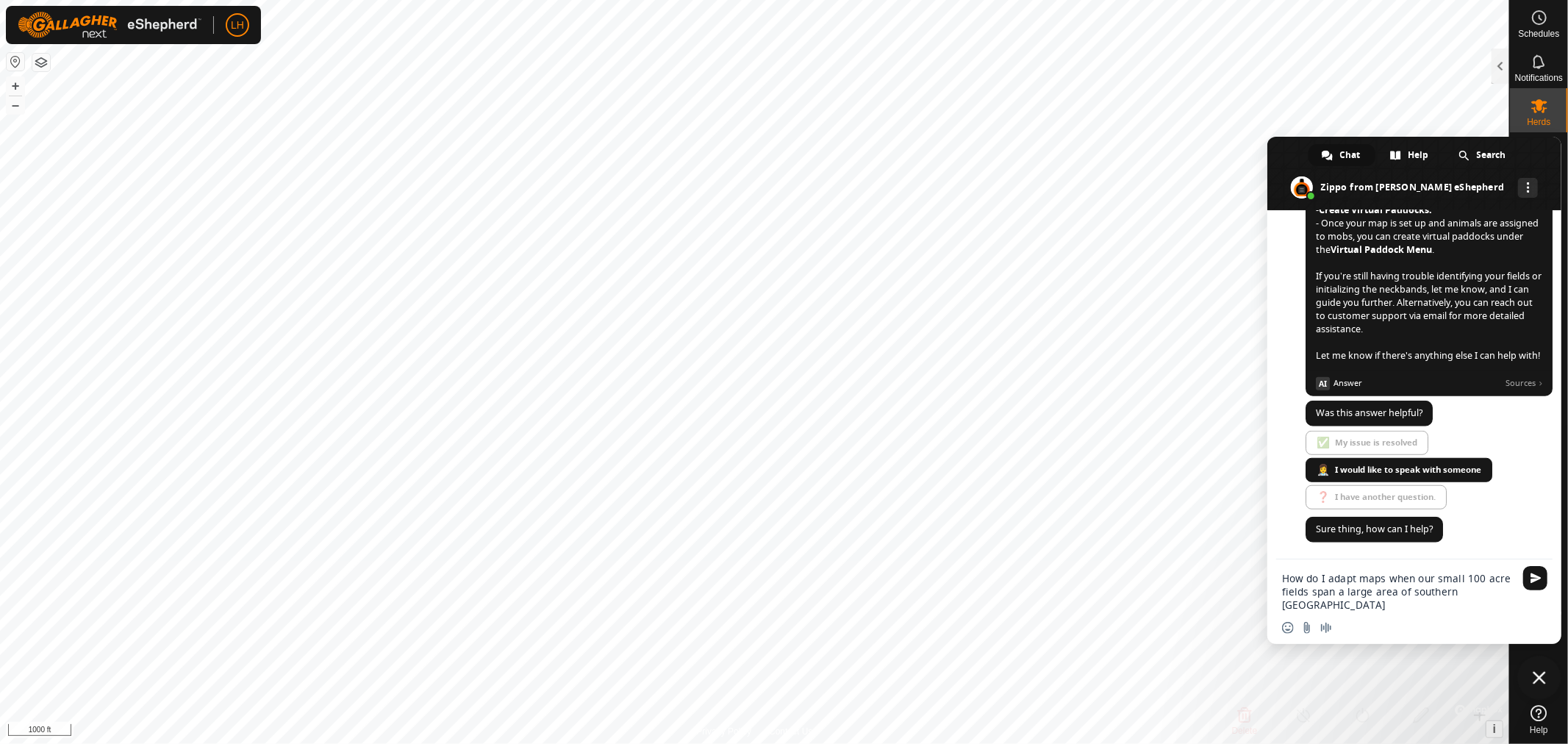
type textarea "How do I adapt maps when our small 100 acre fields span a large area of souther…"
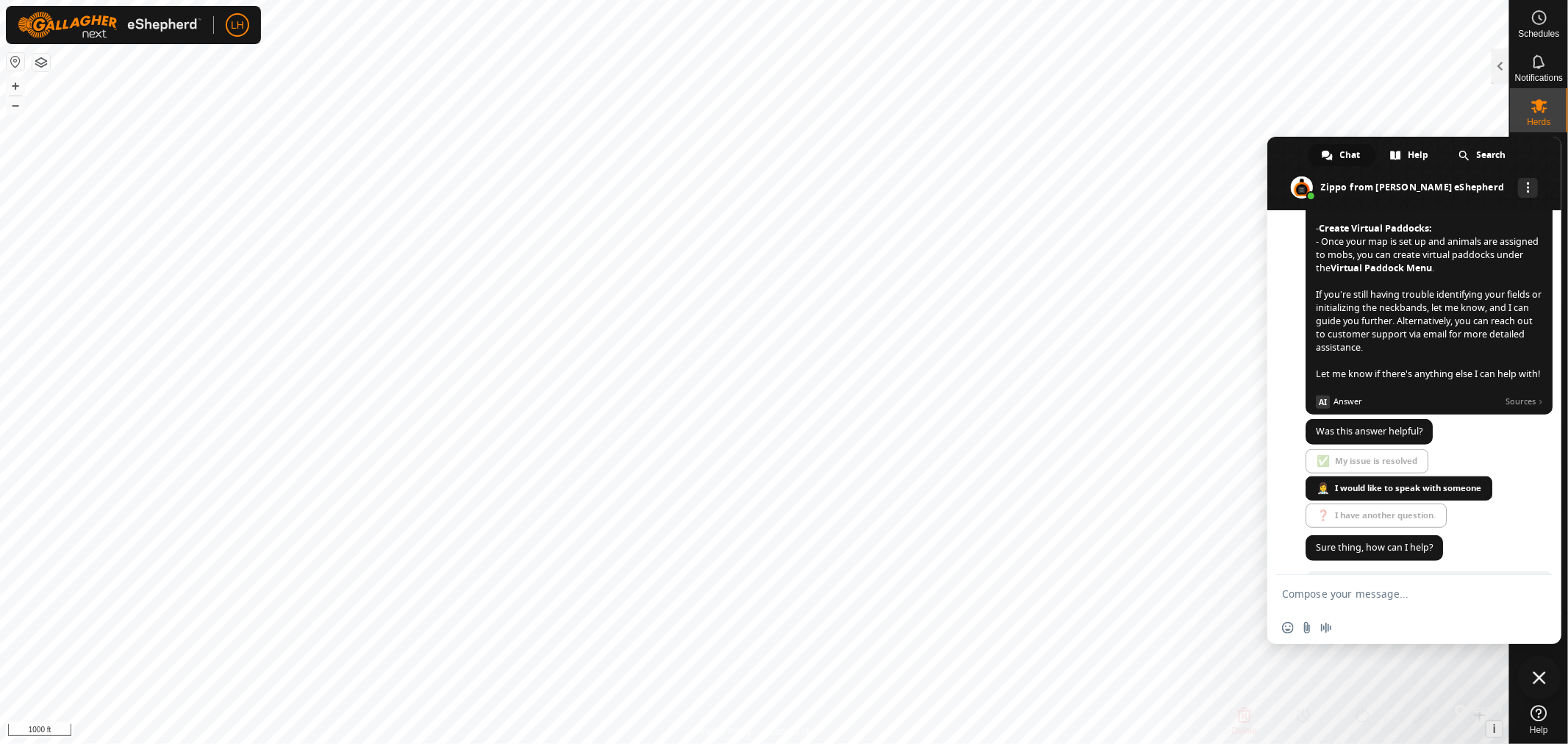
scroll to position [1038, 0]
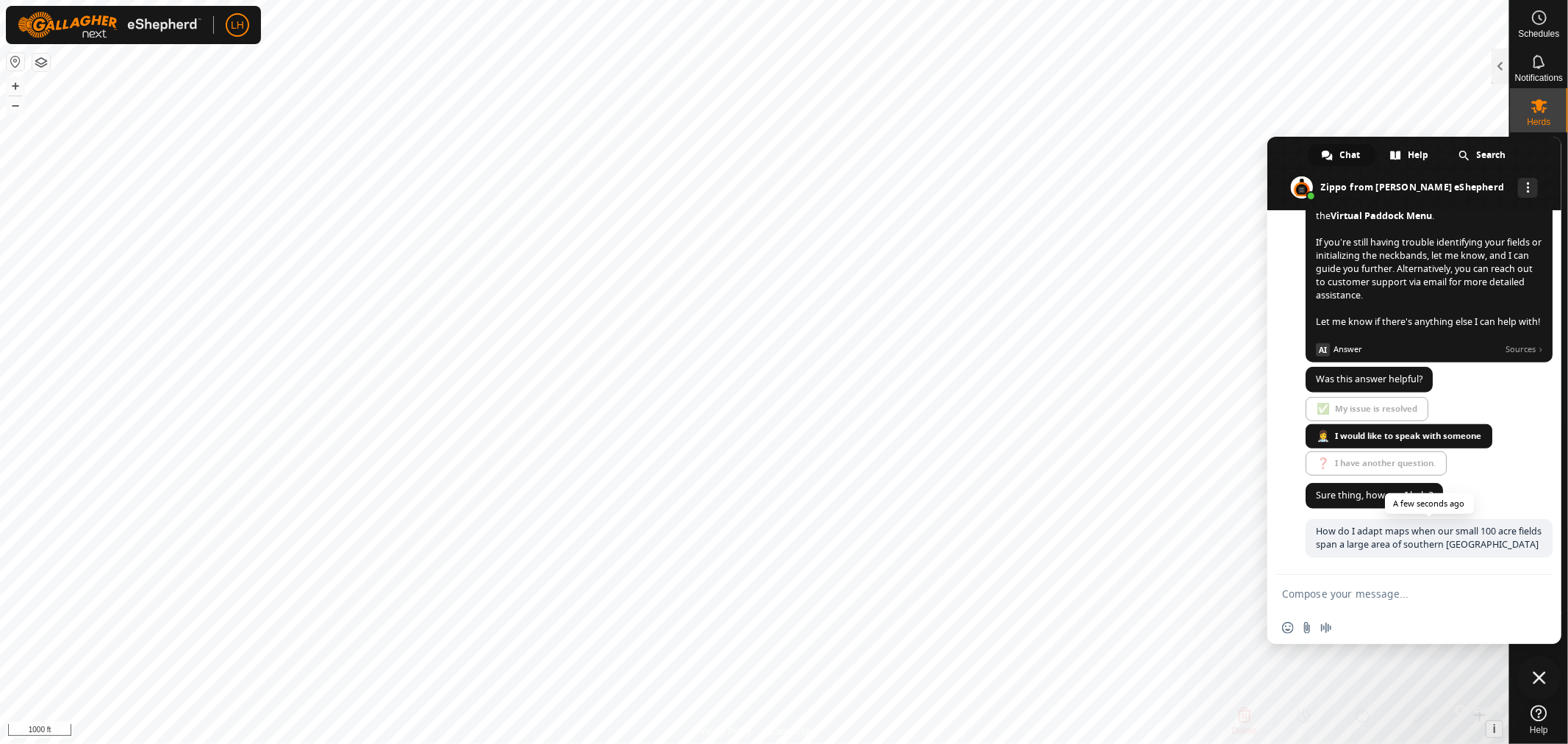
click at [1410, 541] on span "How do I adapt maps when our small 100 acre fields span a large area of souther…" at bounding box center [1428, 539] width 247 height 39
click at [1410, 546] on span "How do I adapt maps when our small 100 acre fields span a large area of souther…" at bounding box center [1428, 539] width 247 height 39
drag, startPoint x: 1509, startPoint y: 546, endPoint x: 1295, endPoint y: 534, distance: 214.3
click at [1295, 534] on div "[PERSON_NAME] eShepherd Hello! How can I help you? [DATE] Hi, my name is [PERSO…" at bounding box center [1414, 392] width 294 height 365
click at [1410, 184] on span "More channels" at bounding box center [1528, 187] width 3 height 11
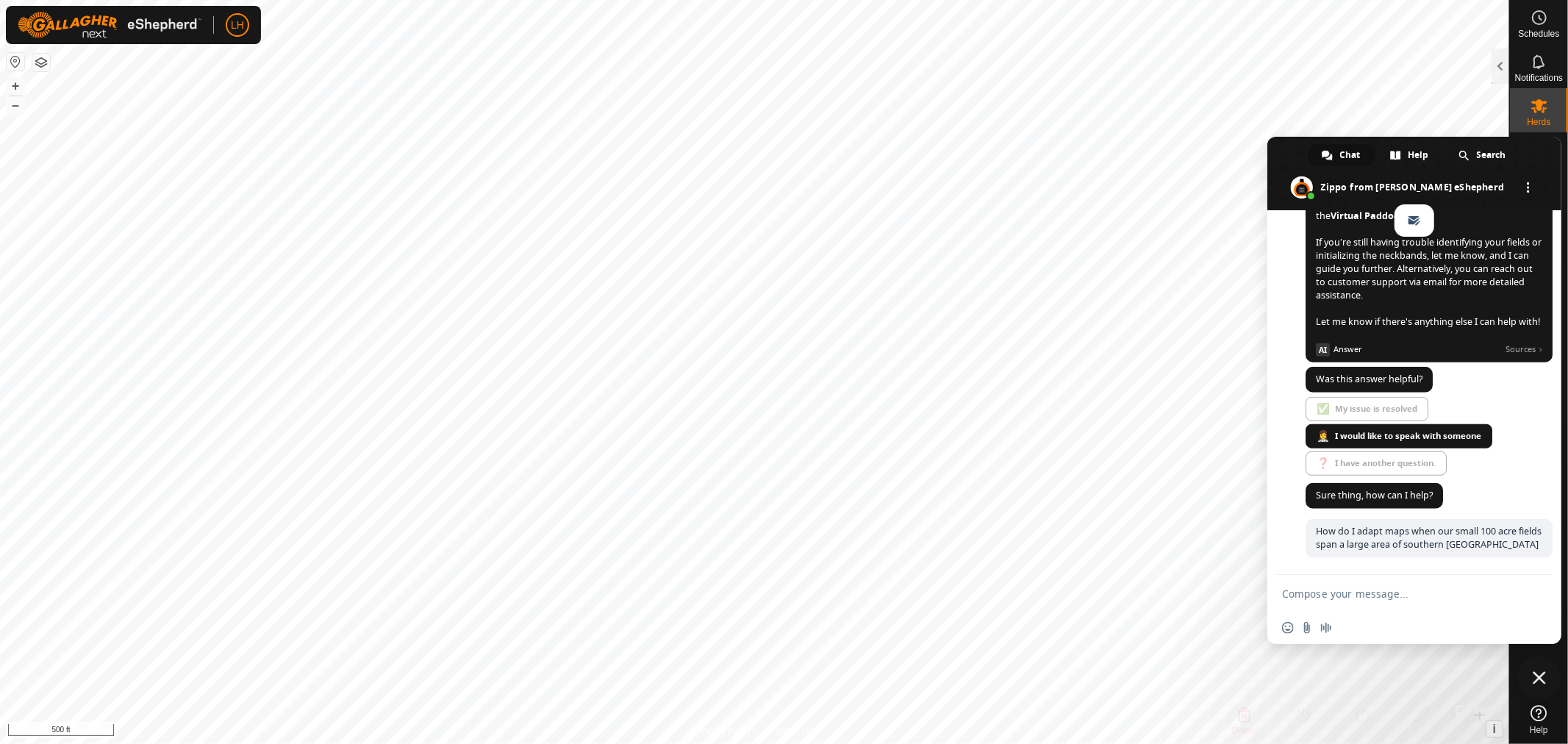
click at [1410, 184] on span "More channels" at bounding box center [1528, 187] width 3 height 11
click at [1364, 595] on textarea "Compose your message..." at bounding box center [1397, 594] width 232 height 13
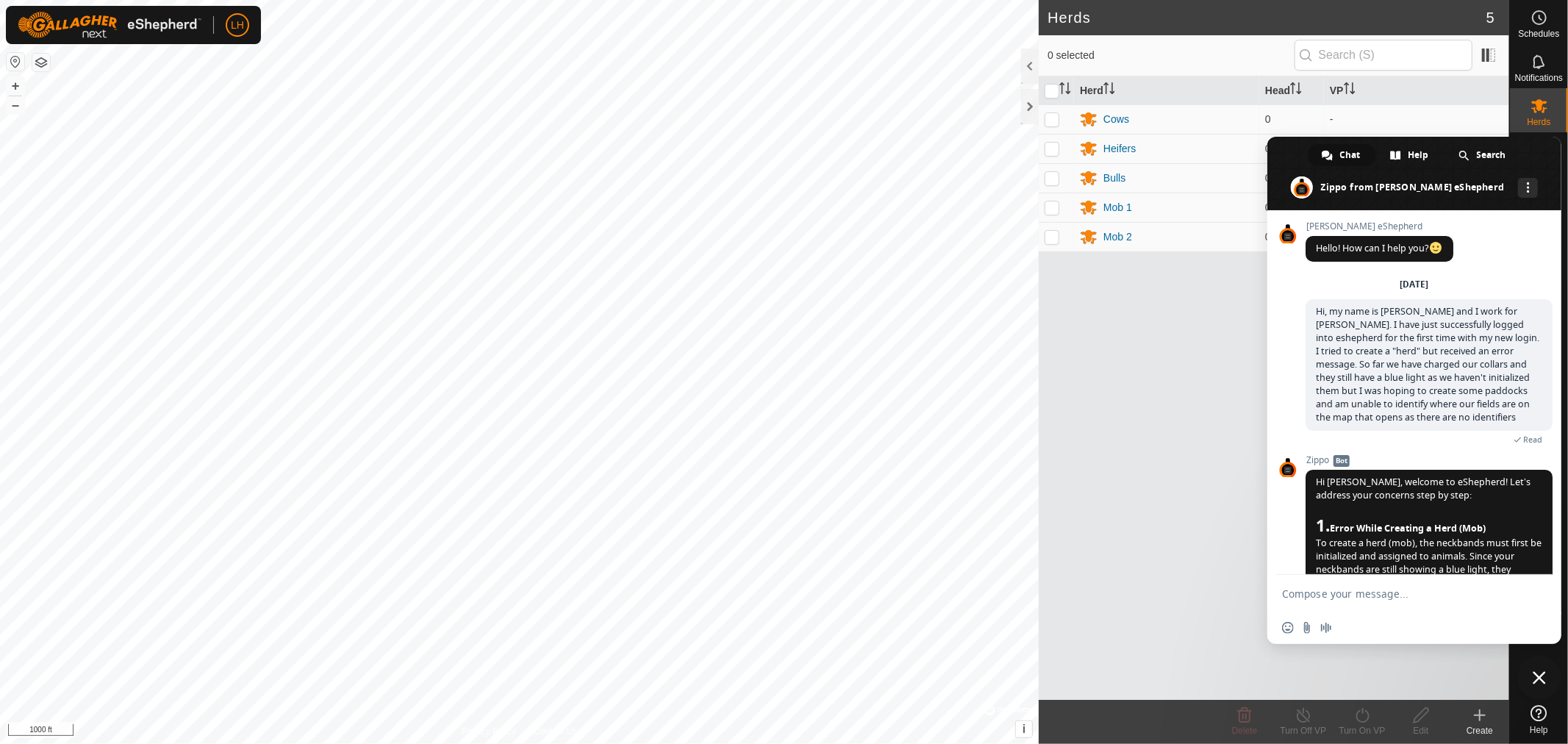
scroll to position [1038, 0]
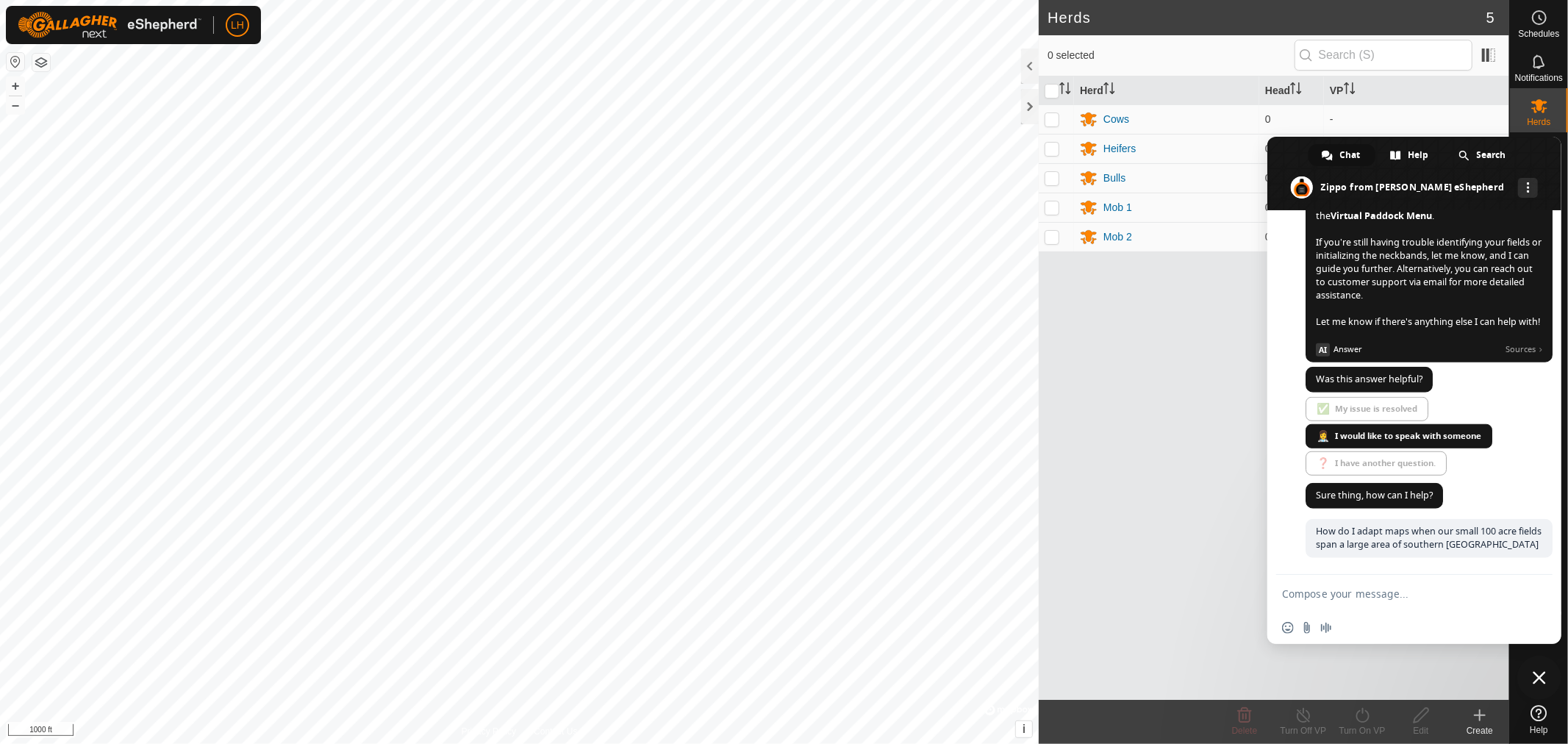
click at [1549, 142] on span at bounding box center [1414, 173] width 294 height 74
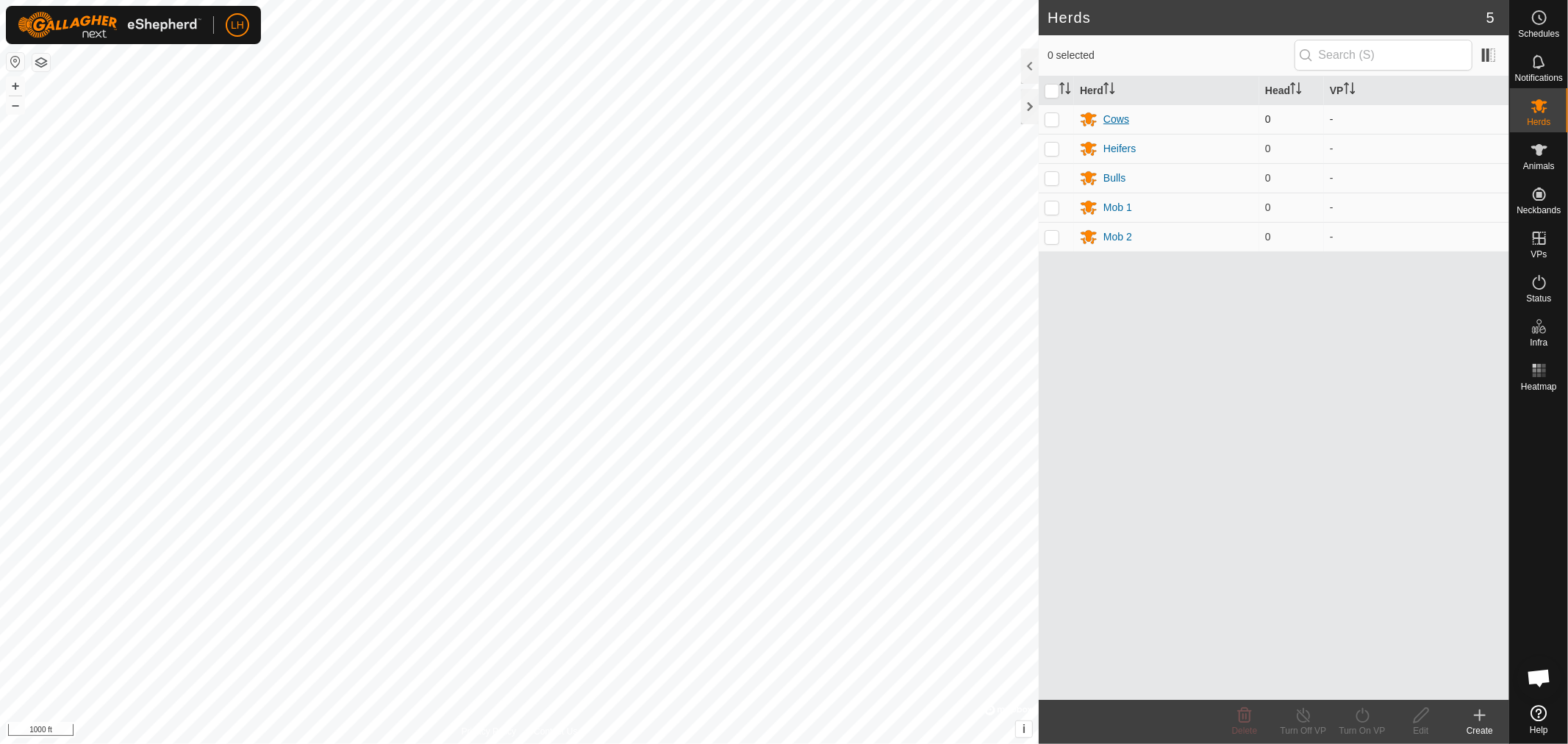
click at [1117, 116] on div "Cows" at bounding box center [1117, 119] width 26 height 15
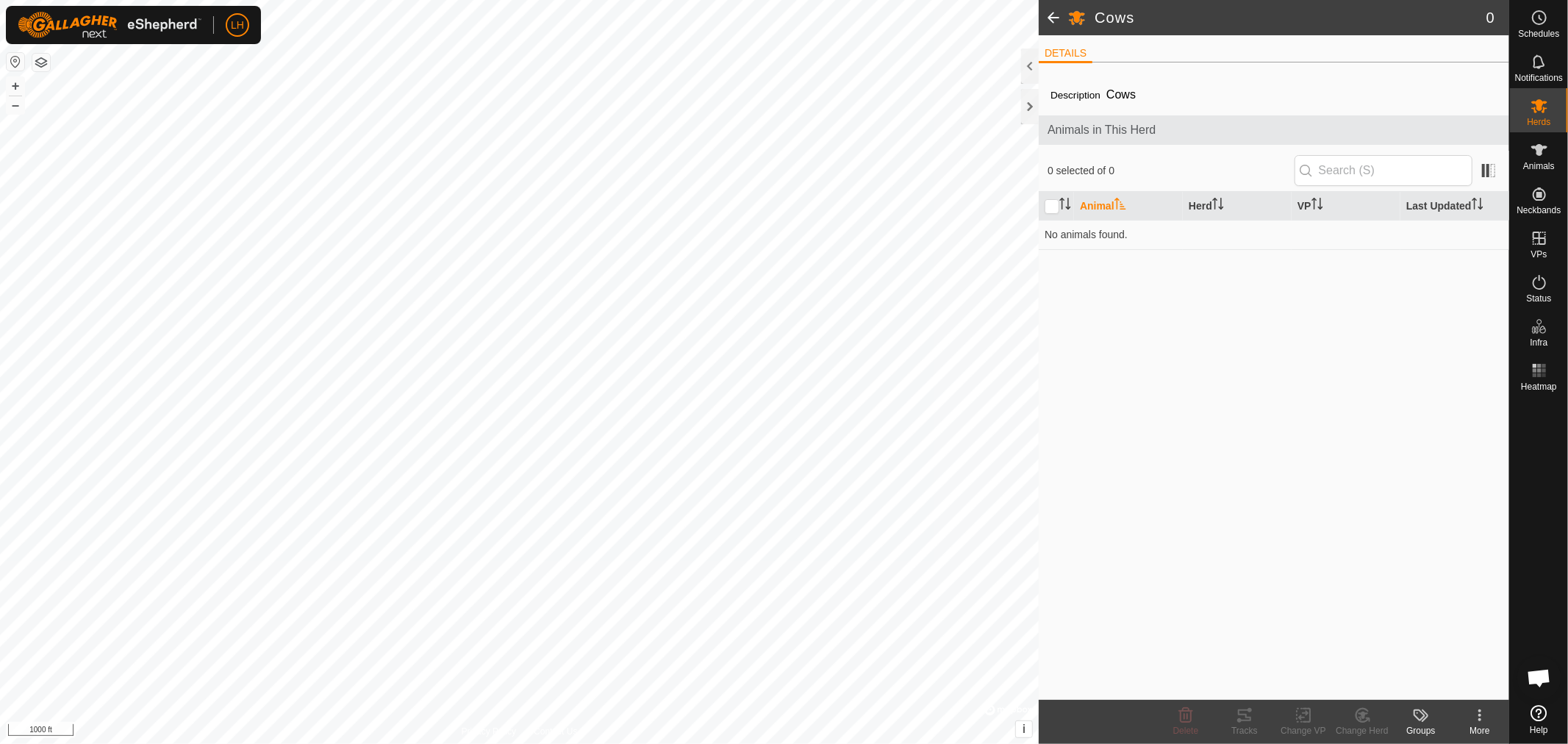
click at [1052, 15] on span at bounding box center [1053, 17] width 29 height 35
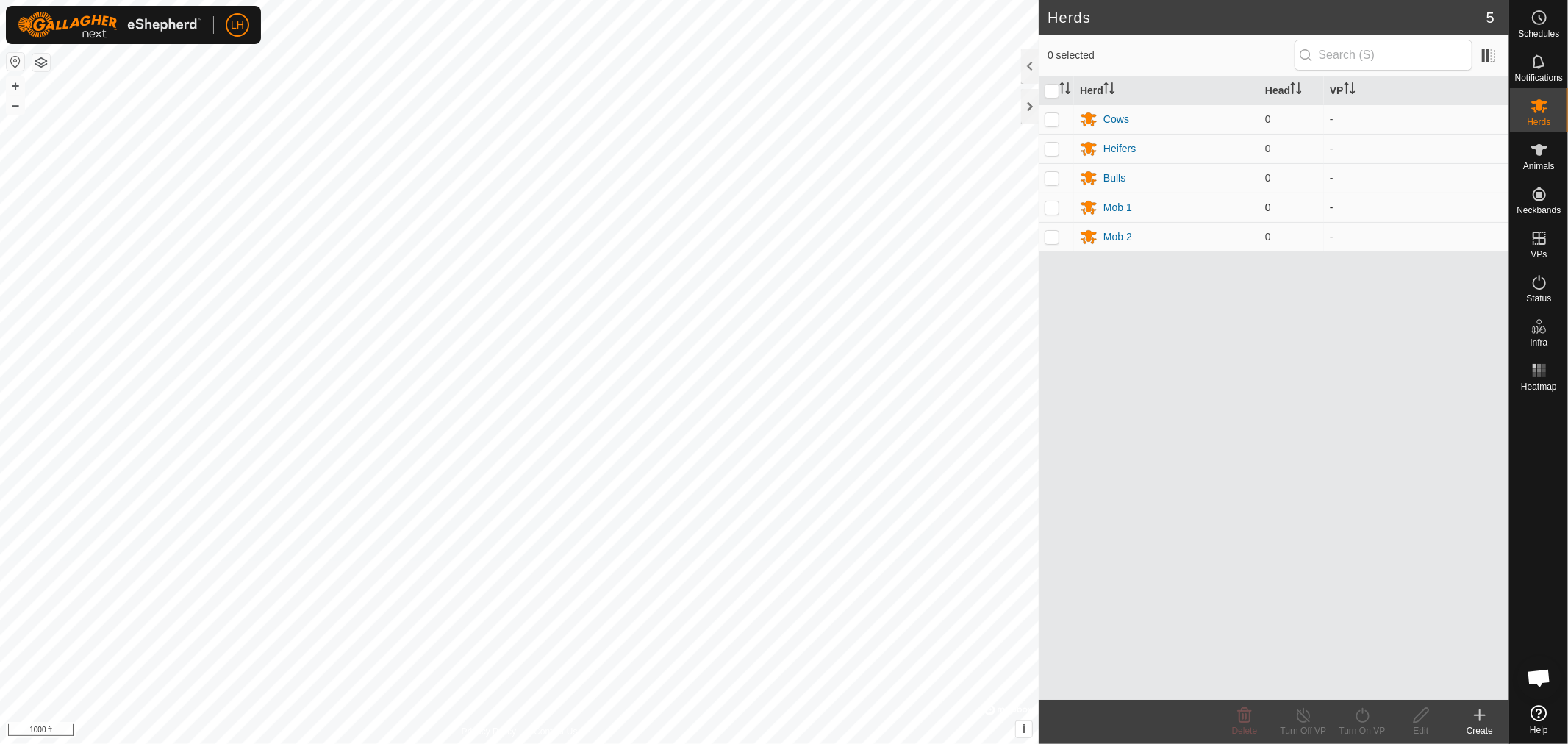
drag, startPoint x: 1119, startPoint y: 210, endPoint x: 1047, endPoint y: 210, distance: 72.0
click at [1047, 210] on p-checkbox at bounding box center [1052, 207] width 15 height 11
checkbox input "true"
click at [1052, 240] on p-checkbox at bounding box center [1052, 236] width 15 height 11
checkbox input "true"
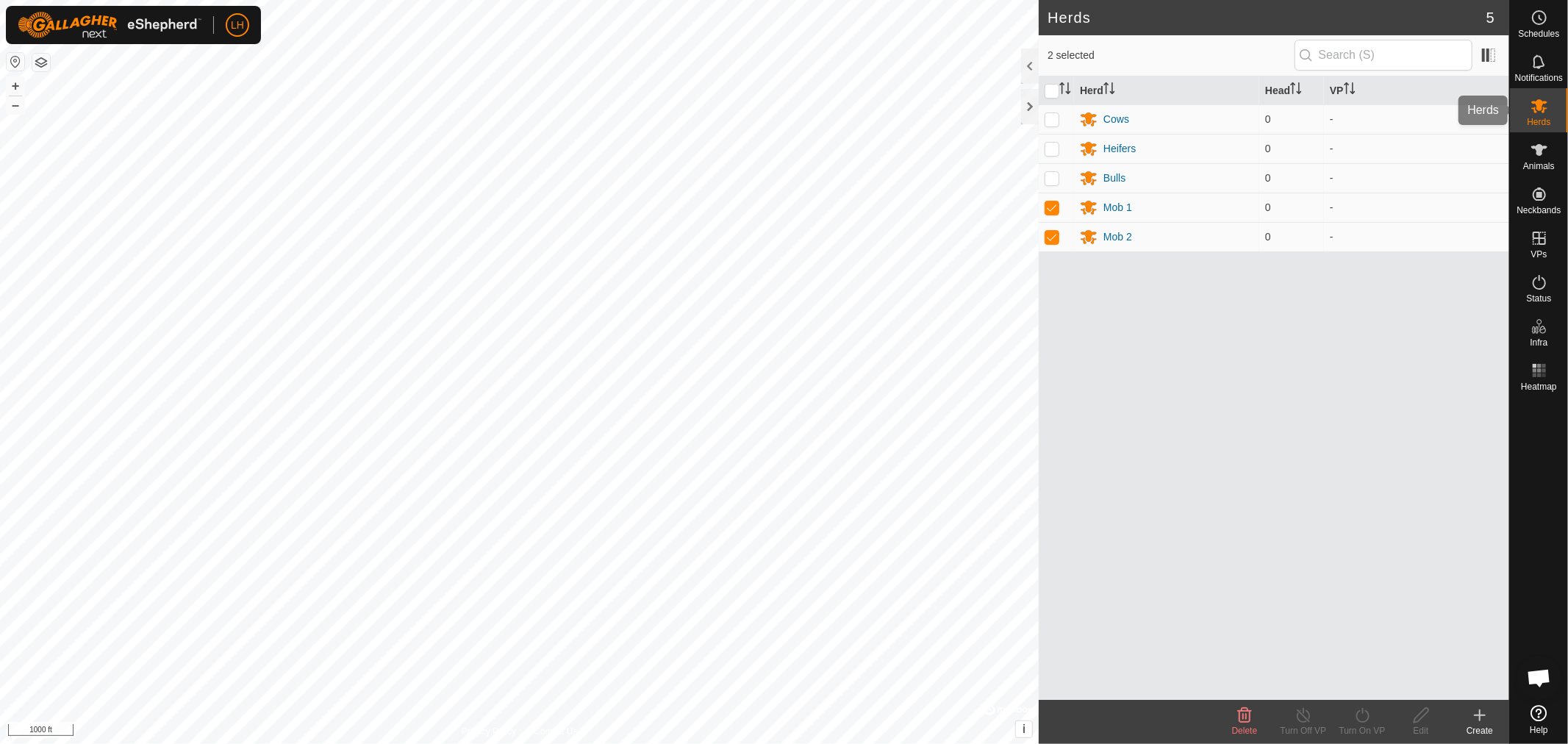
click at [1545, 118] on span "Herds" at bounding box center [1538, 122] width 24 height 9
click at [1044, 210] on p-checkbox at bounding box center [1052, 207] width 15 height 11
checkbox input "false"
drag, startPoint x: 1052, startPoint y: 236, endPoint x: 1052, endPoint y: 244, distance: 8.0
click at [1052, 239] on p-checkbox at bounding box center [1052, 236] width 15 height 11
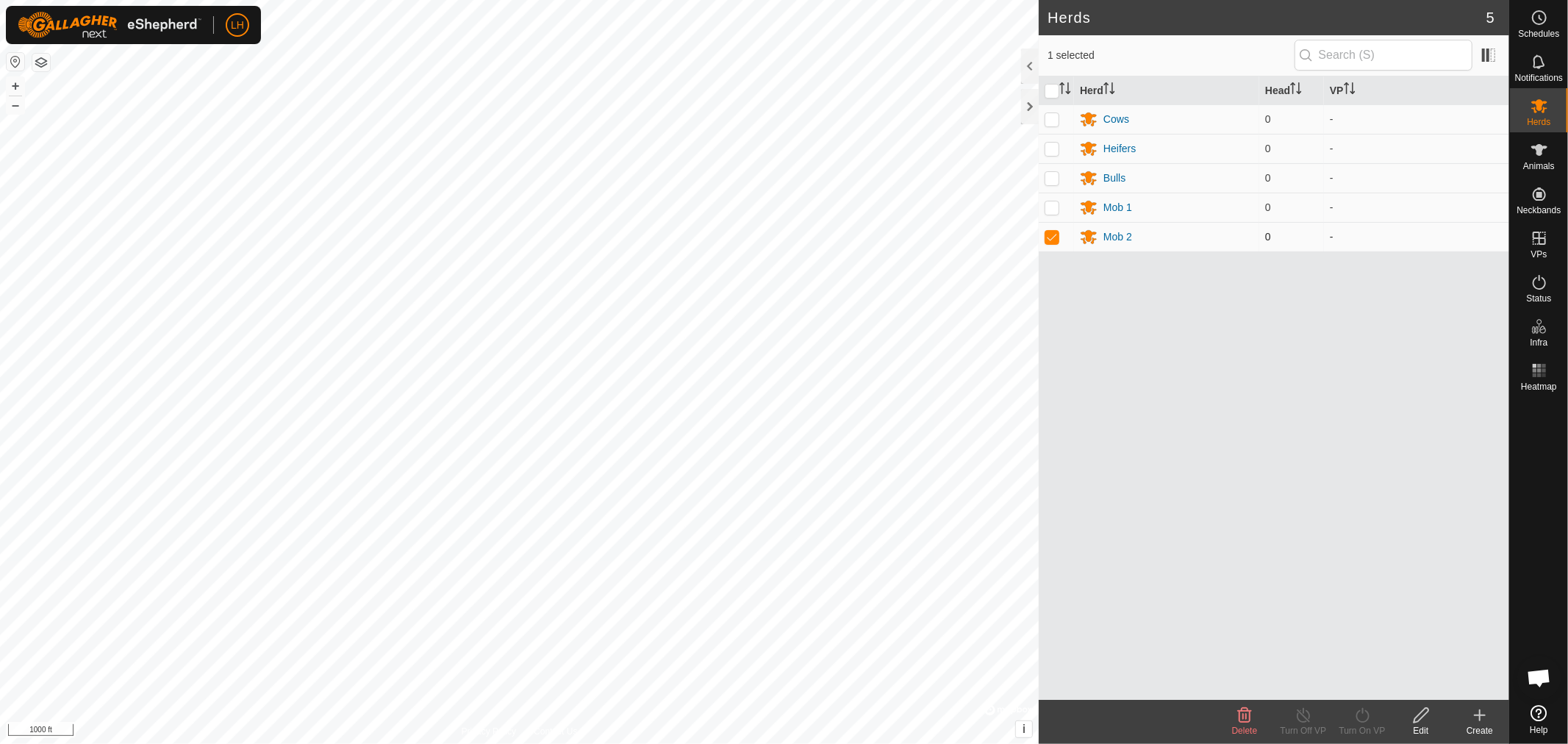
checkbox input "false"
click at [1055, 120] on p-checkbox at bounding box center [1052, 119] width 15 height 11
checkbox input "true"
click at [1416, 722] on icon at bounding box center [1420, 716] width 15 height 15
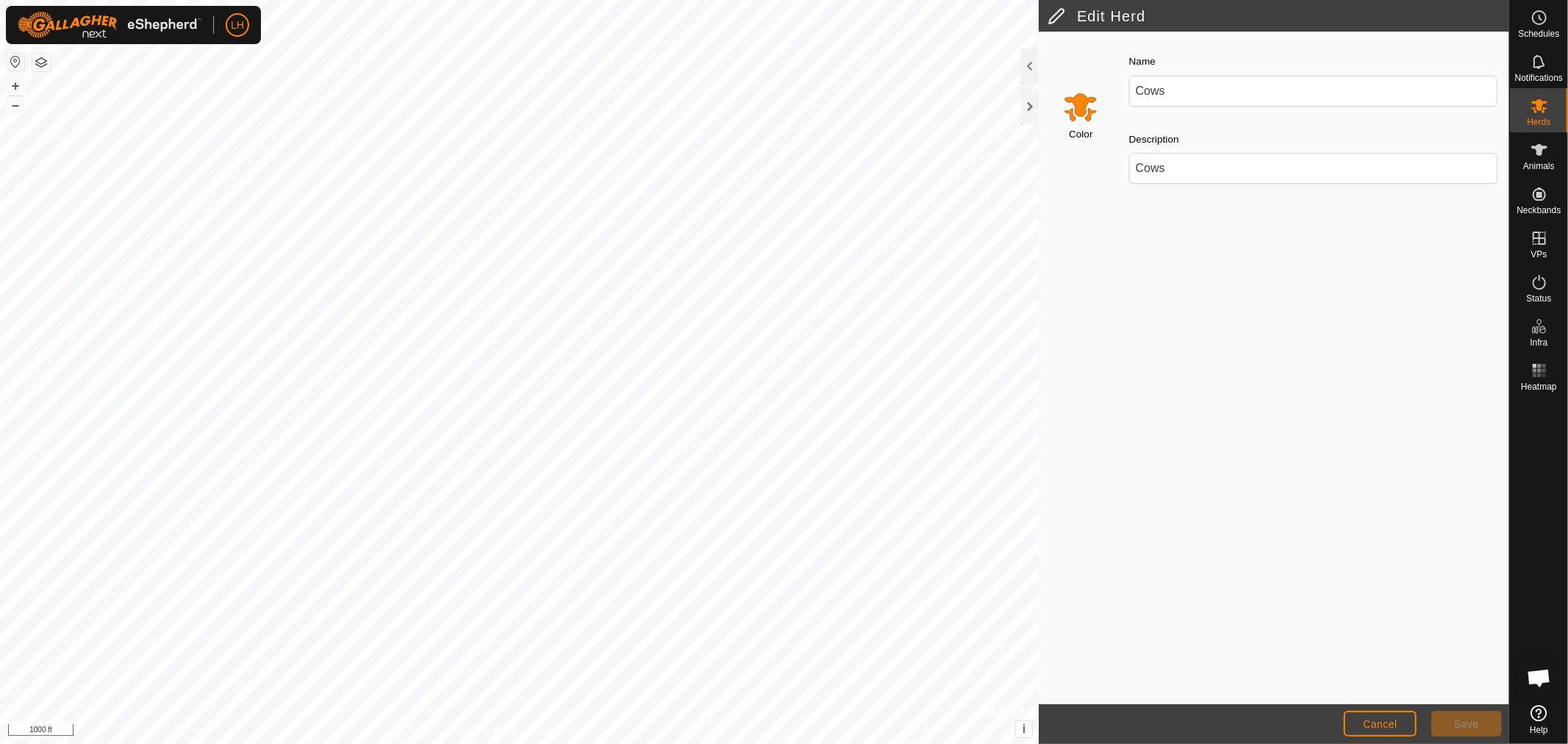
click at [1083, 122] on input "Select a color" at bounding box center [1080, 106] width 35 height 35
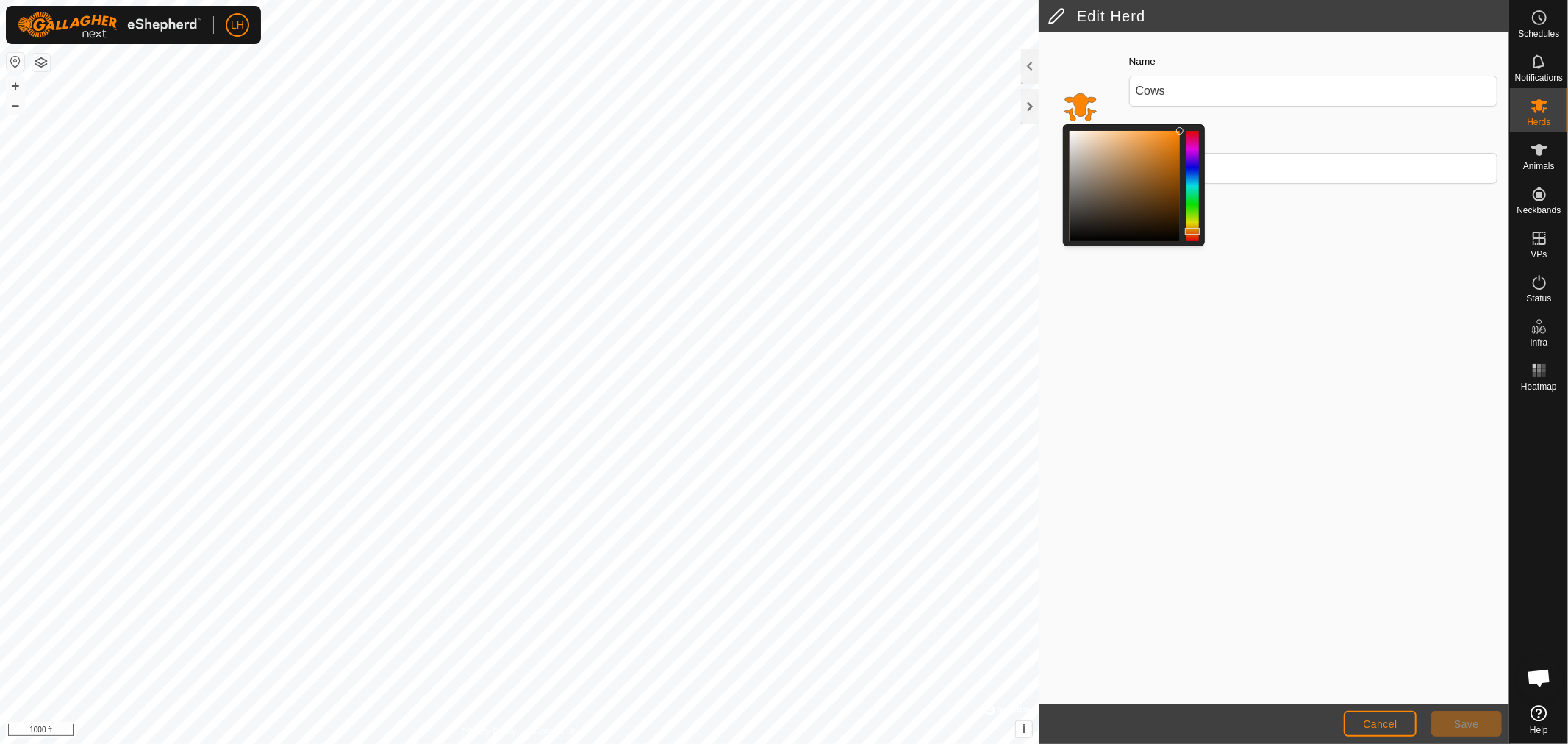
click at [1194, 163] on div at bounding box center [1192, 186] width 12 height 110
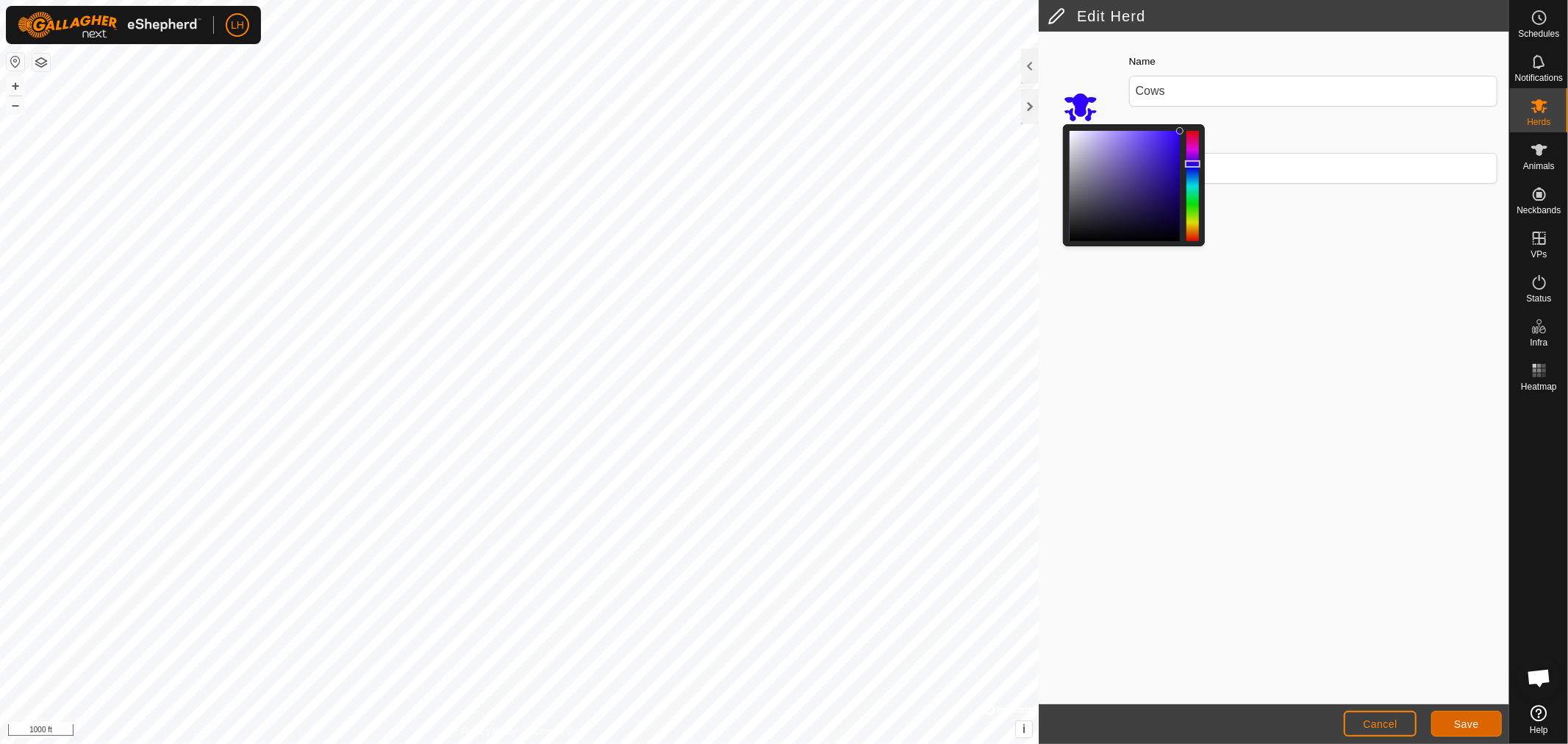
click at [1442, 720] on button "Save" at bounding box center [1466, 724] width 71 height 26
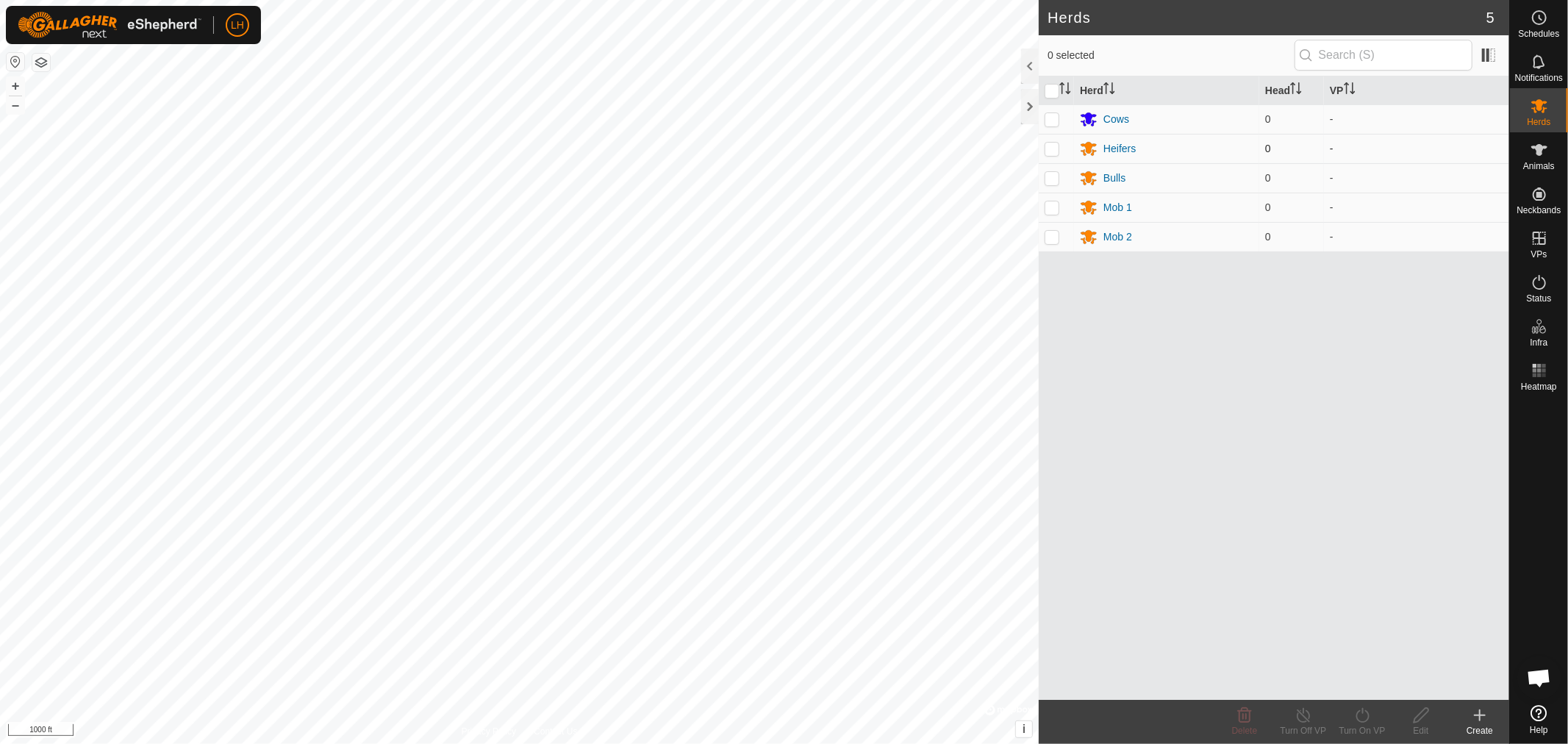
click at [1052, 149] on p-checkbox at bounding box center [1052, 149] width 15 height 11
checkbox input "true"
click at [1421, 719] on icon at bounding box center [1421, 716] width 19 height 18
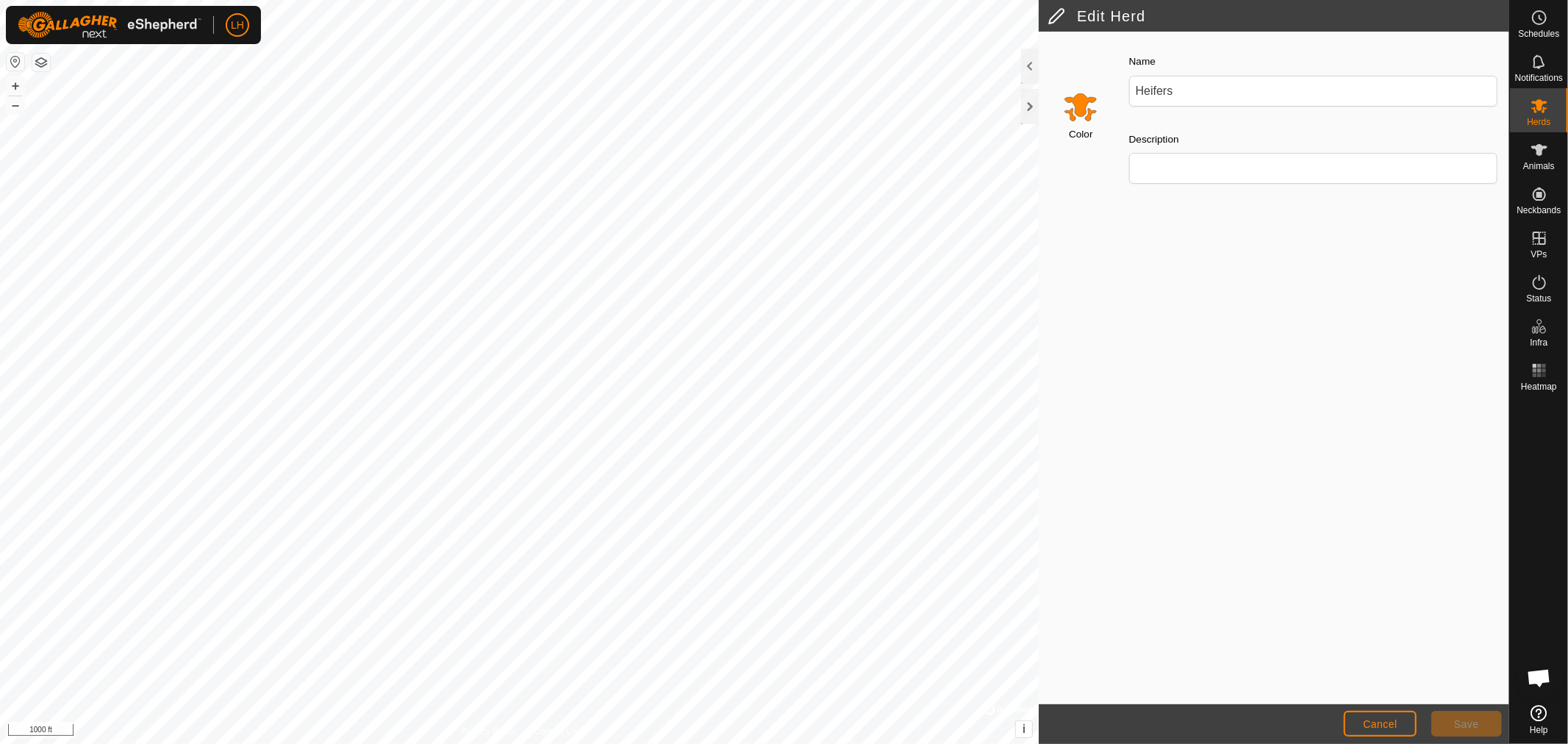
click at [1086, 112] on input "Select a color" at bounding box center [1080, 106] width 35 height 35
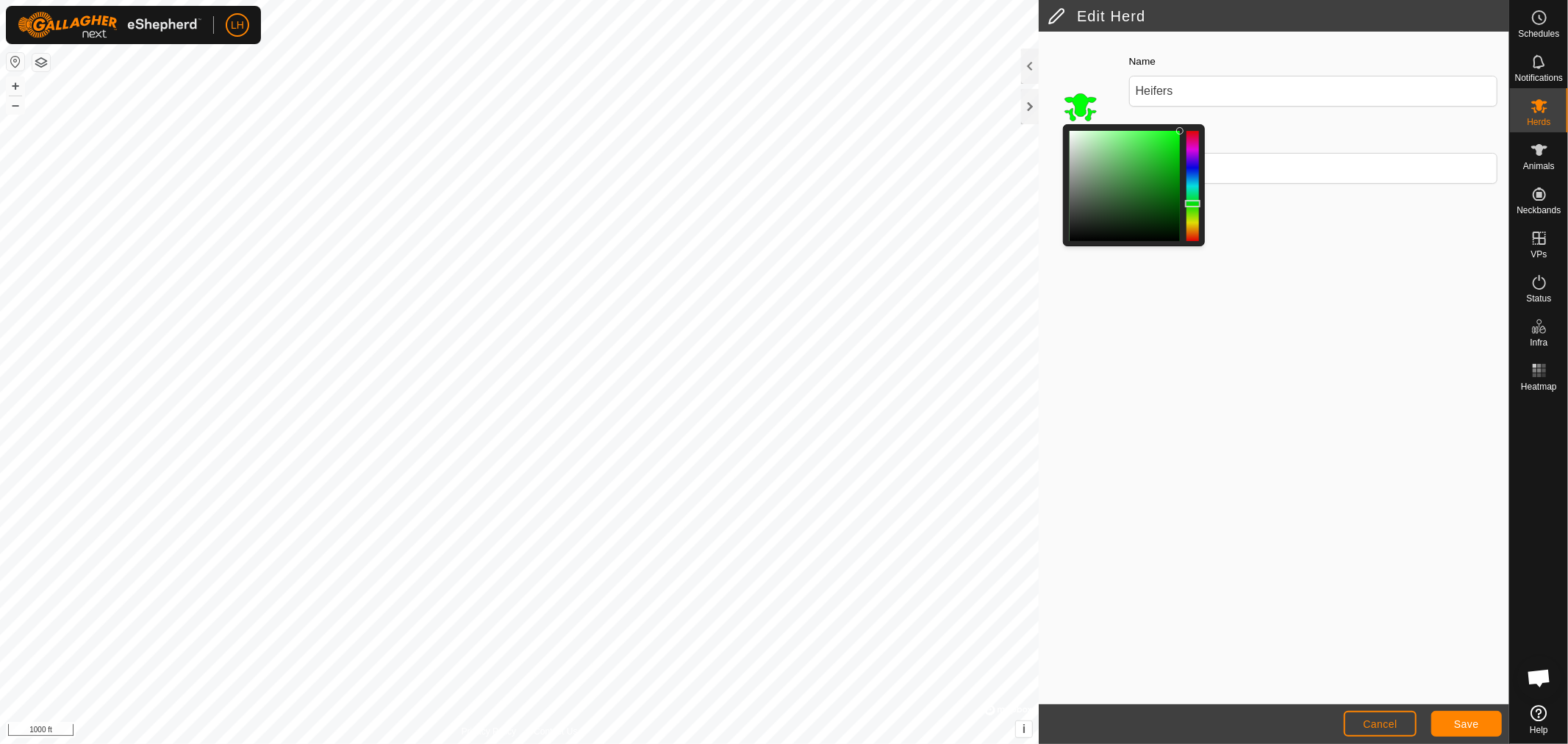
click at [1195, 203] on div at bounding box center [1192, 186] width 12 height 110
click at [1460, 726] on span "Save" at bounding box center [1466, 724] width 25 height 11
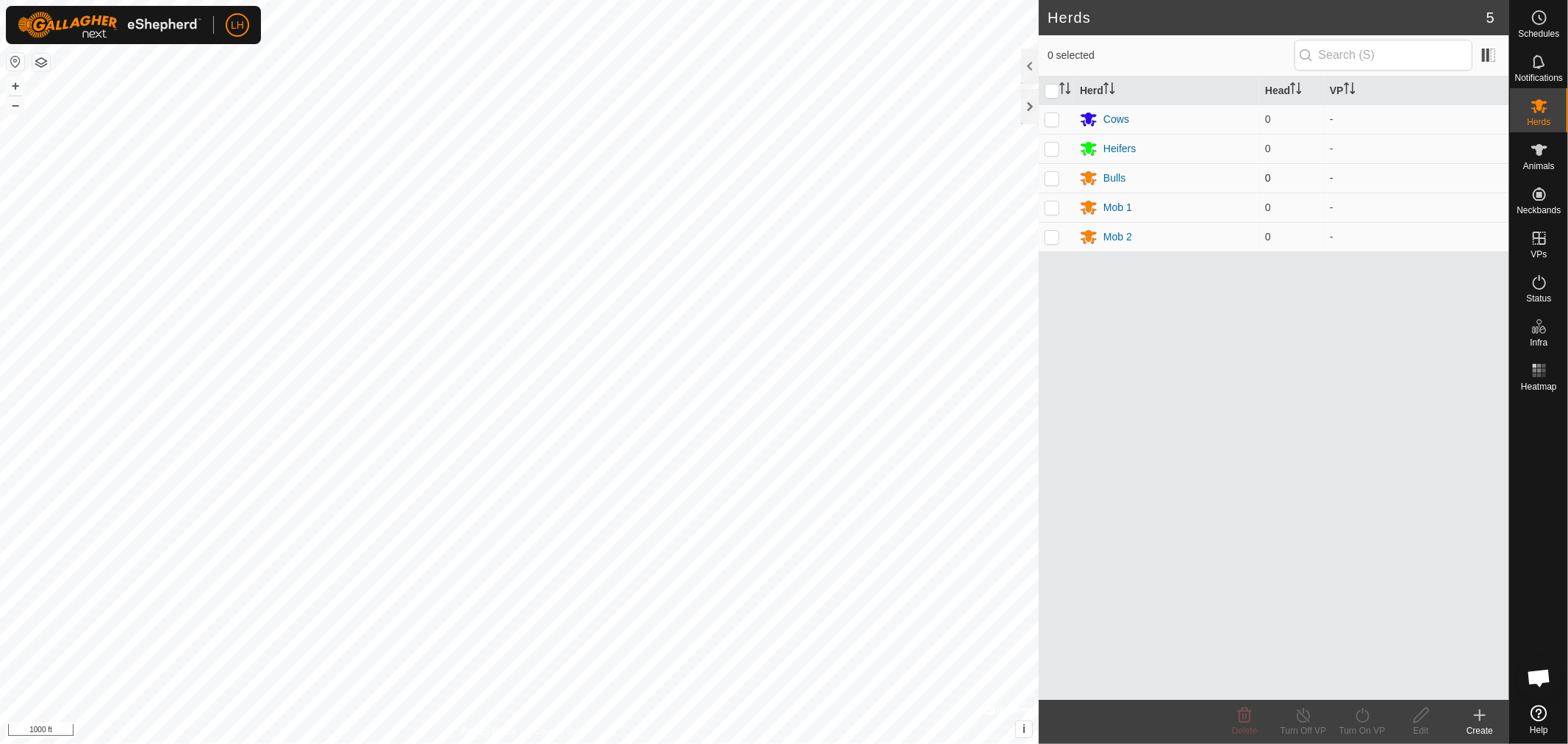
click at [1052, 180] on p-checkbox at bounding box center [1052, 178] width 15 height 11
checkbox input "true"
click at [1412, 719] on icon at bounding box center [1421, 716] width 19 height 18
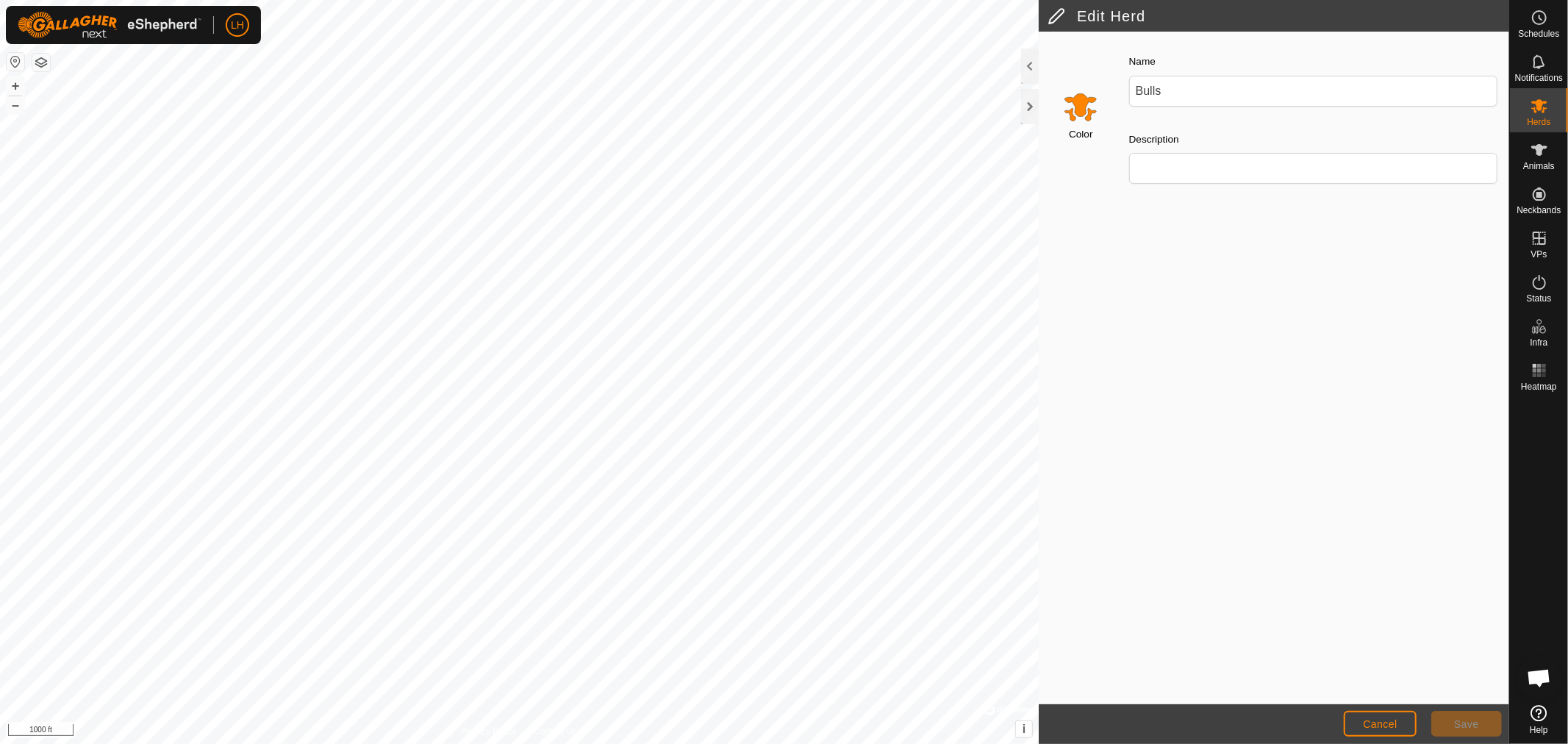
click at [1082, 98] on input "Select a color" at bounding box center [1080, 106] width 35 height 35
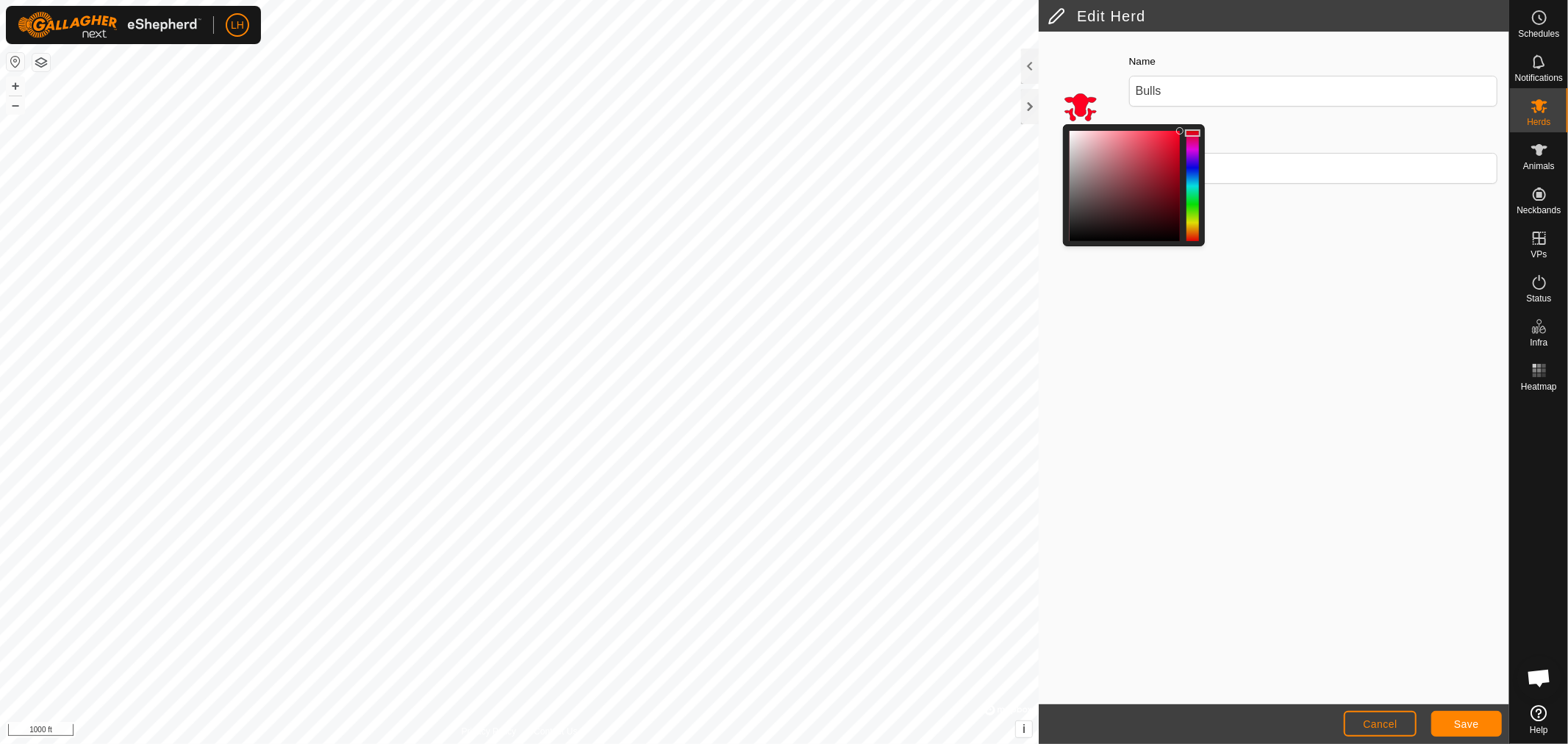
click at [1193, 132] on div at bounding box center [1192, 186] width 12 height 110
click at [1466, 718] on span "Save" at bounding box center [1466, 724] width 25 height 11
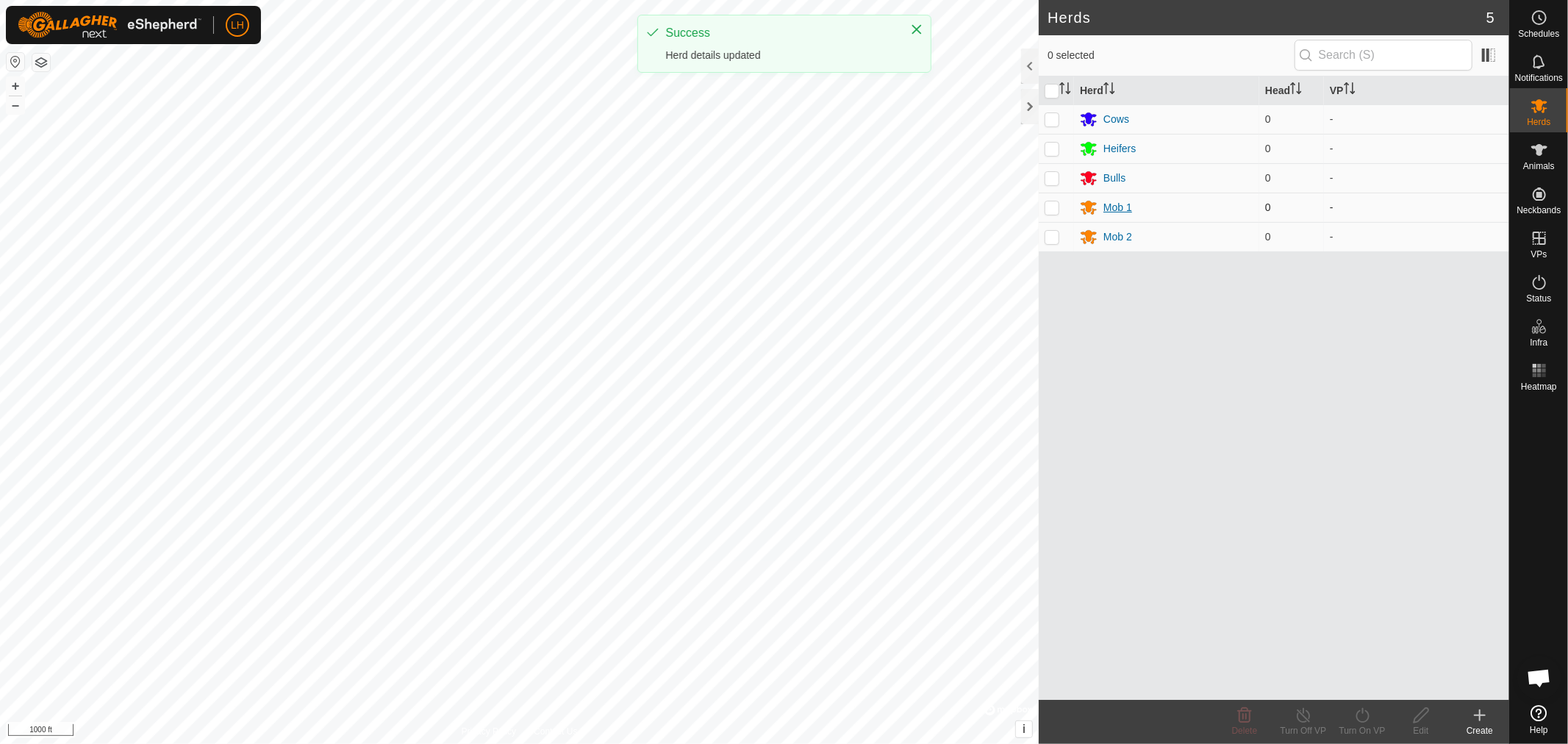
click at [1121, 210] on div "Mob 1" at bounding box center [1117, 207] width 28 height 15
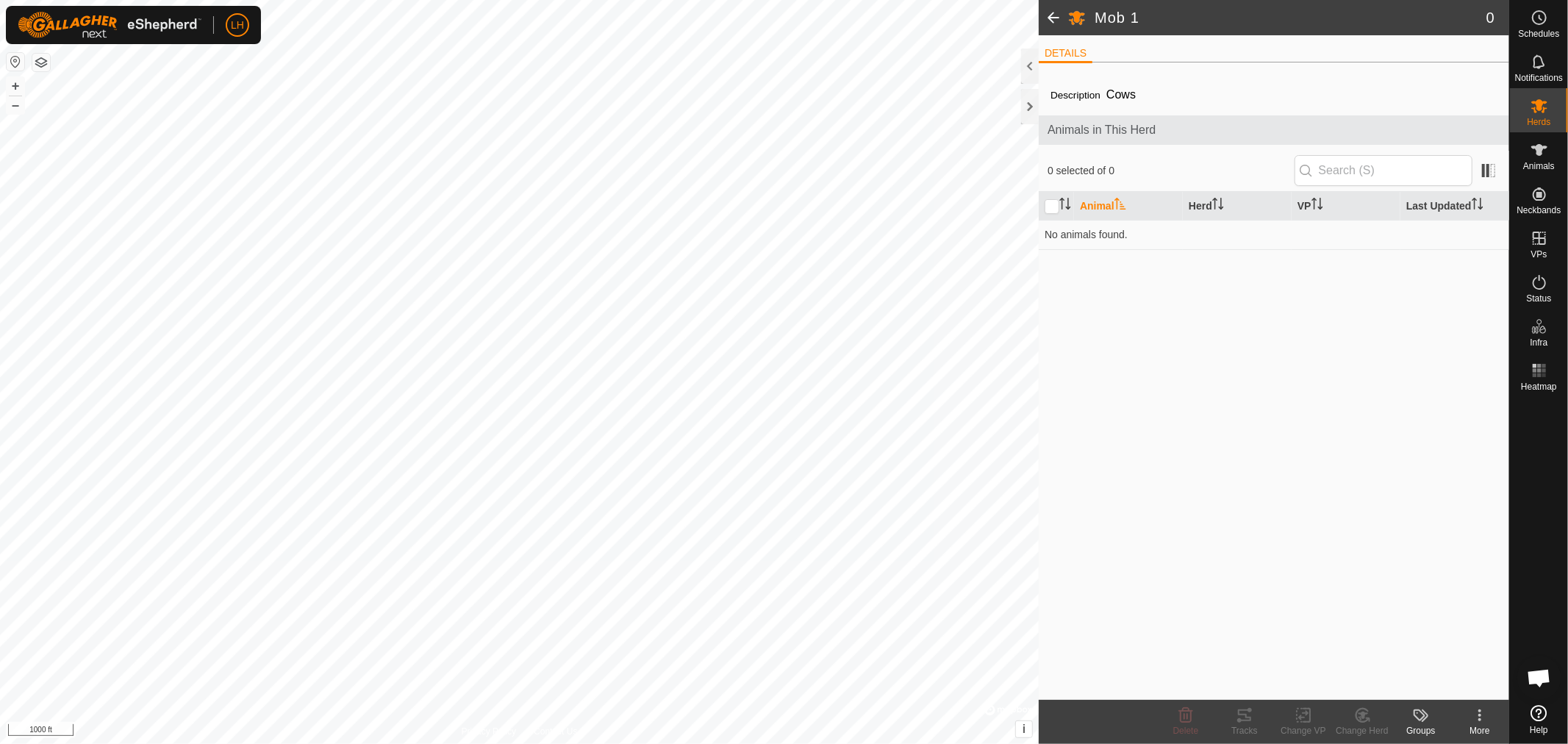
click at [1055, 20] on span at bounding box center [1053, 17] width 29 height 35
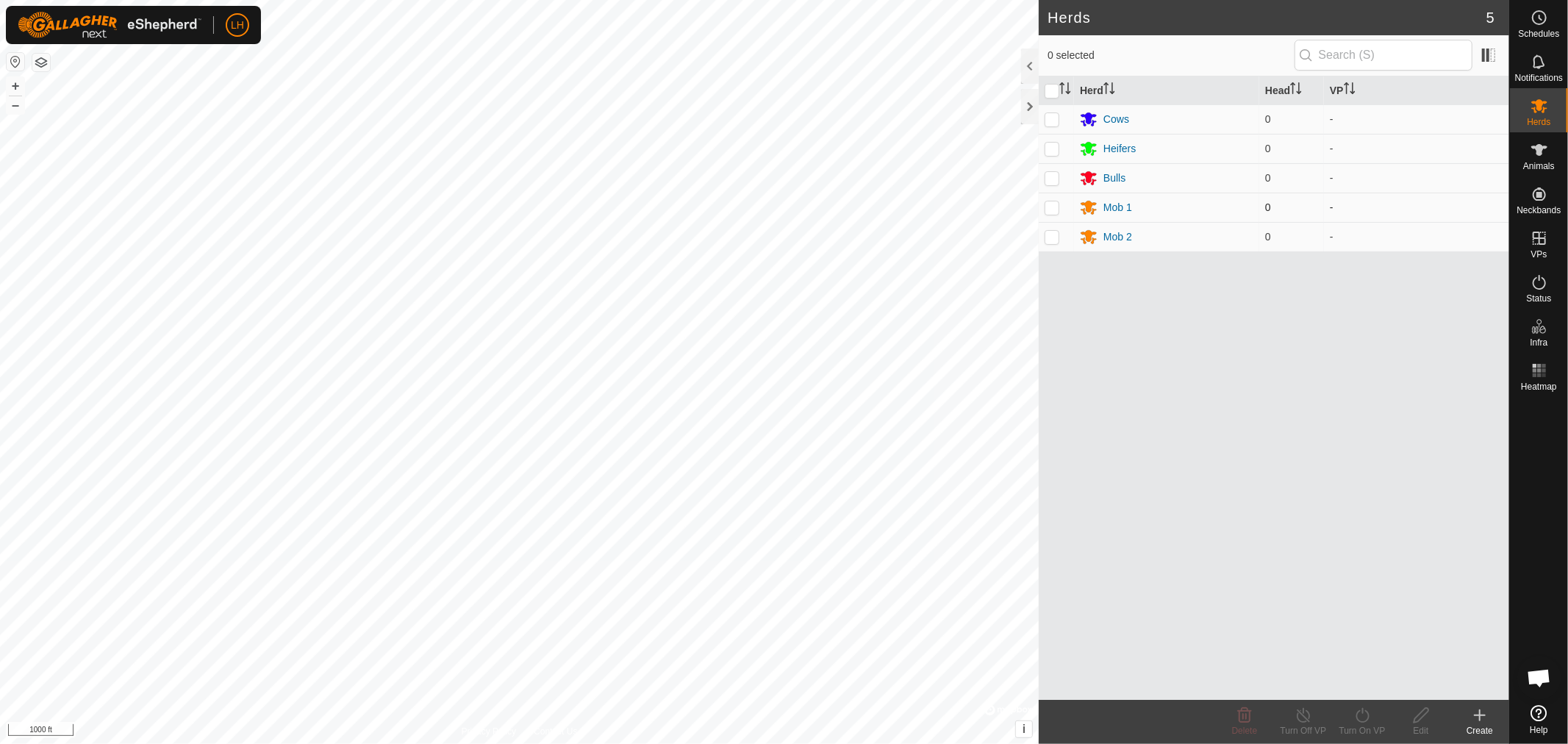
click at [1048, 209] on p-checkbox at bounding box center [1052, 207] width 15 height 11
click at [1251, 723] on icon at bounding box center [1244, 716] width 18 height 18
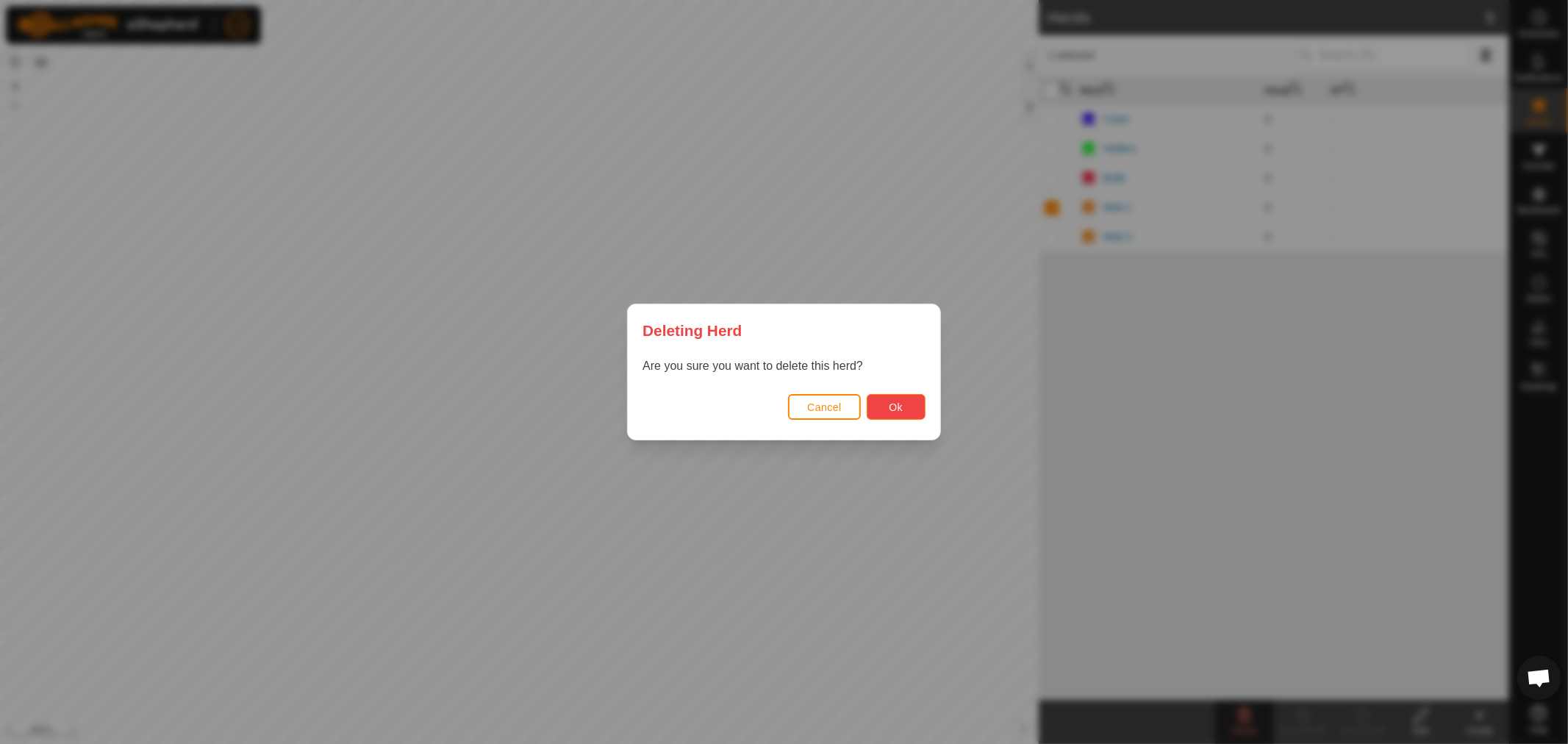
click at [901, 402] on span "Ok" at bounding box center [895, 407] width 14 height 11
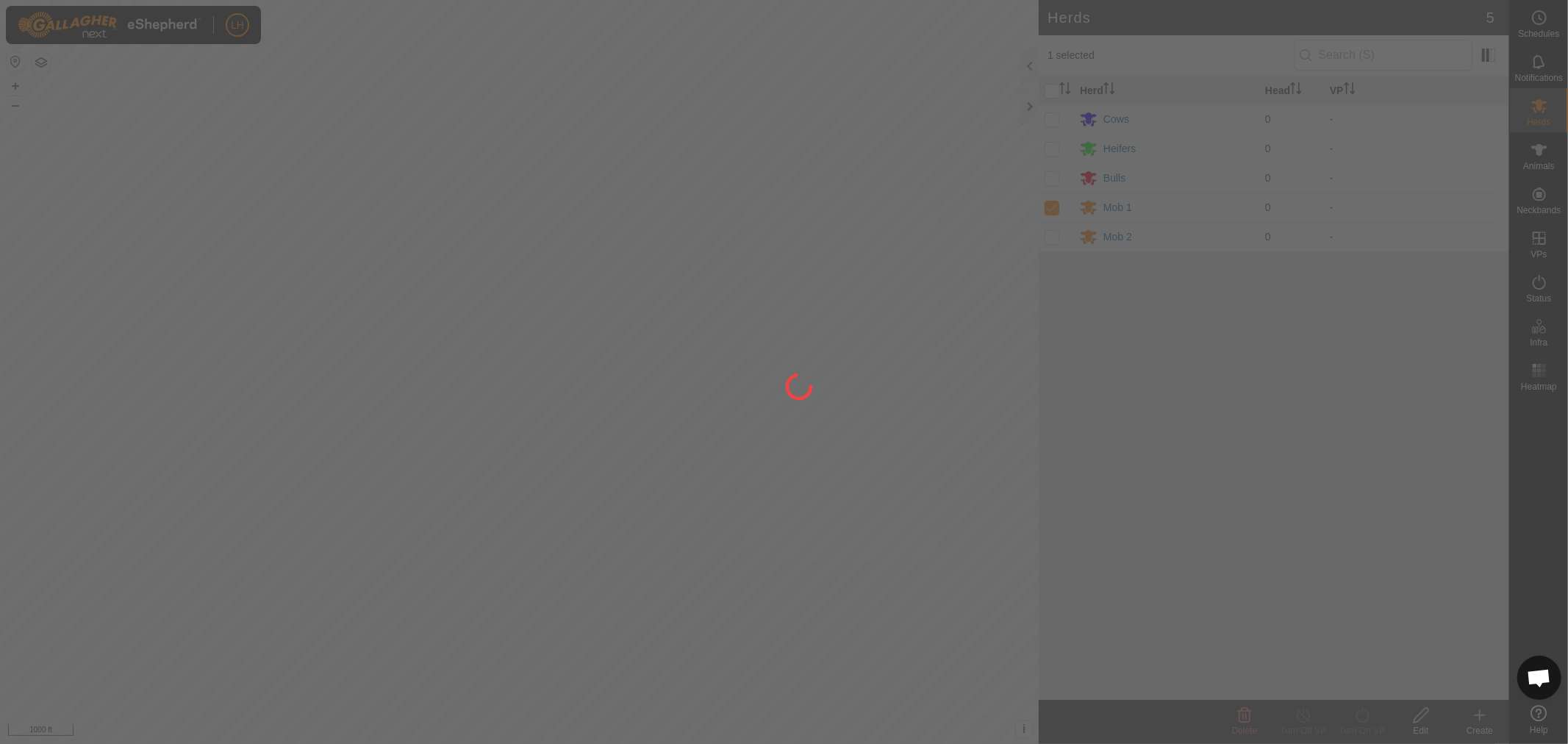
checkbox input "false"
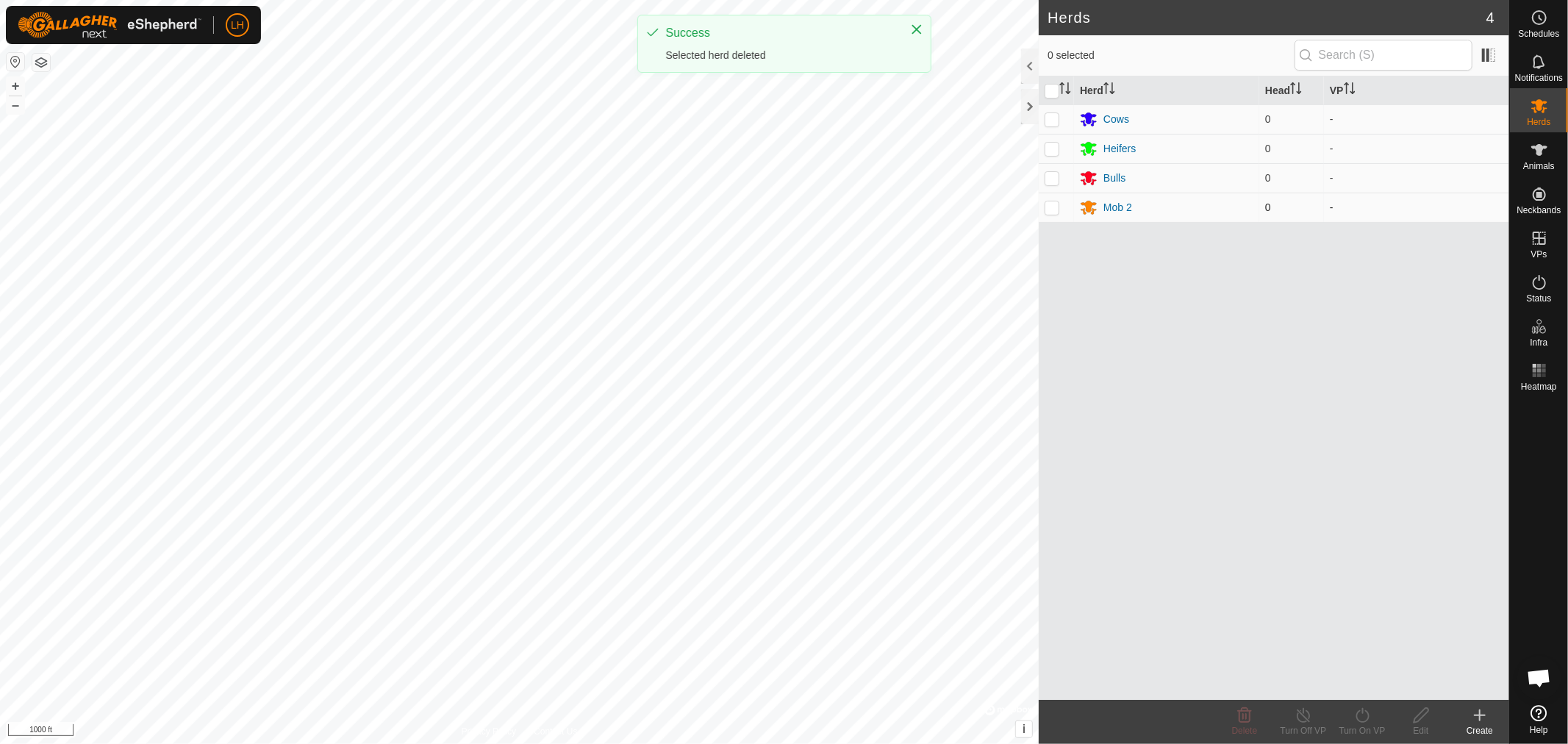
click at [1054, 210] on p-checkbox at bounding box center [1052, 207] width 15 height 11
click at [1238, 725] on span "Delete" at bounding box center [1245, 730] width 26 height 11
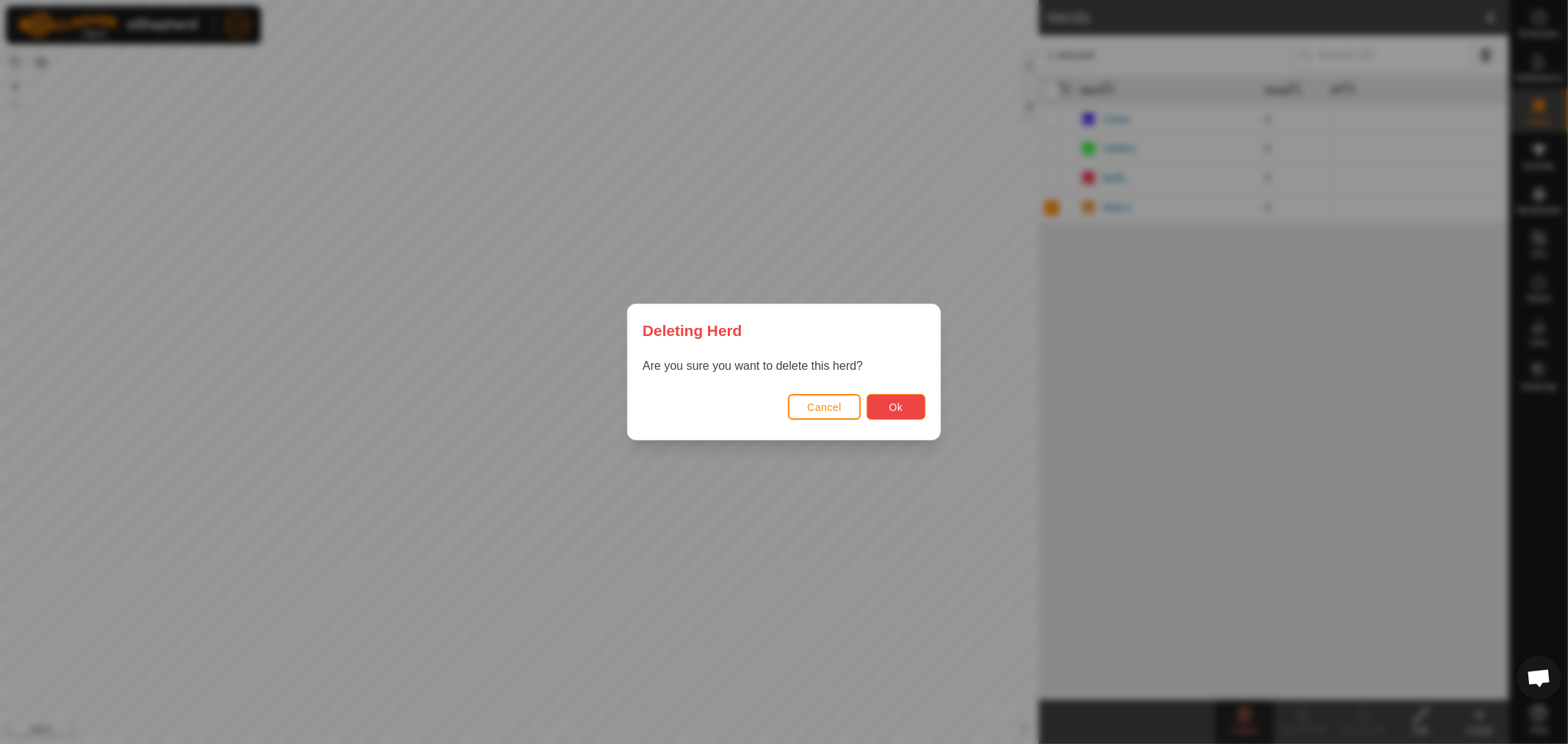
click at [887, 403] on button "Ok" at bounding box center [896, 407] width 58 height 26
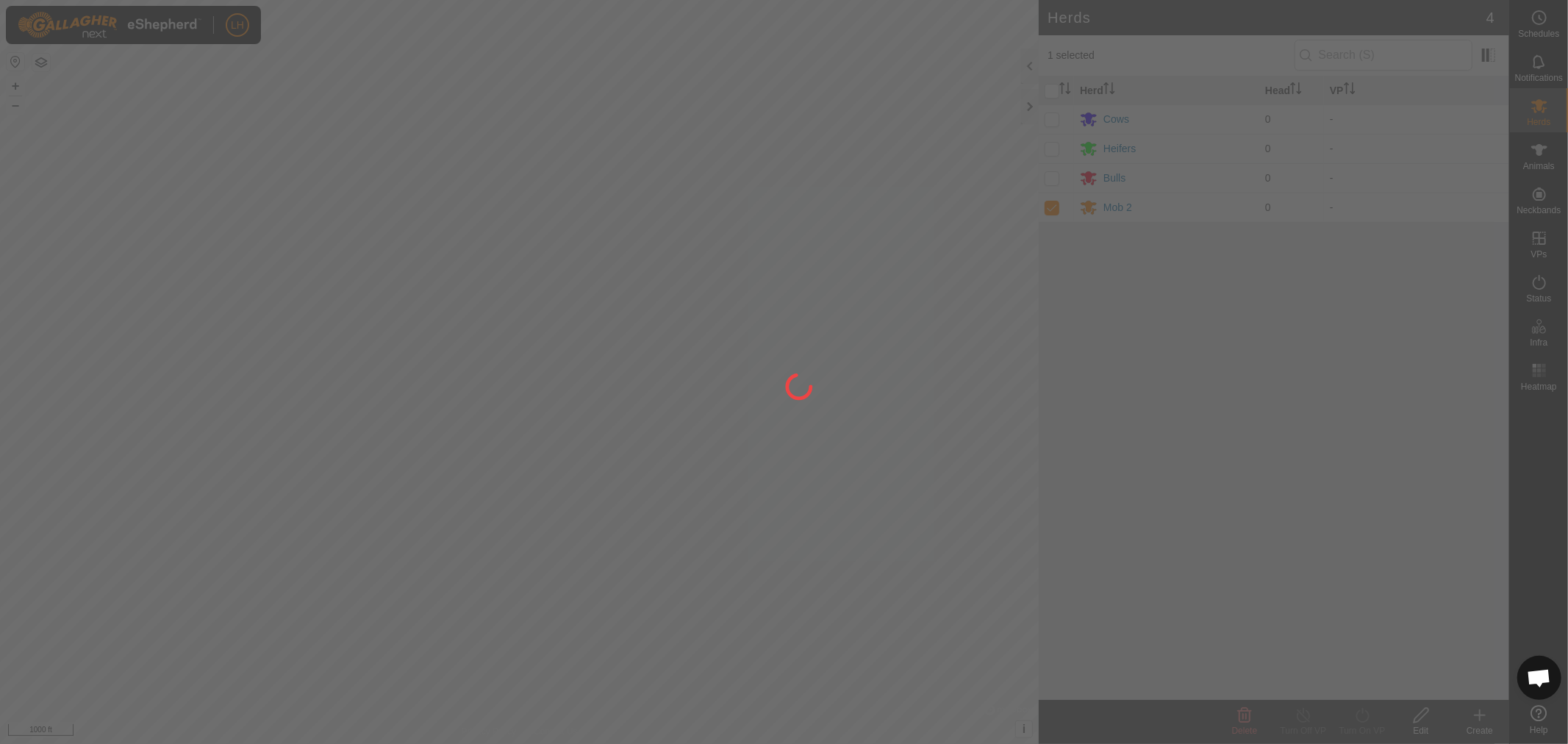
checkbox input "false"
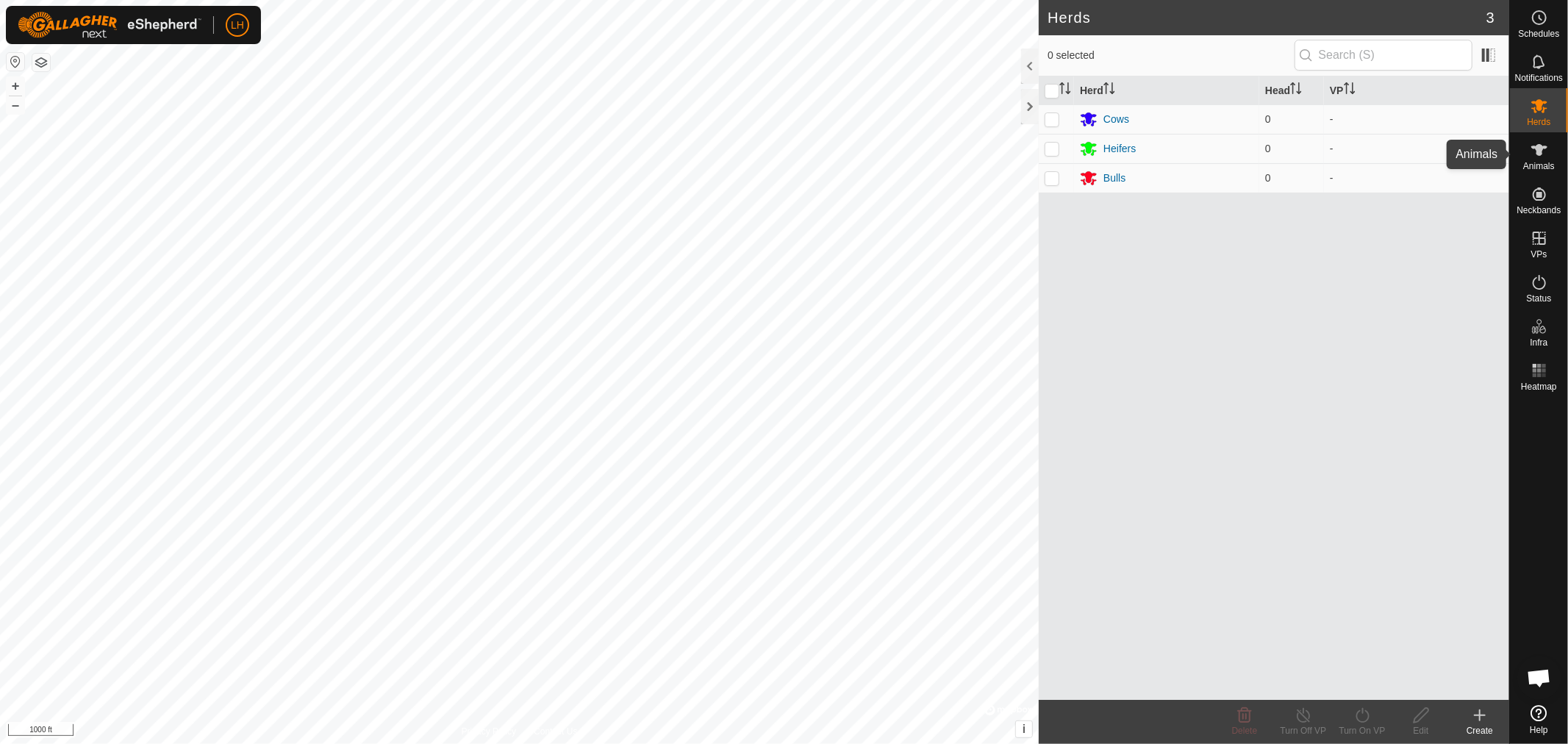
click at [1544, 158] on icon at bounding box center [1539, 150] width 18 height 18
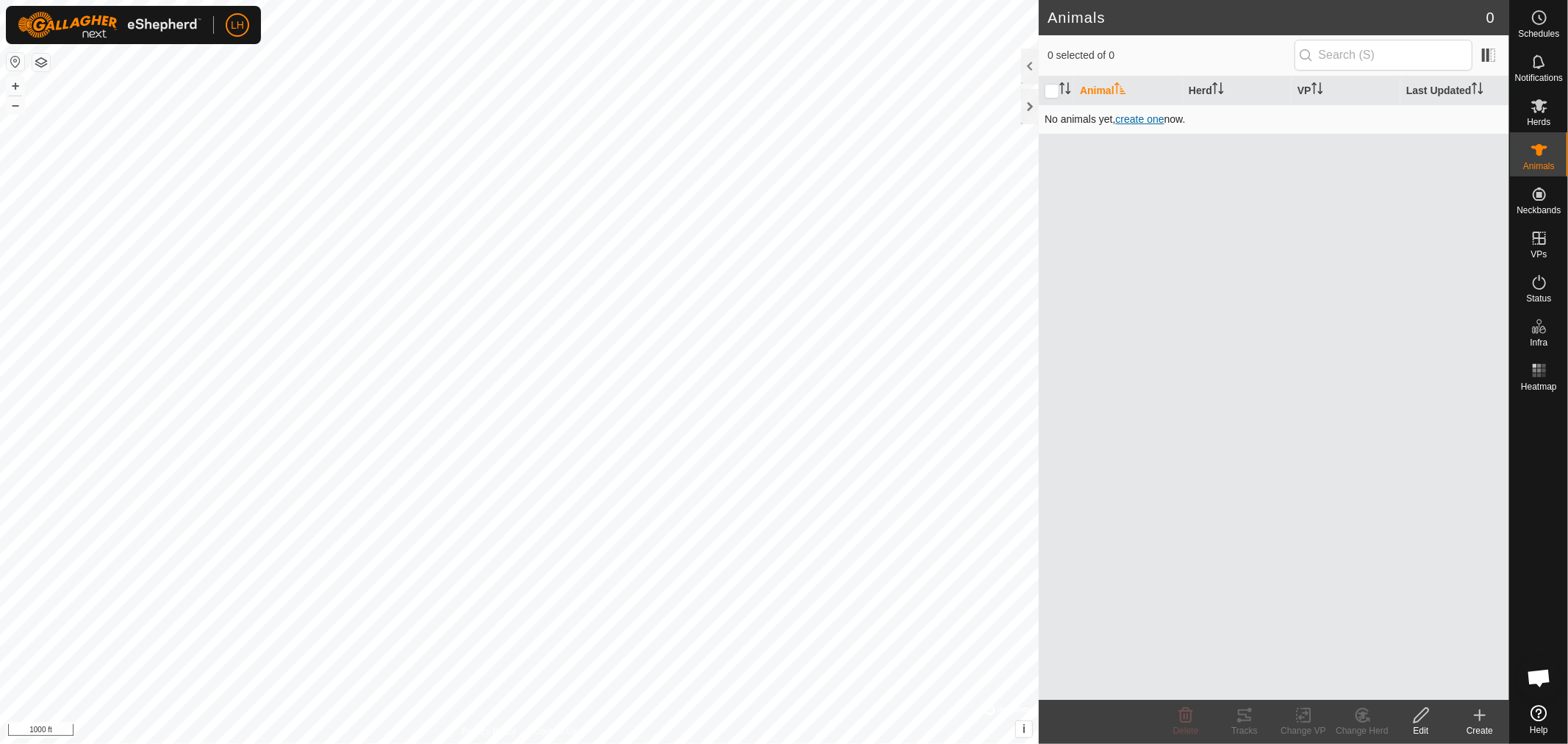
click at [1143, 119] on span "create one" at bounding box center [1140, 119] width 49 height 11
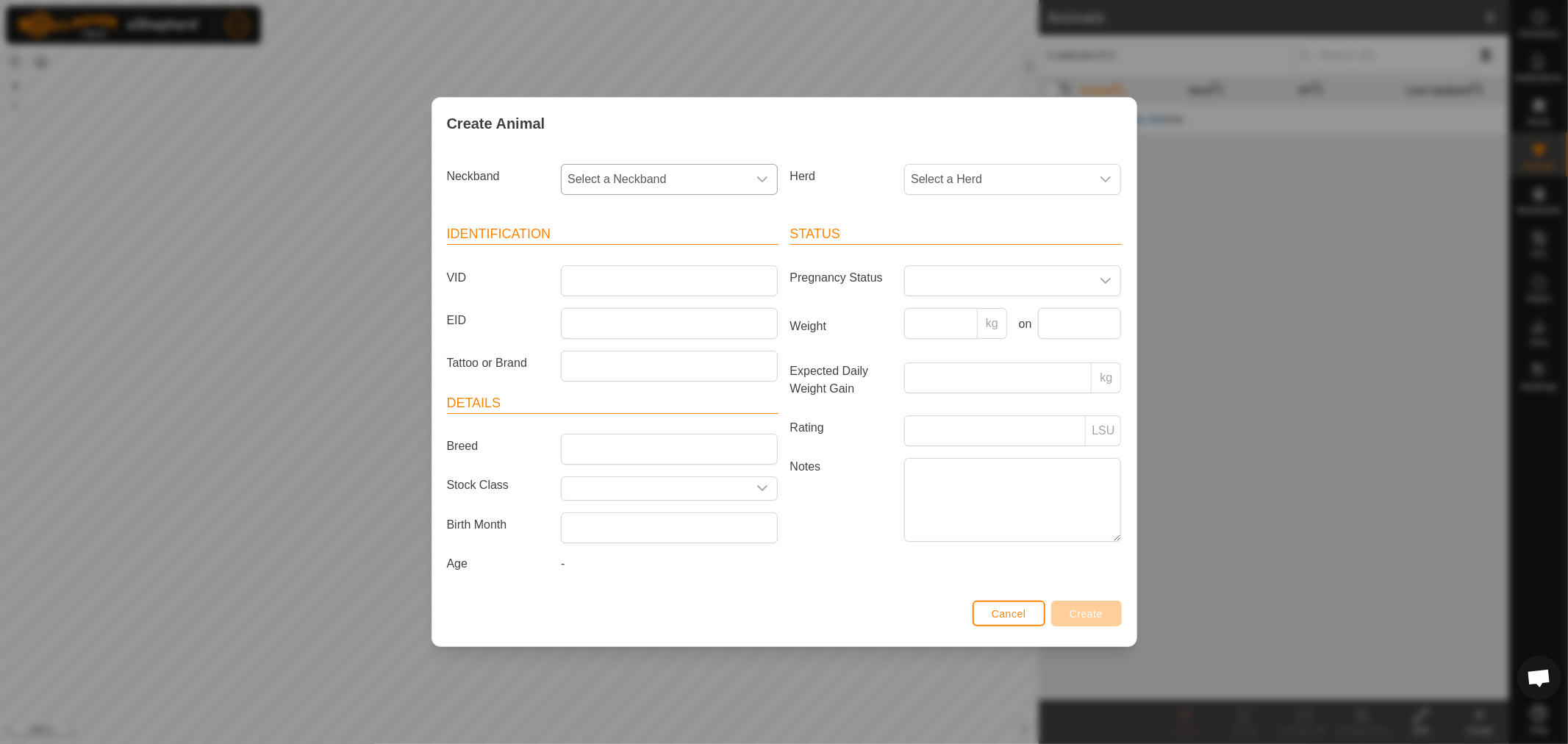
click at [765, 171] on div "dropdown trigger" at bounding box center [762, 180] width 29 height 29
click at [1001, 612] on span "Cancel" at bounding box center [1009, 614] width 35 height 11
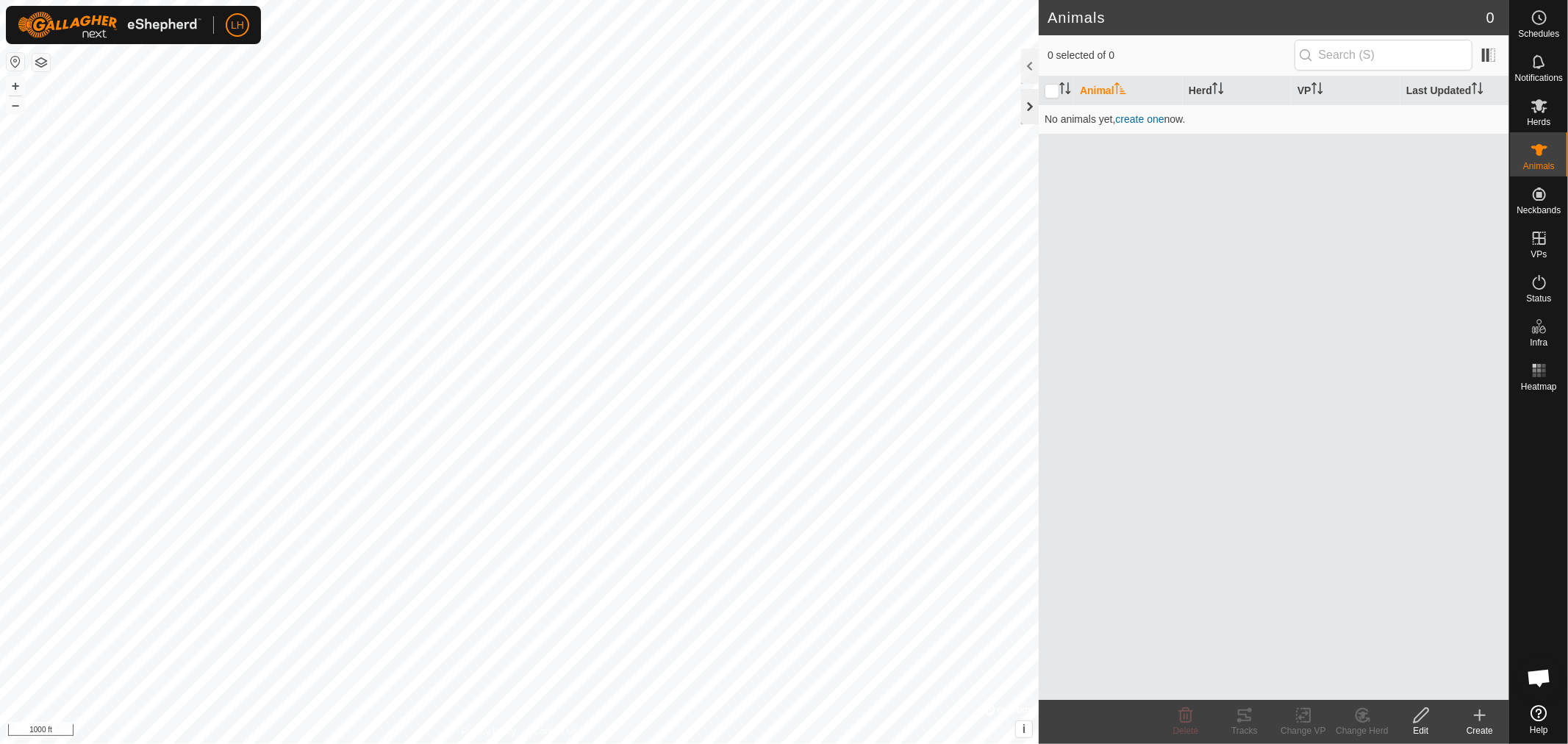
click at [1026, 97] on div at bounding box center [1030, 106] width 18 height 35
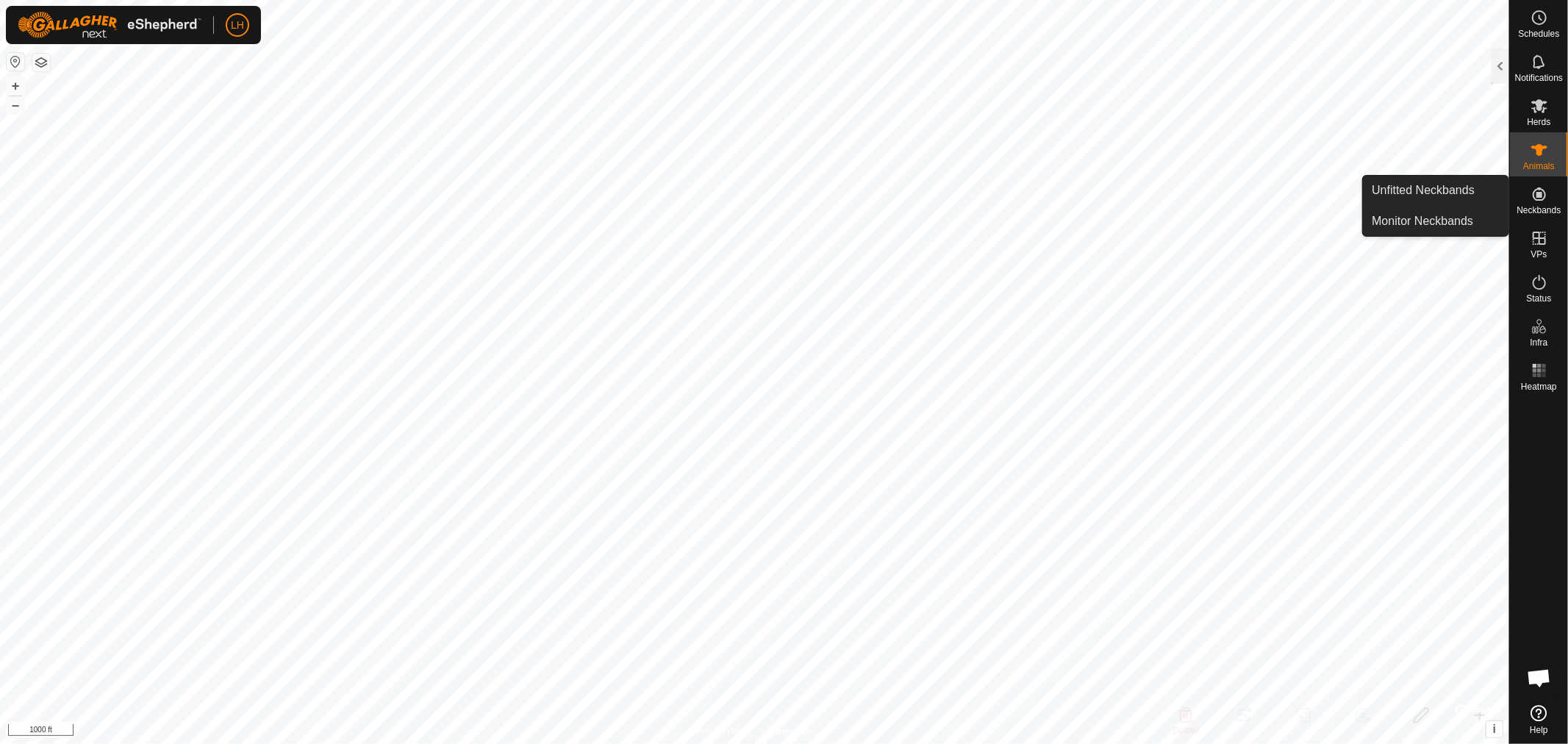
click at [1539, 201] on icon at bounding box center [1539, 194] width 18 height 18
click at [1456, 192] on link "Unfitted Neckbands" at bounding box center [1435, 190] width 145 height 29
click at [1423, 192] on link "Unfitted Neckbands" at bounding box center [1435, 190] width 145 height 29
click at [1539, 195] on icon at bounding box center [1539, 194] width 13 height 13
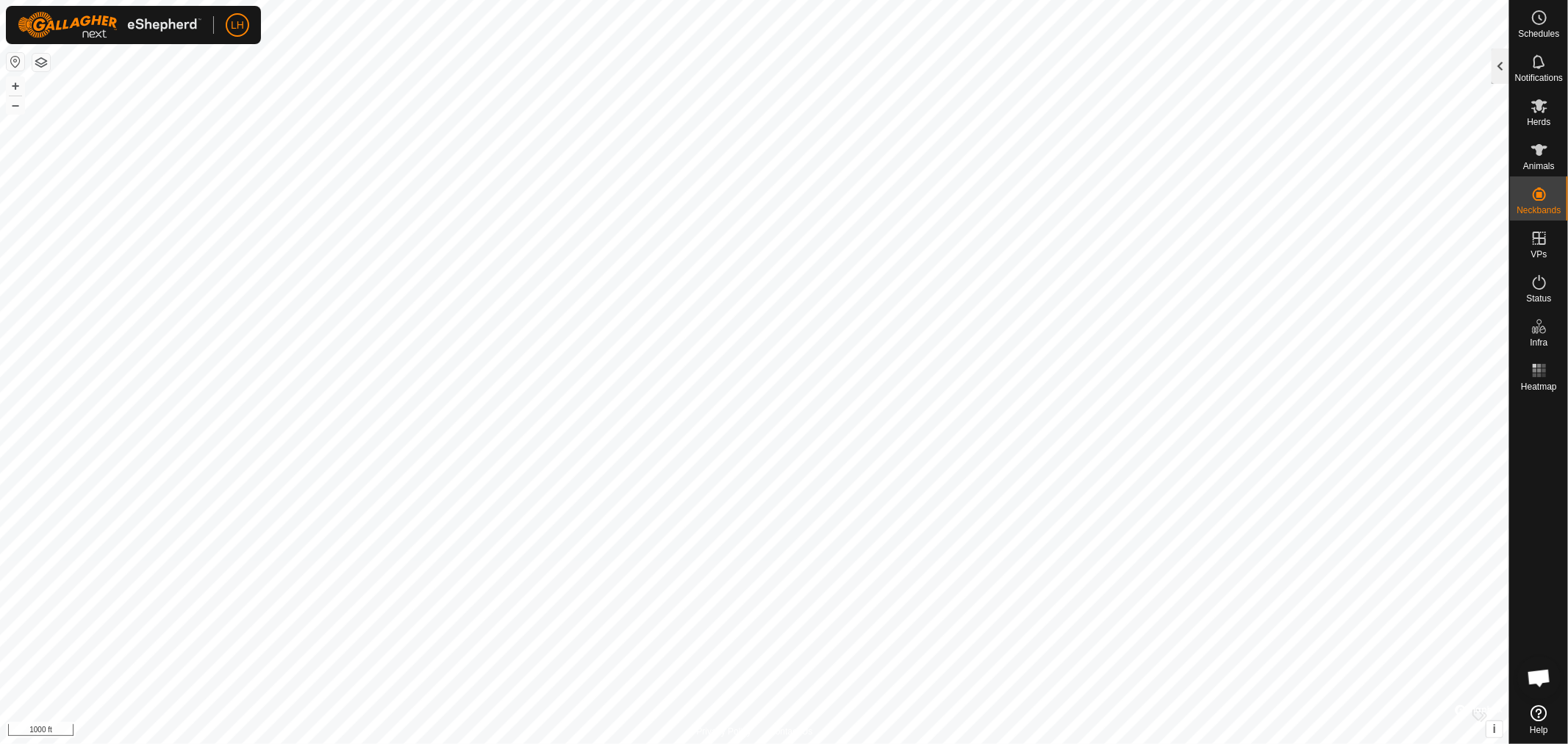
click at [1495, 61] on div at bounding box center [1500, 66] width 18 height 35
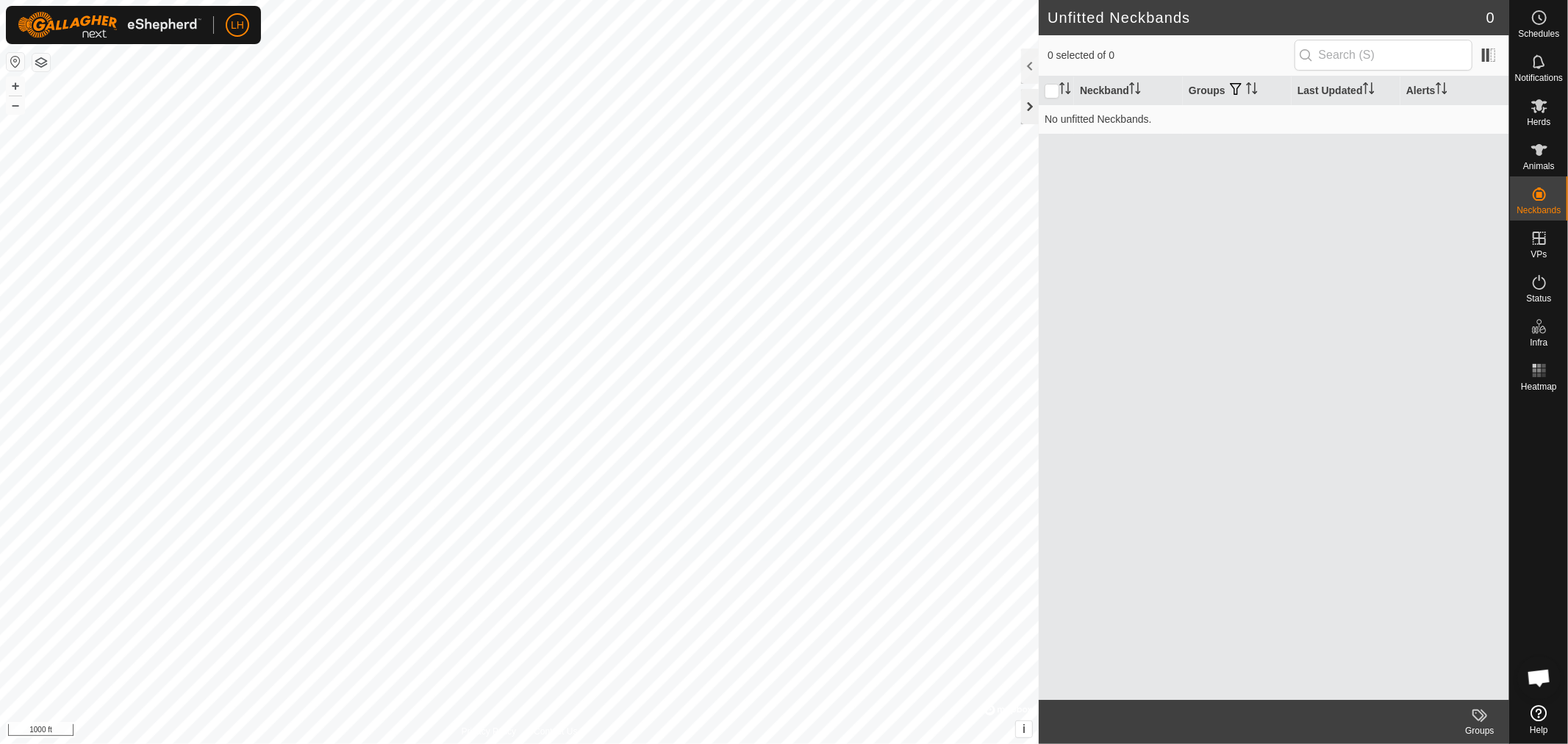
click at [1031, 112] on div at bounding box center [1030, 106] width 18 height 35
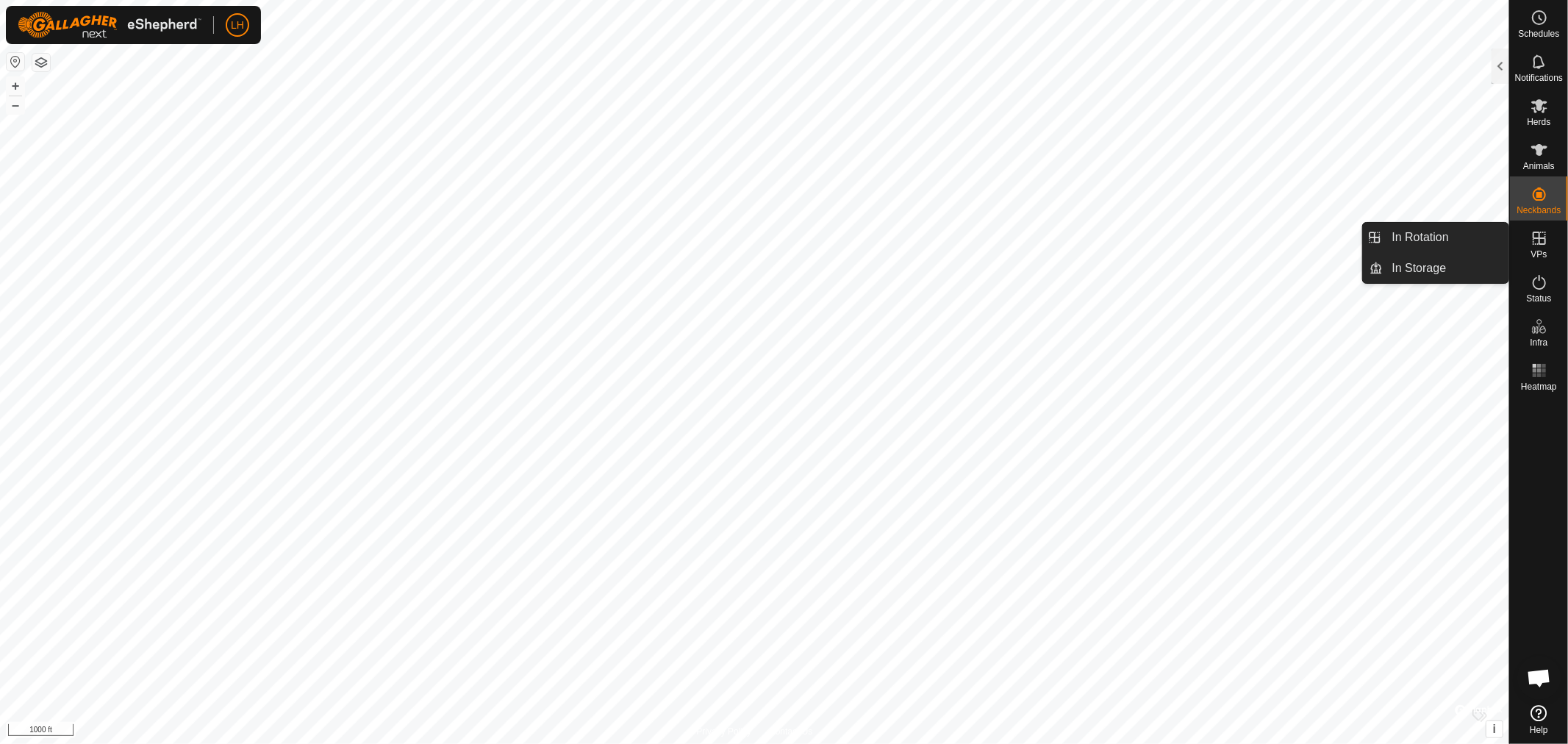
click at [1544, 240] on icon at bounding box center [1539, 238] width 18 height 18
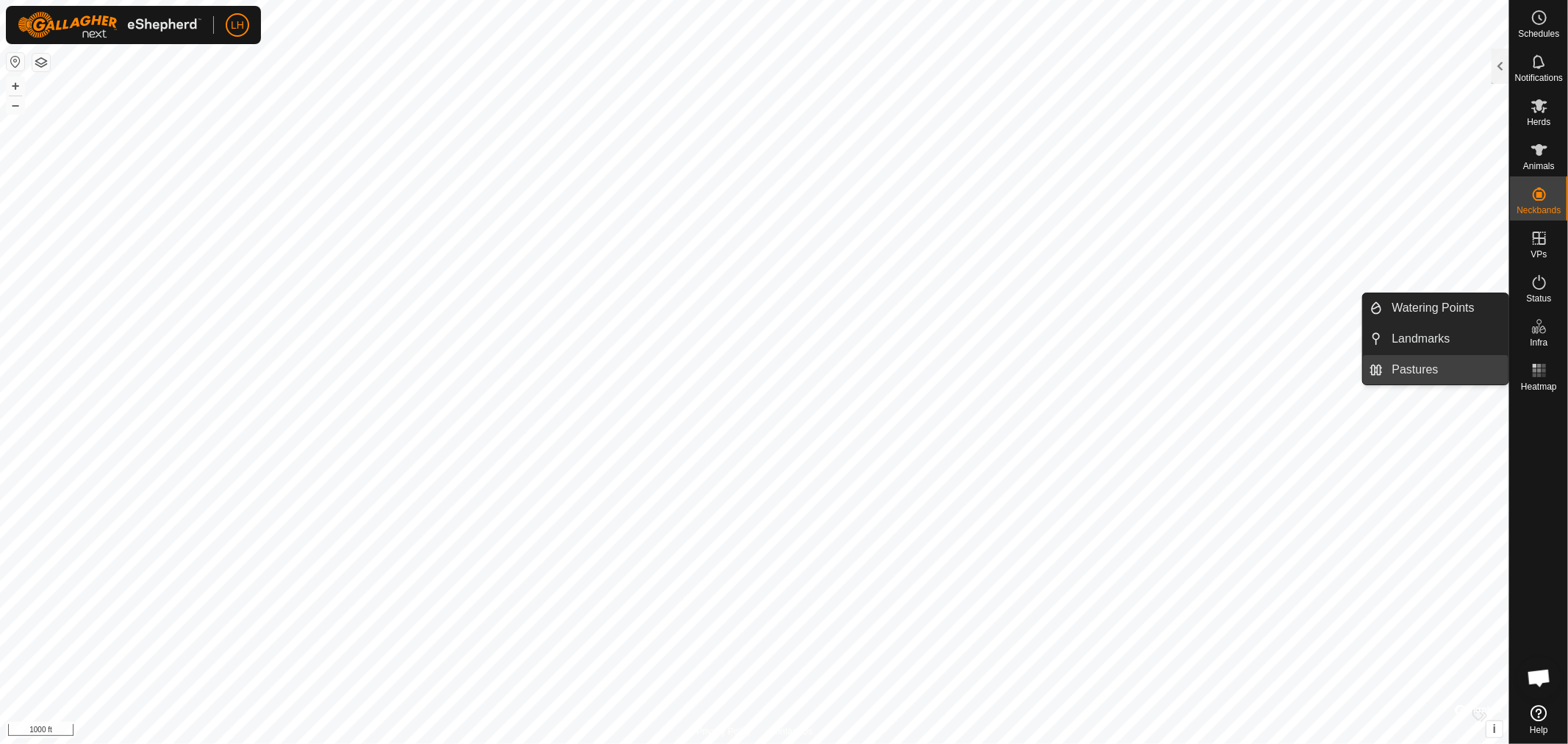
click at [1423, 370] on link "Pastures" at bounding box center [1445, 370] width 126 height 29
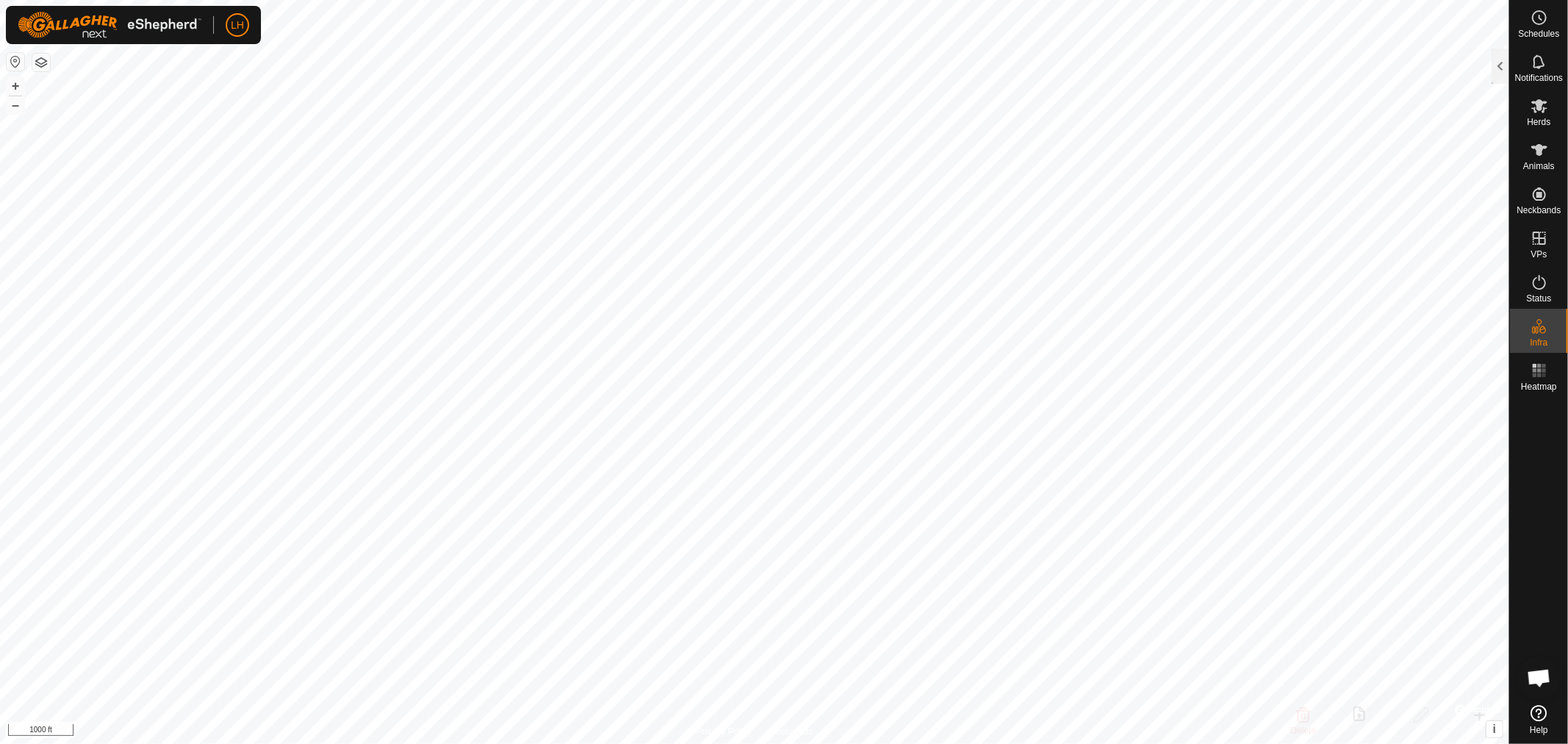
click at [1548, 677] on span "Open chat" at bounding box center [1539, 679] width 24 height 20
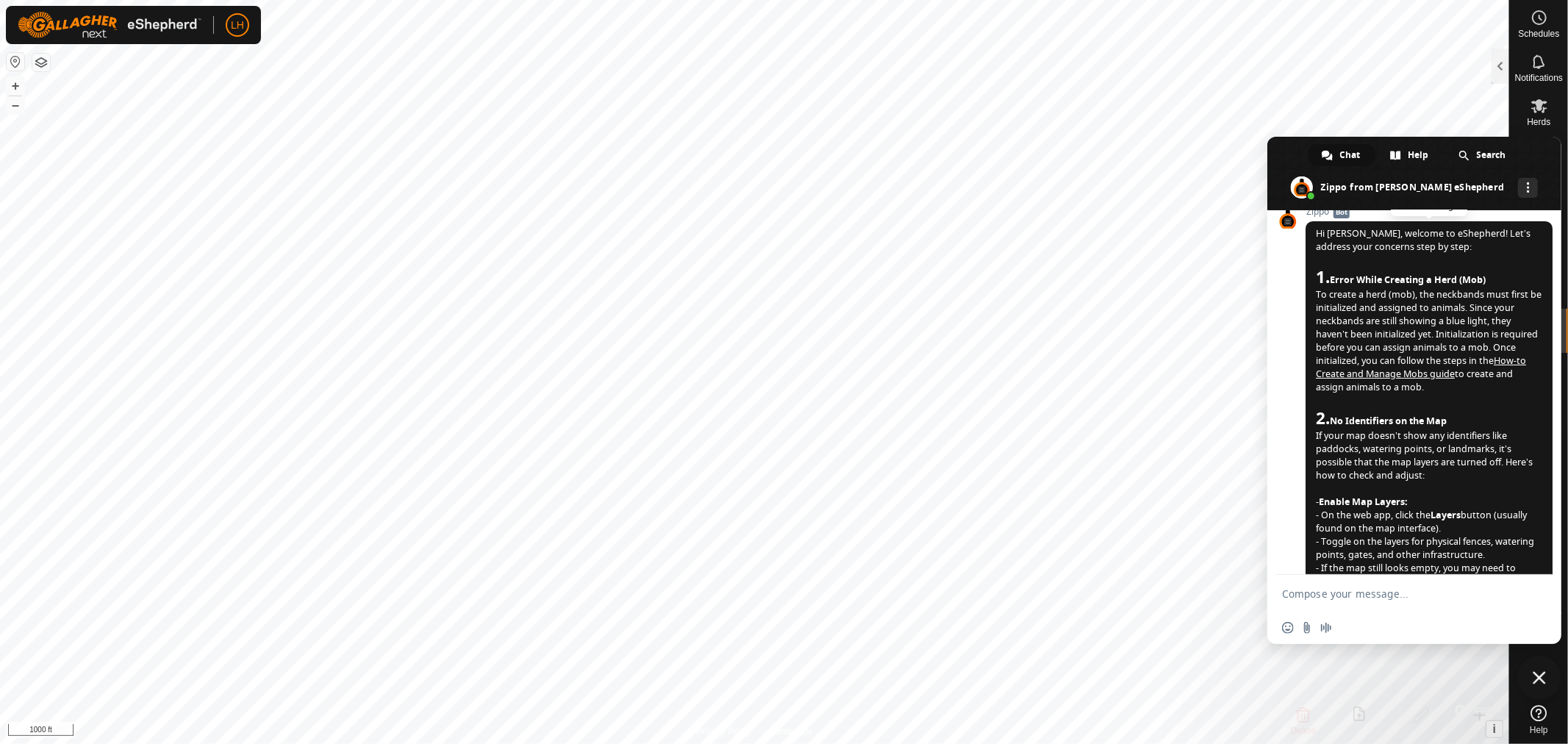
scroll to position [413, 0]
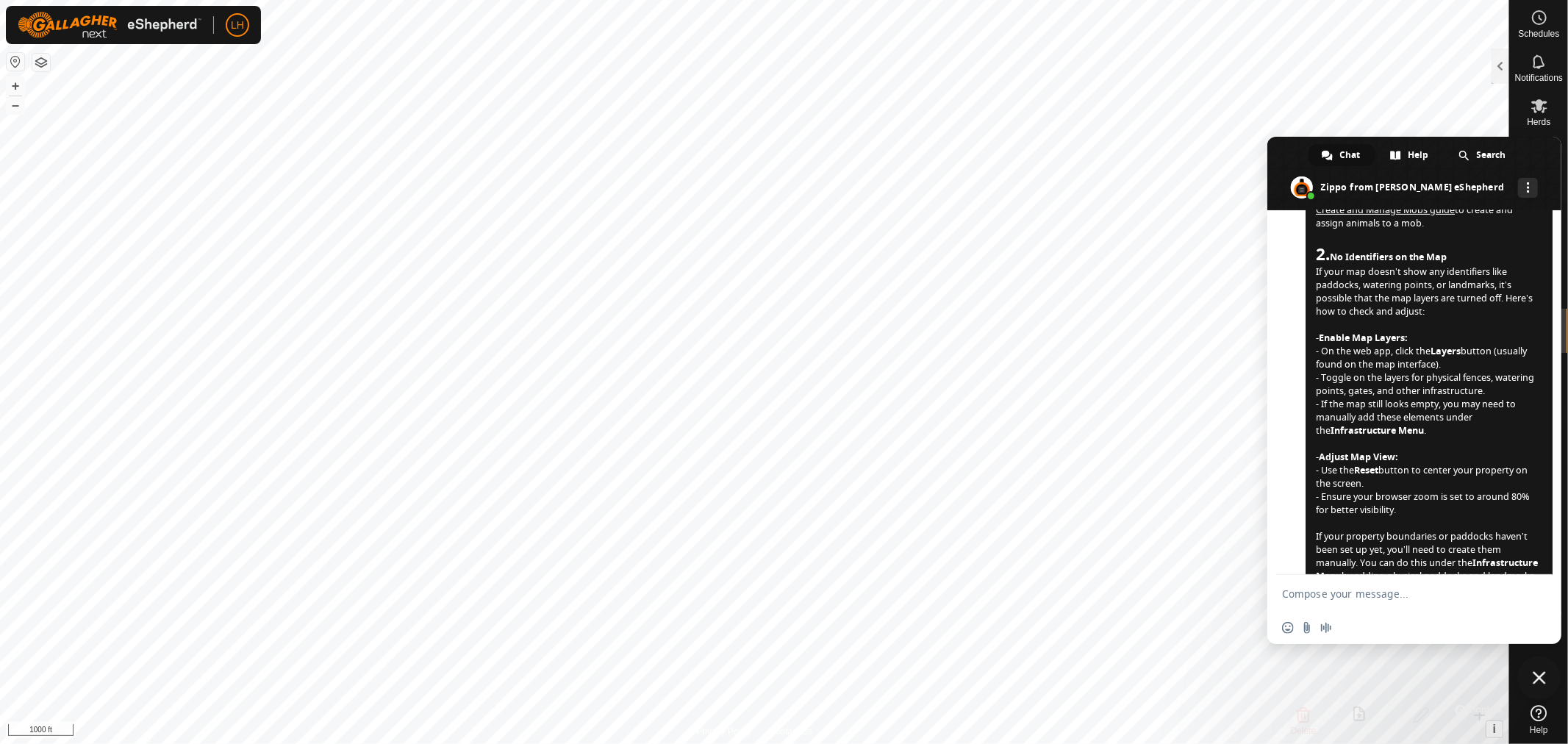
click at [42, 60] on button "button" at bounding box center [41, 63] width 18 height 18
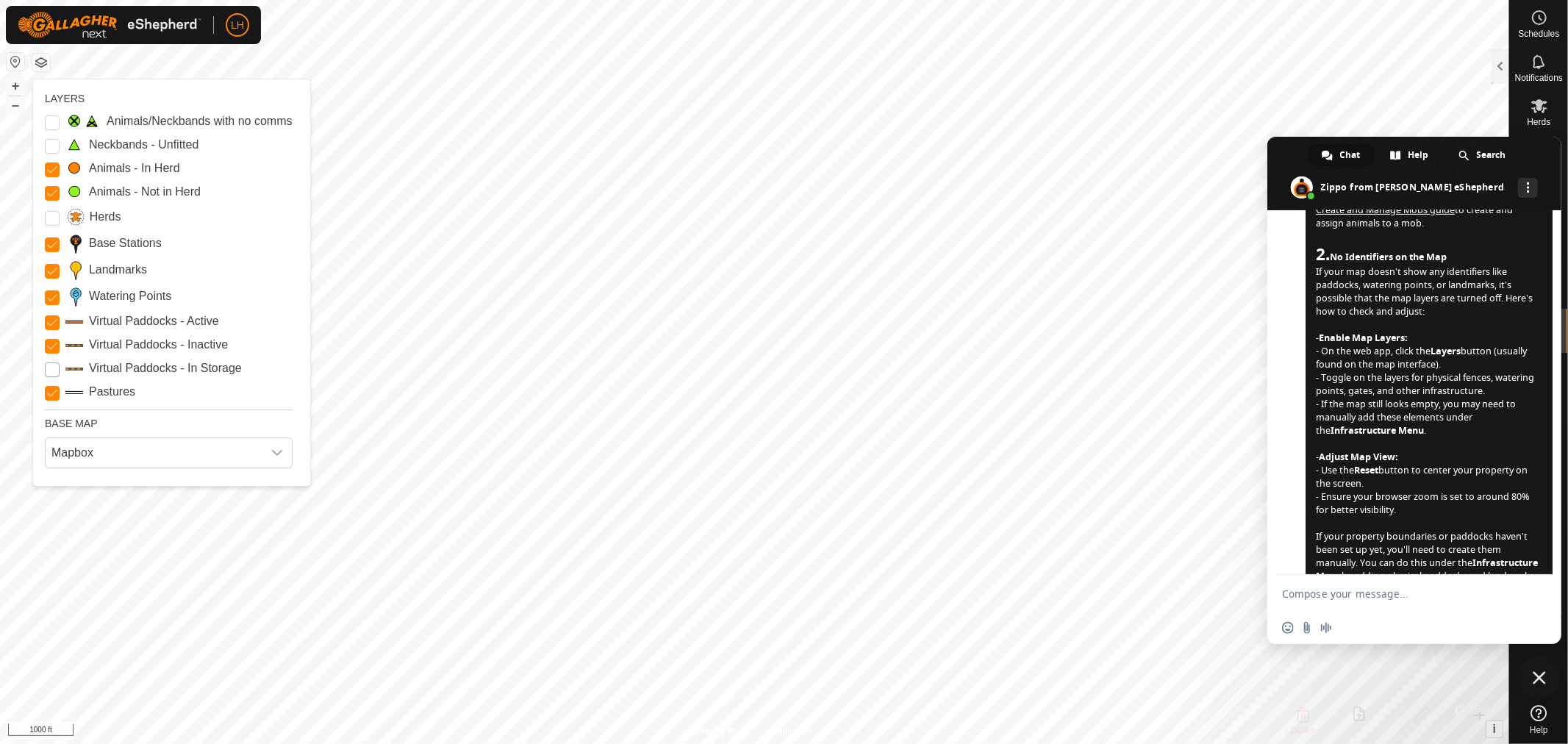
click at [50, 369] on Storage "Virtual Paddocks - In Storage" at bounding box center [52, 370] width 15 height 15
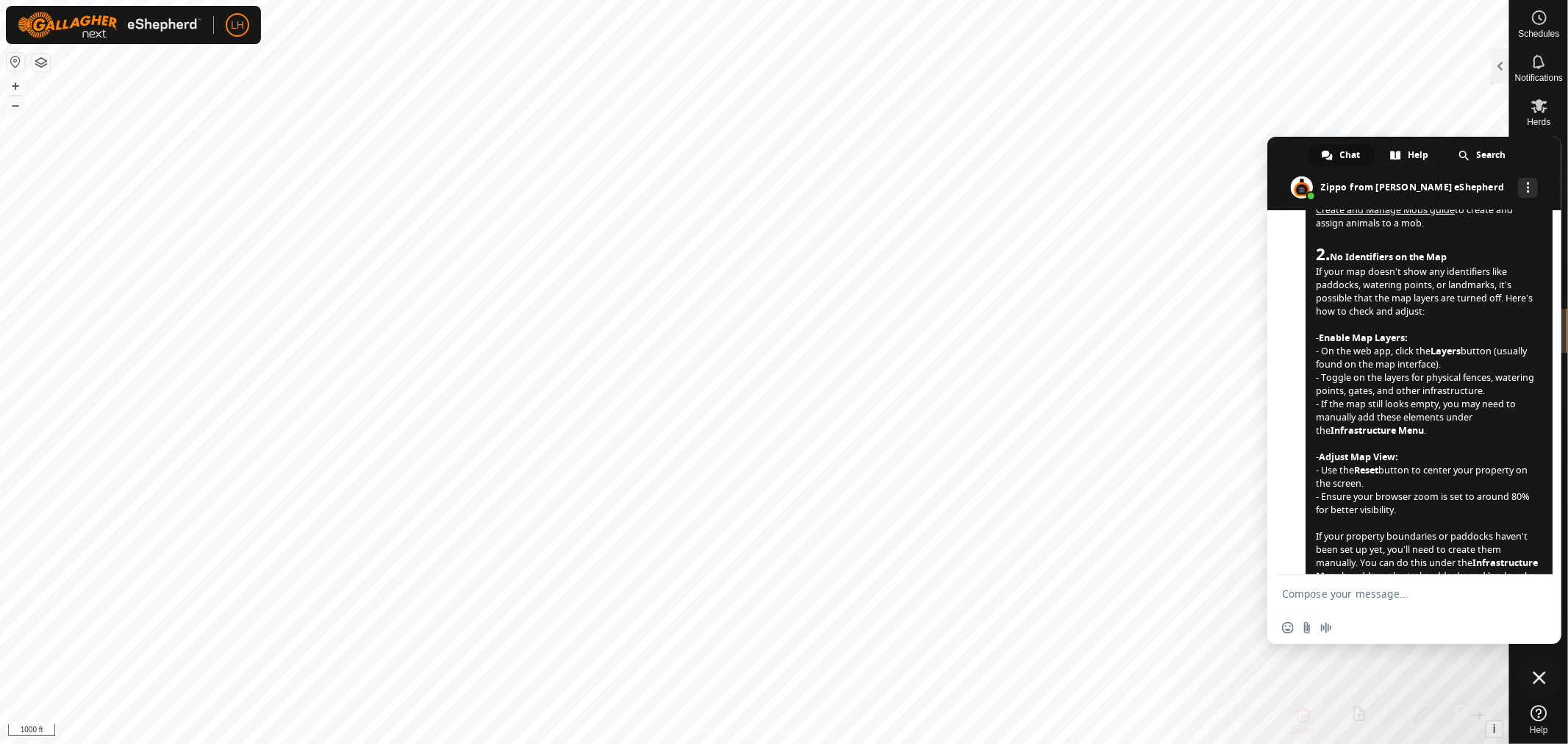
click at [1535, 677] on span "Close chat" at bounding box center [1539, 677] width 13 height 13
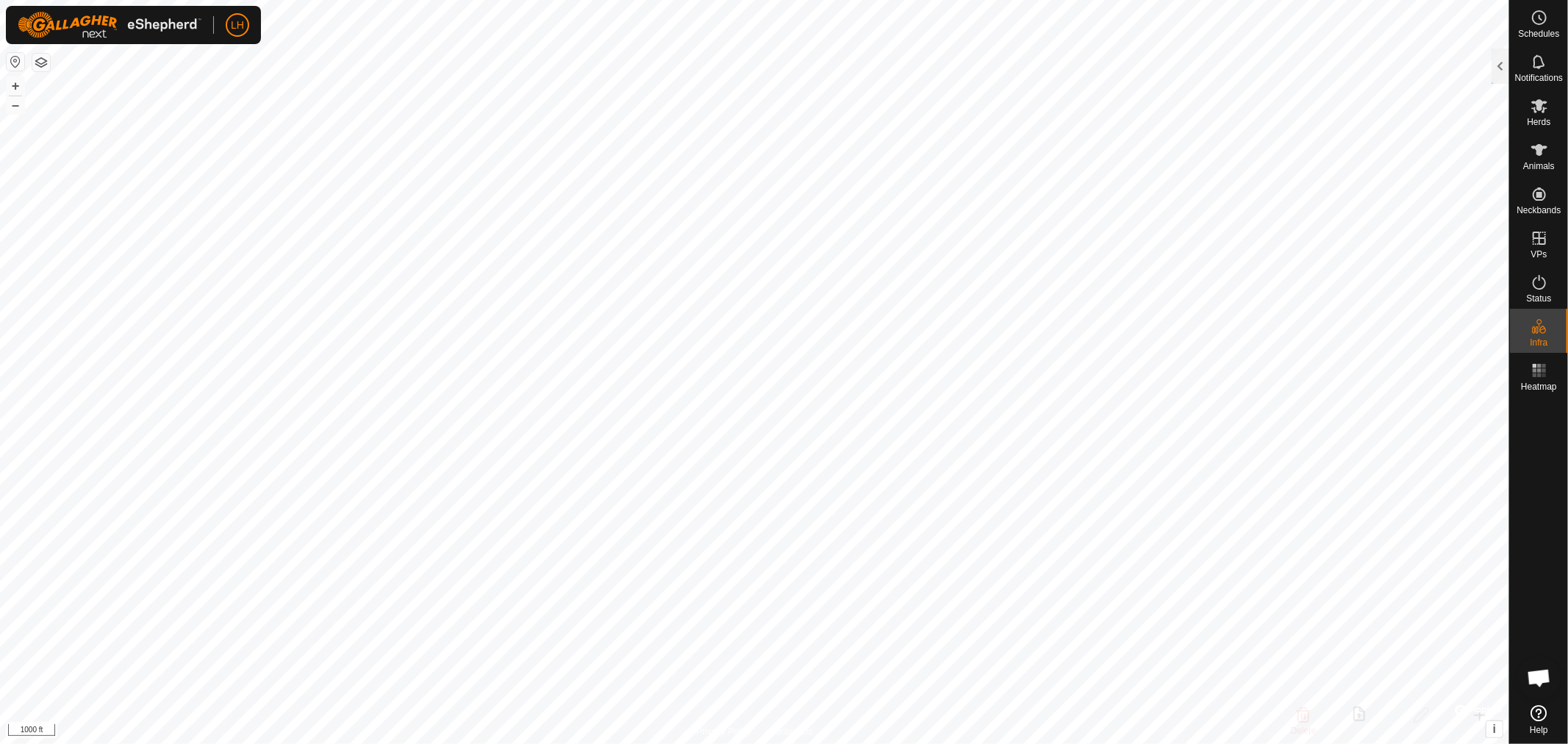
click at [1524, 673] on span "Open chat" at bounding box center [1539, 677] width 44 height 44
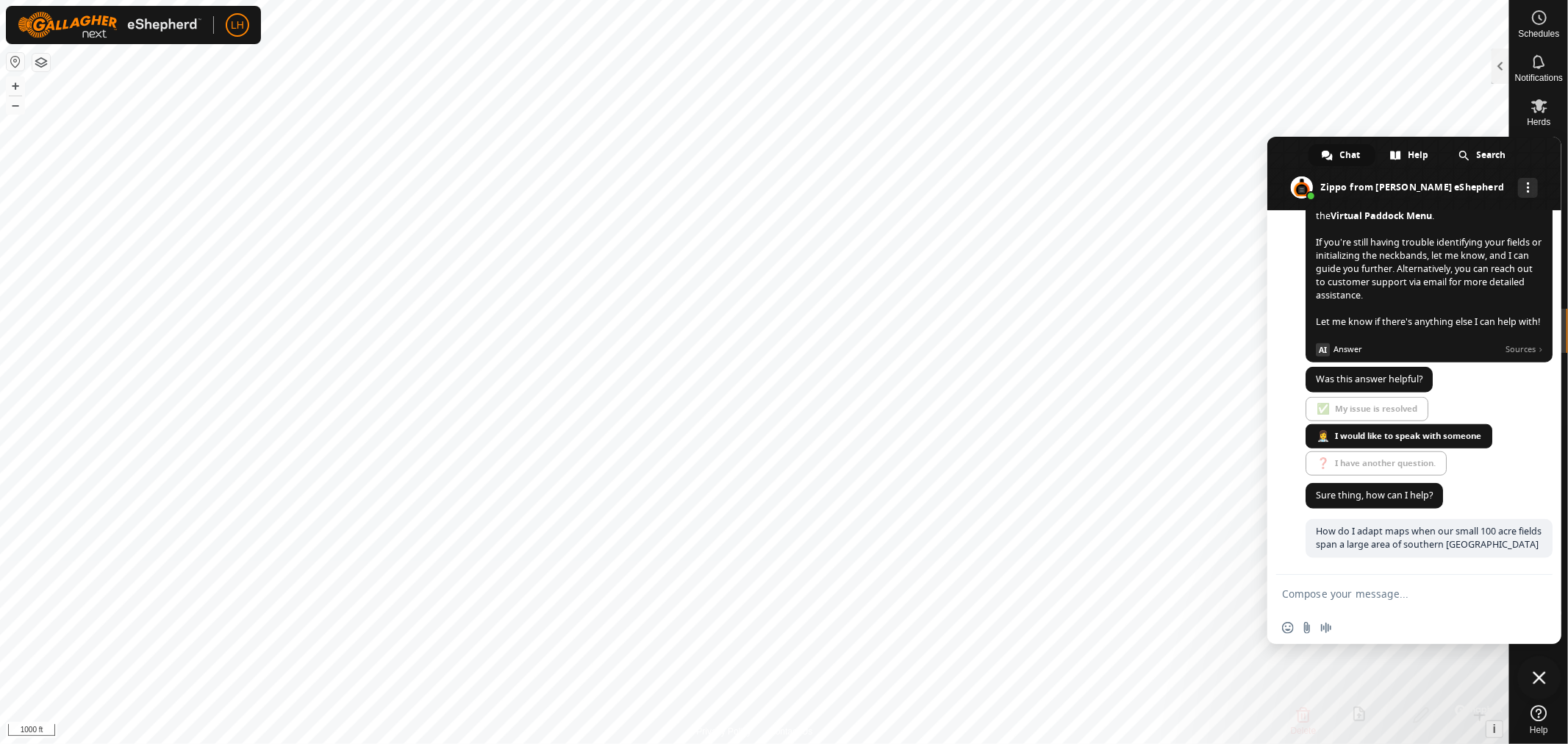
scroll to position [1039, 0]
click at [1536, 717] on icon at bounding box center [1539, 713] width 16 height 16
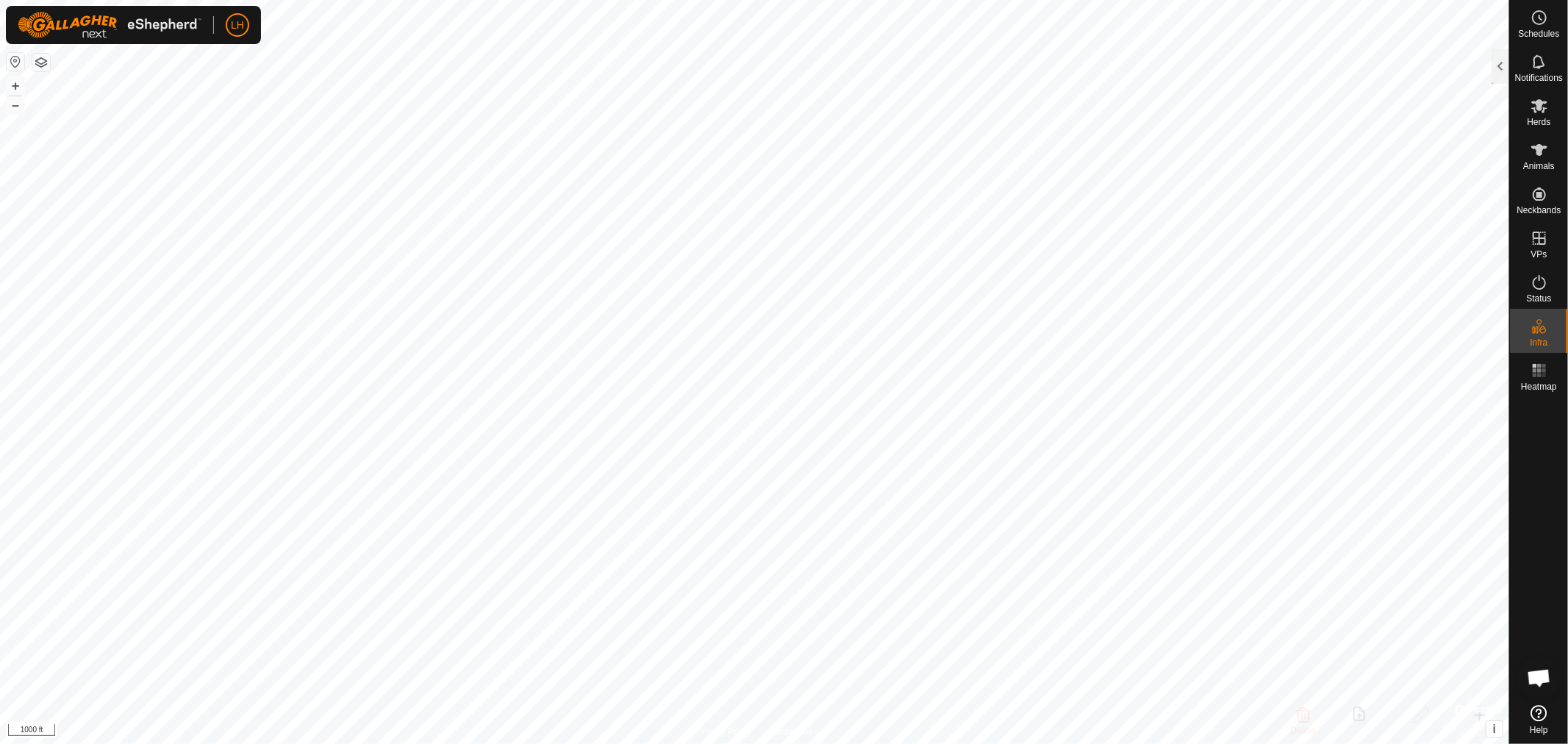
scroll to position [980, 0]
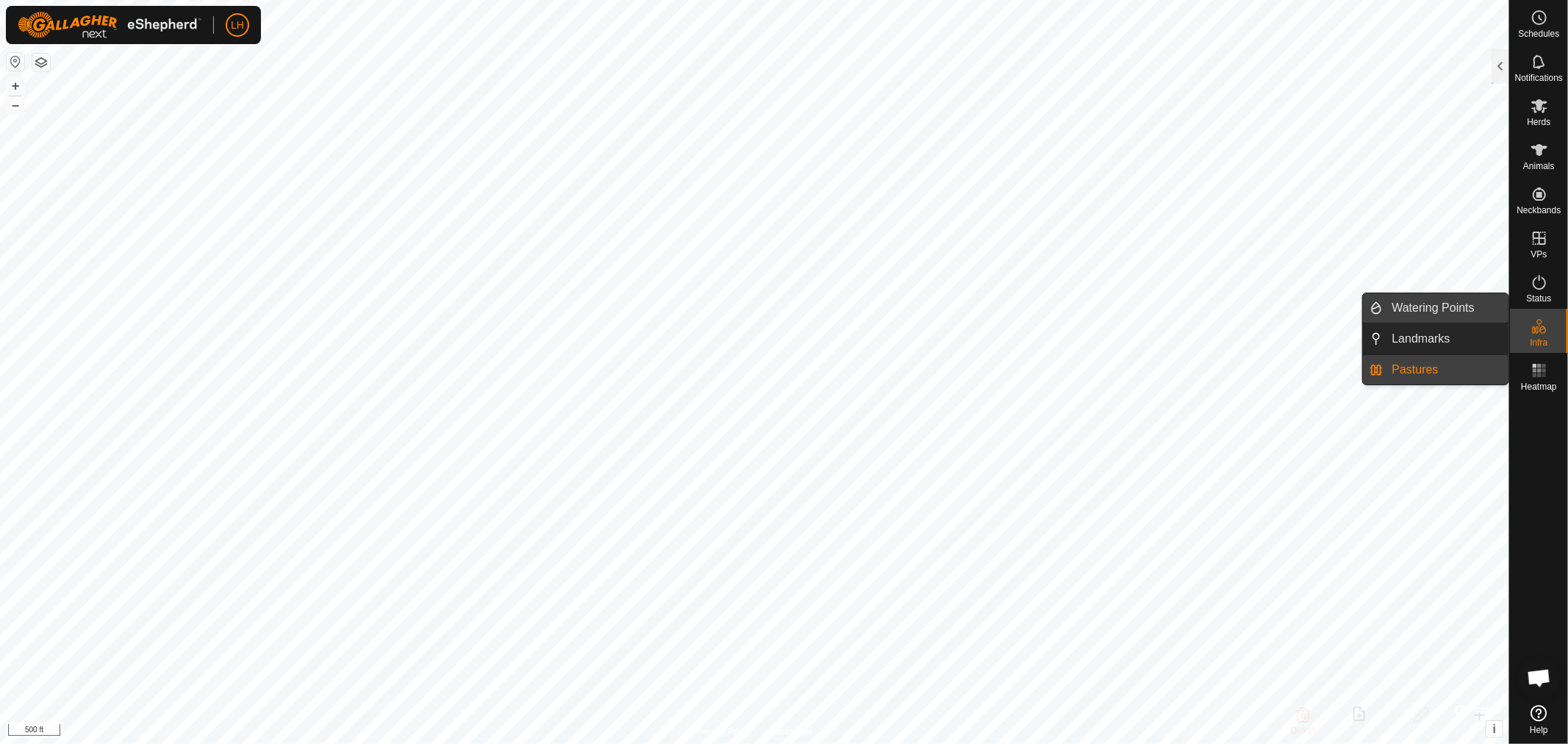
click at [1419, 301] on link "Watering Points" at bounding box center [1445, 308] width 126 height 29
